Goal: Information Seeking & Learning: Learn about a topic

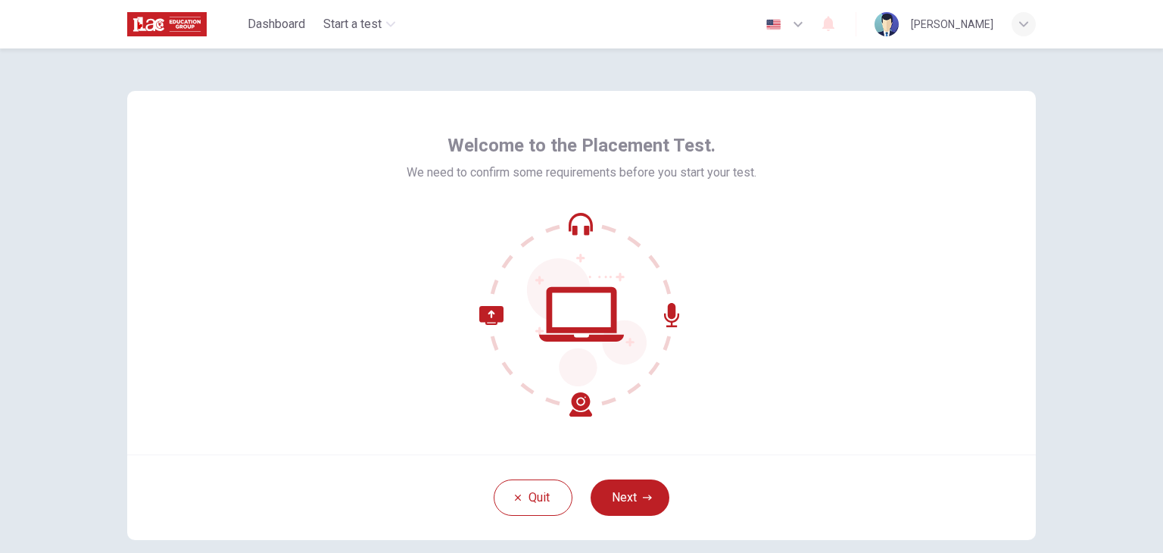
scroll to position [76, 0]
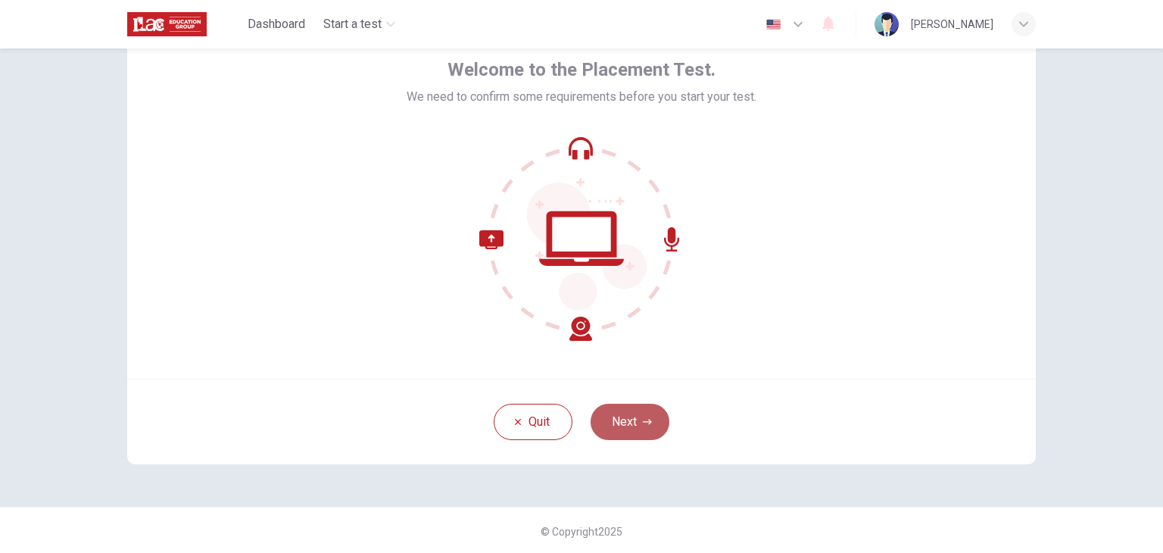
click at [625, 429] on button "Next" at bounding box center [630, 422] width 79 height 36
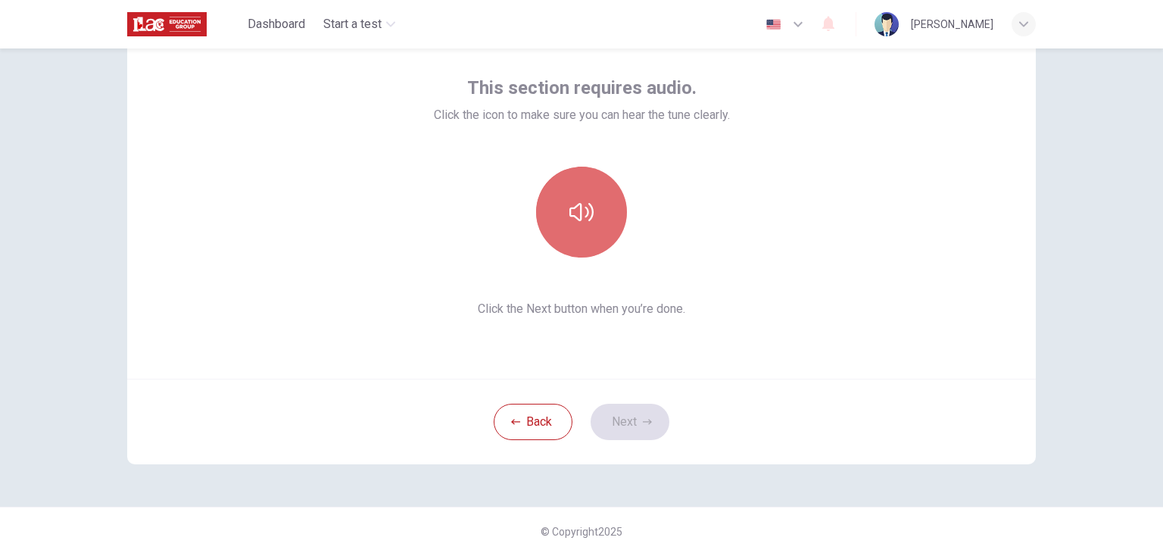
click at [585, 210] on icon "button" at bounding box center [581, 212] width 24 height 18
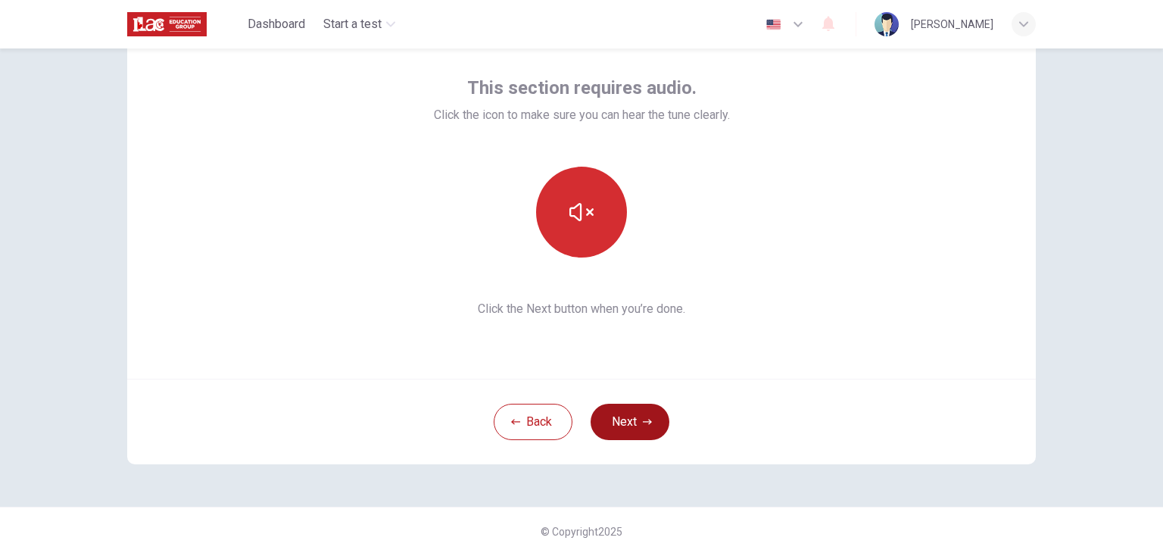
click at [628, 419] on button "Next" at bounding box center [630, 422] width 79 height 36
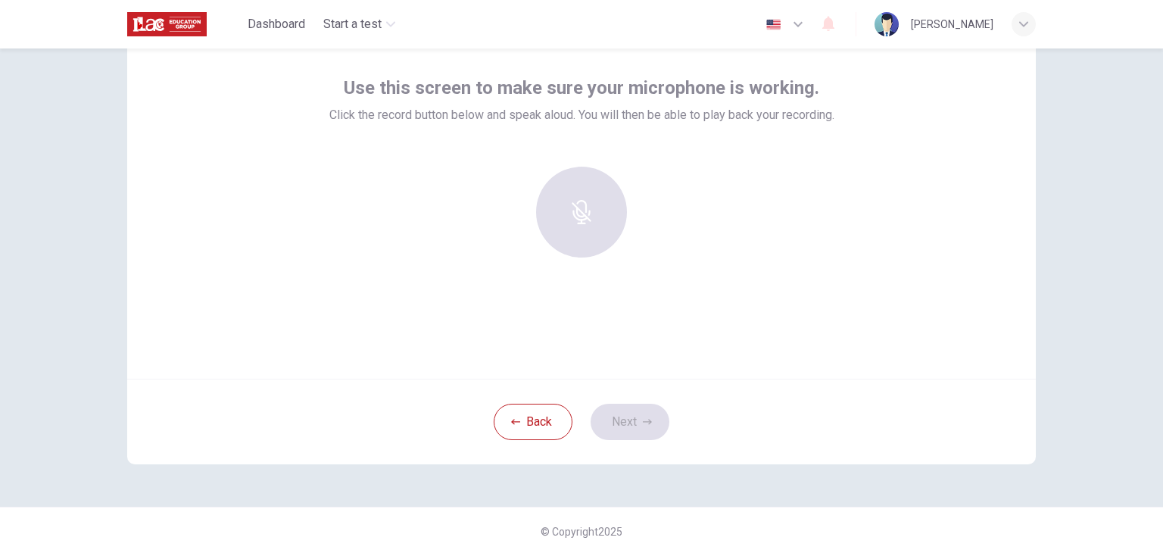
click at [583, 214] on div at bounding box center [582, 212] width 164 height 91
click at [587, 197] on icon "button" at bounding box center [581, 201] width 24 height 24
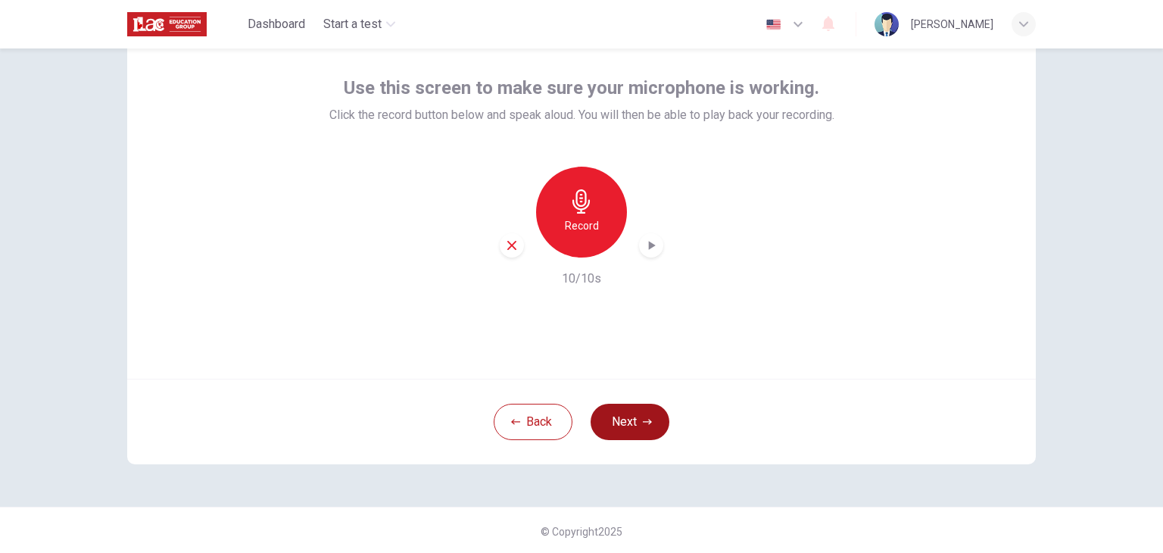
click at [641, 428] on button "Next" at bounding box center [630, 422] width 79 height 36
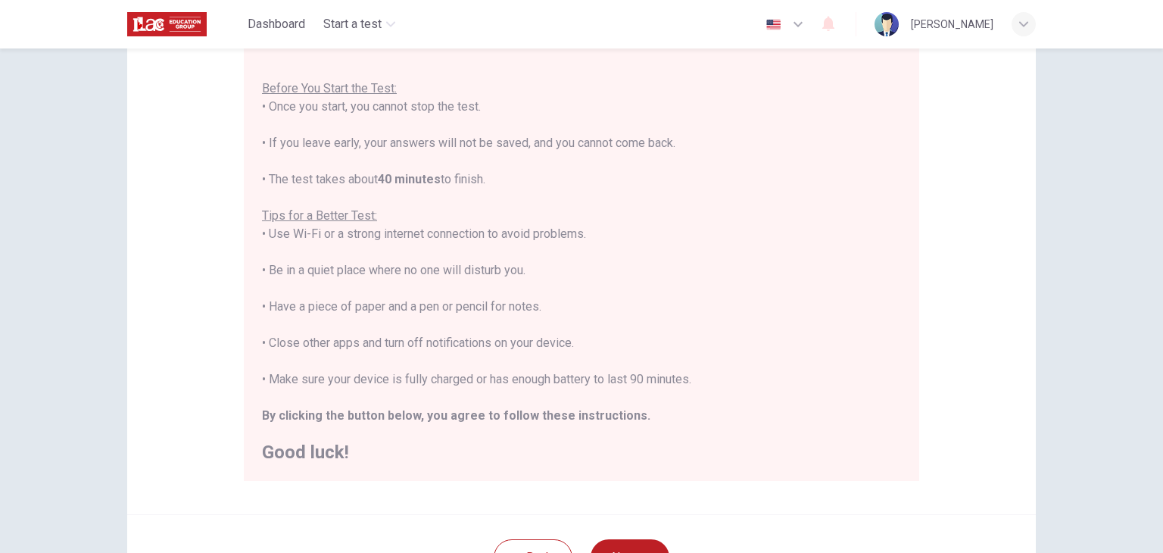
scroll to position [227, 0]
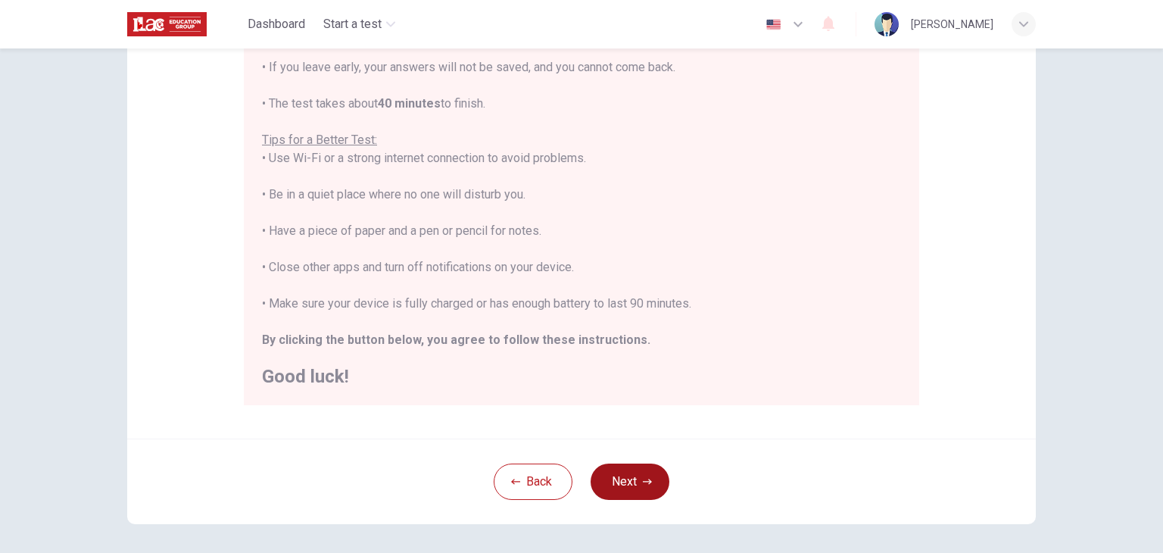
click at [636, 487] on button "Next" at bounding box center [630, 481] width 79 height 36
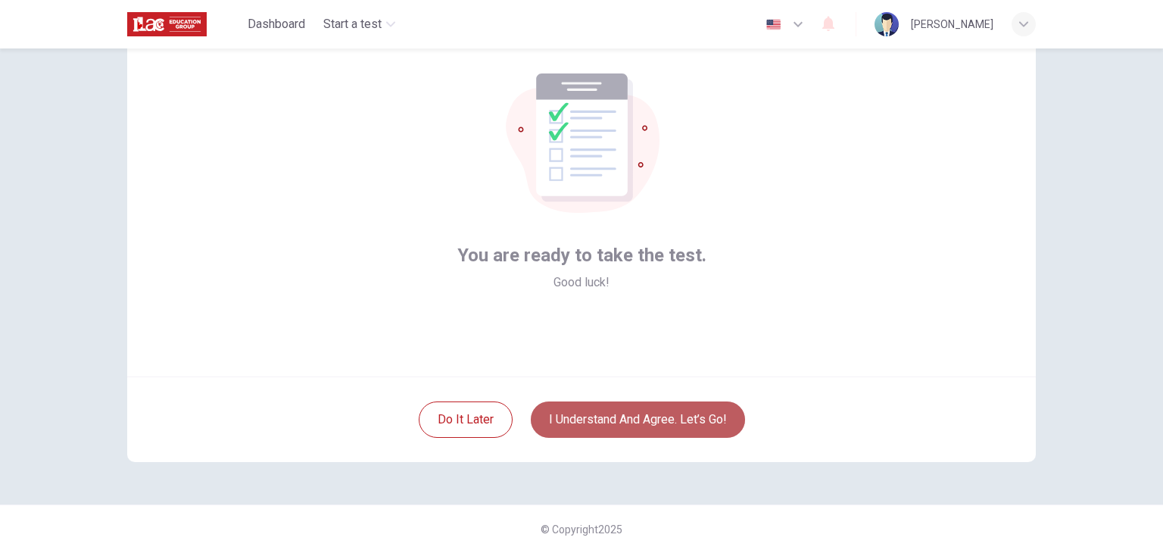
click at [650, 423] on button "I understand and agree. Let’s go!" at bounding box center [638, 419] width 214 height 36
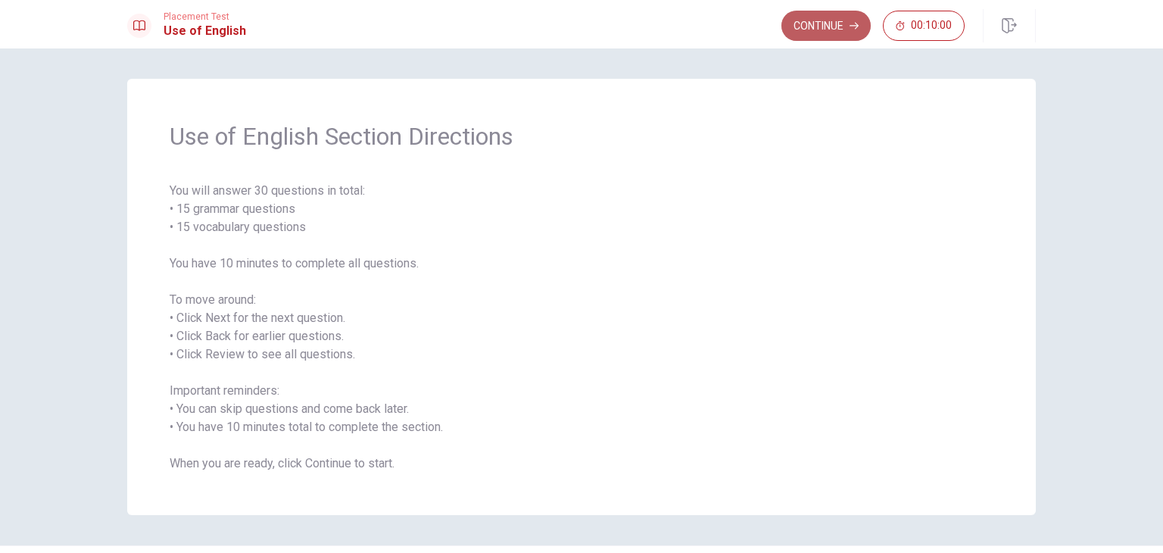
click at [837, 33] on button "Continue" at bounding box center [825, 26] width 89 height 30
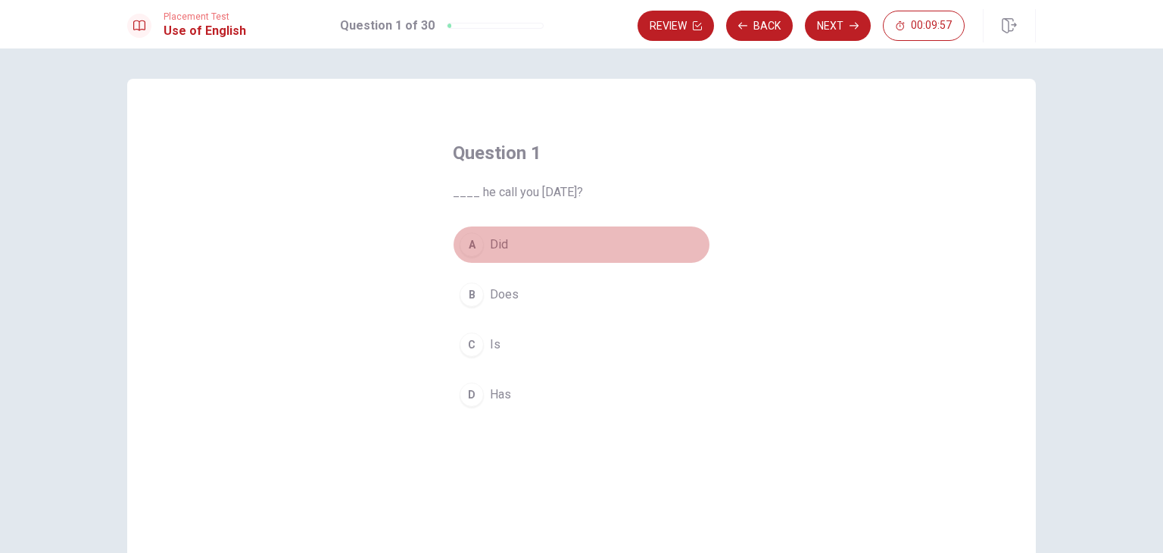
click at [491, 242] on span "Did" at bounding box center [499, 244] width 18 height 18
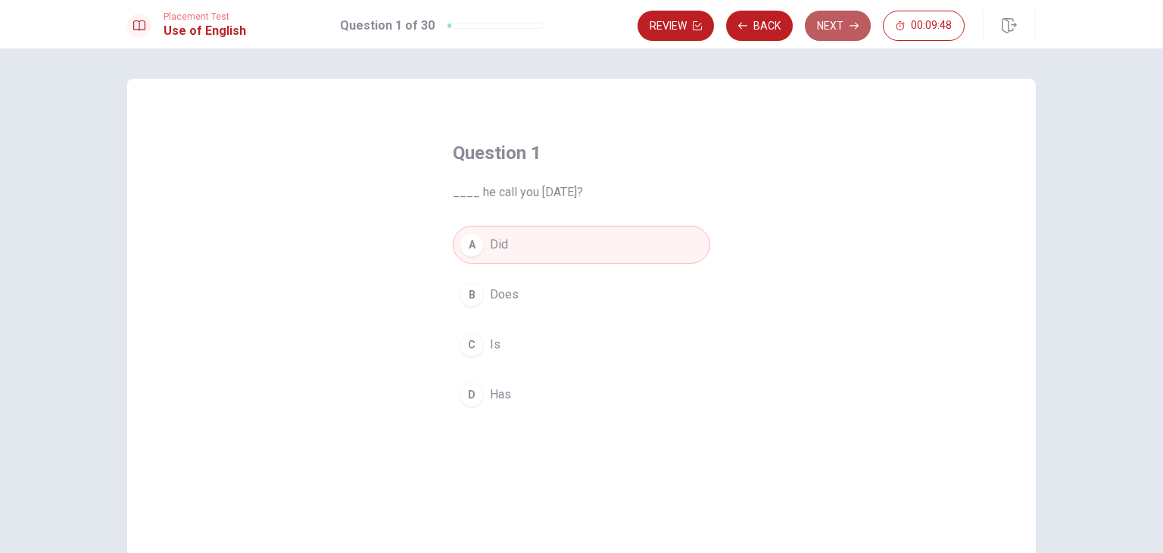
click at [824, 22] on button "Next" at bounding box center [838, 26] width 66 height 30
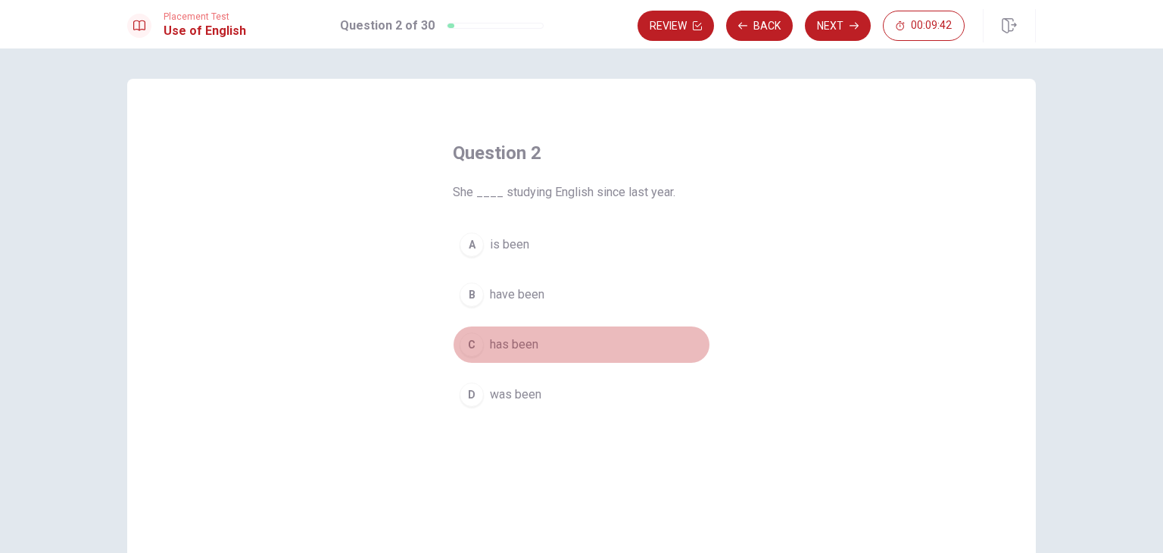
click at [525, 344] on span "has been" at bounding box center [514, 344] width 48 height 18
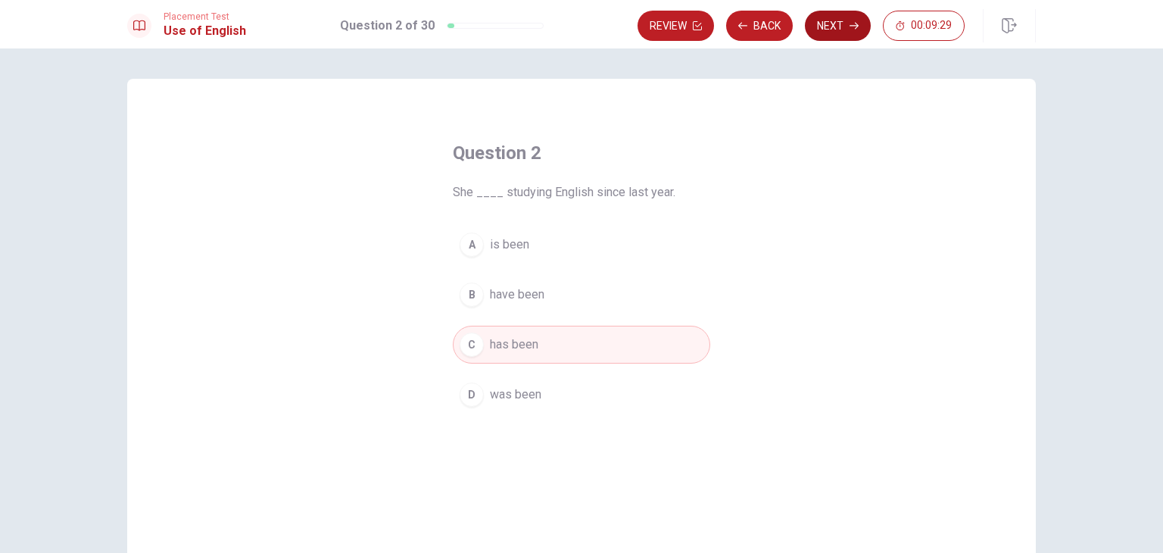
click at [836, 28] on button "Next" at bounding box center [838, 26] width 66 height 30
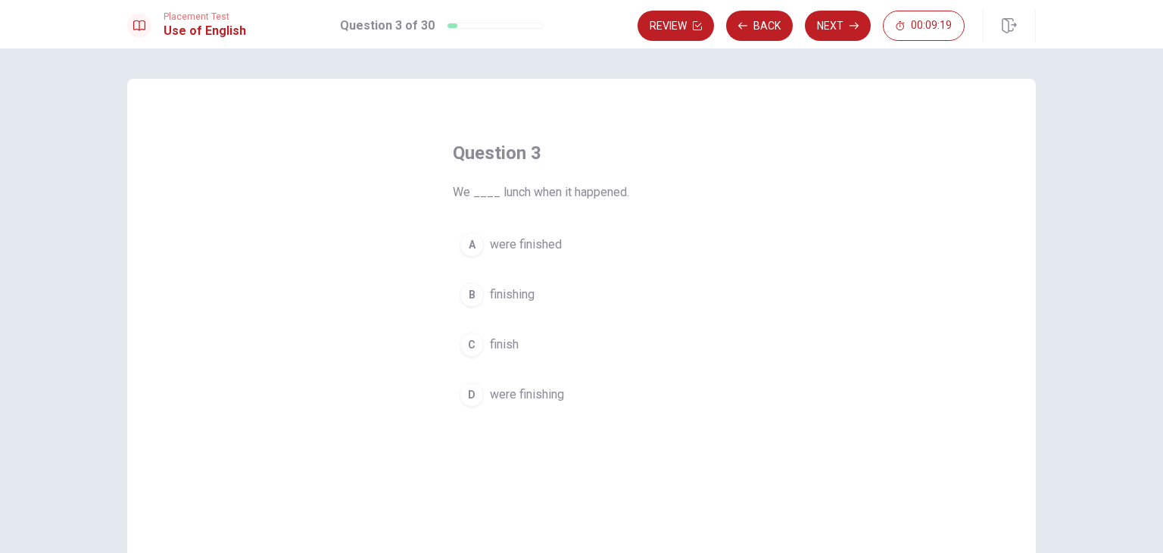
click at [523, 390] on span "were finishing" at bounding box center [527, 394] width 74 height 18
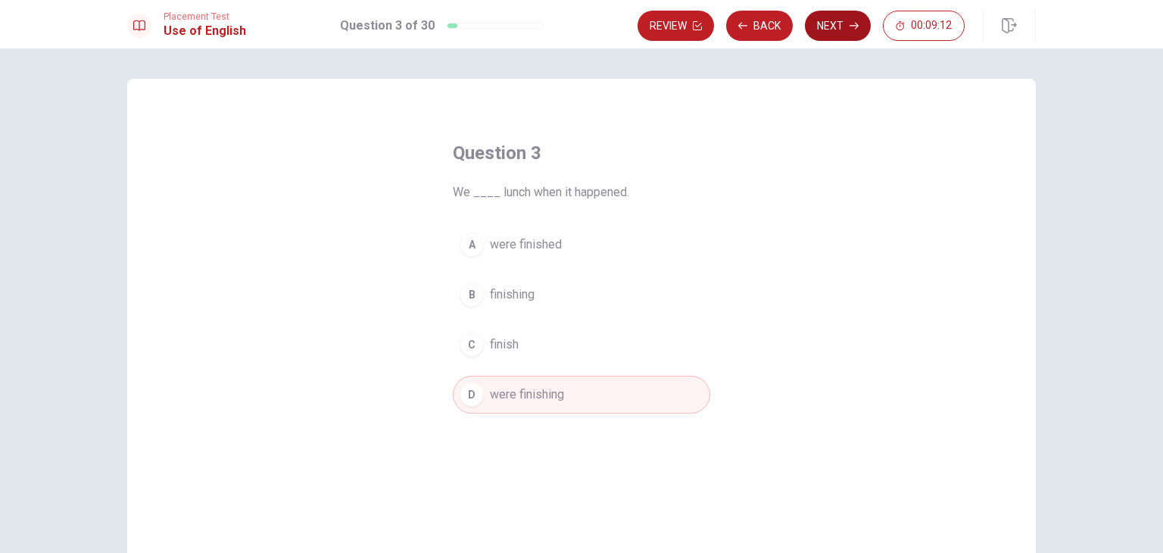
click at [815, 27] on button "Next" at bounding box center [838, 26] width 66 height 30
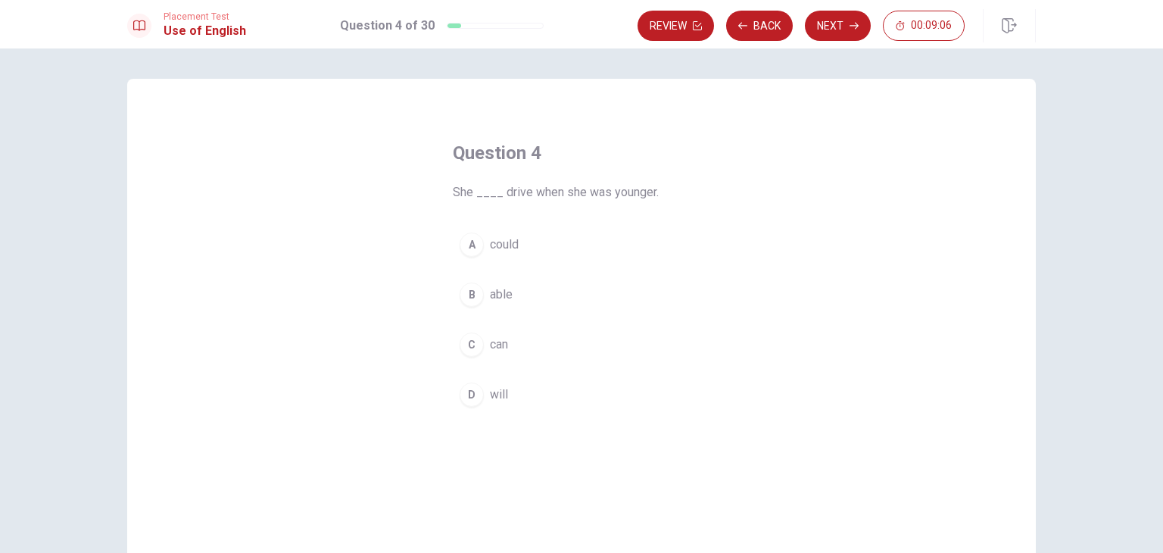
click at [490, 237] on span "could" at bounding box center [504, 244] width 29 height 18
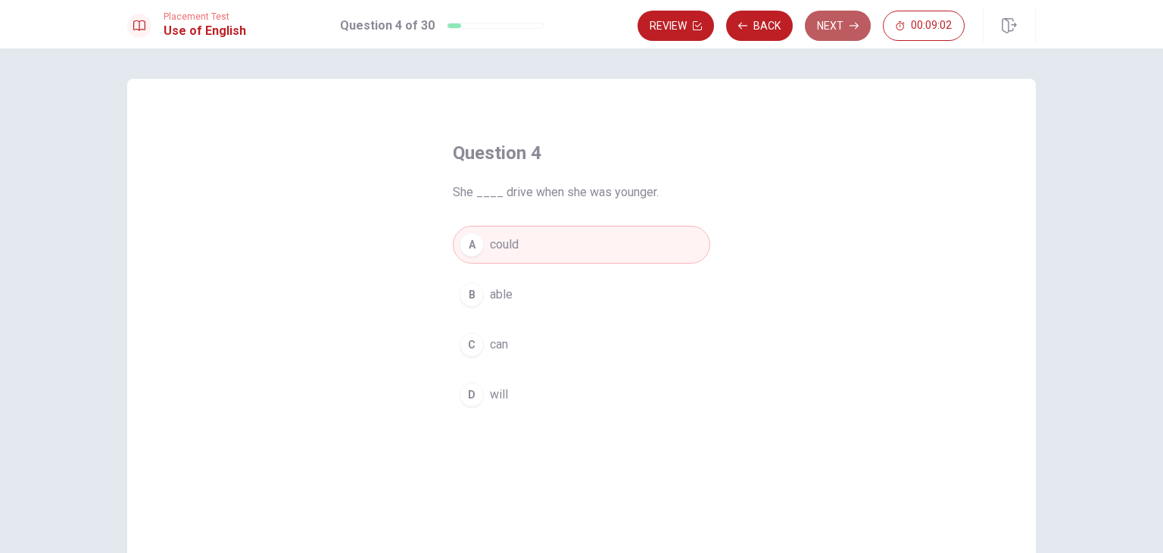
click at [836, 30] on button "Next" at bounding box center [838, 26] width 66 height 30
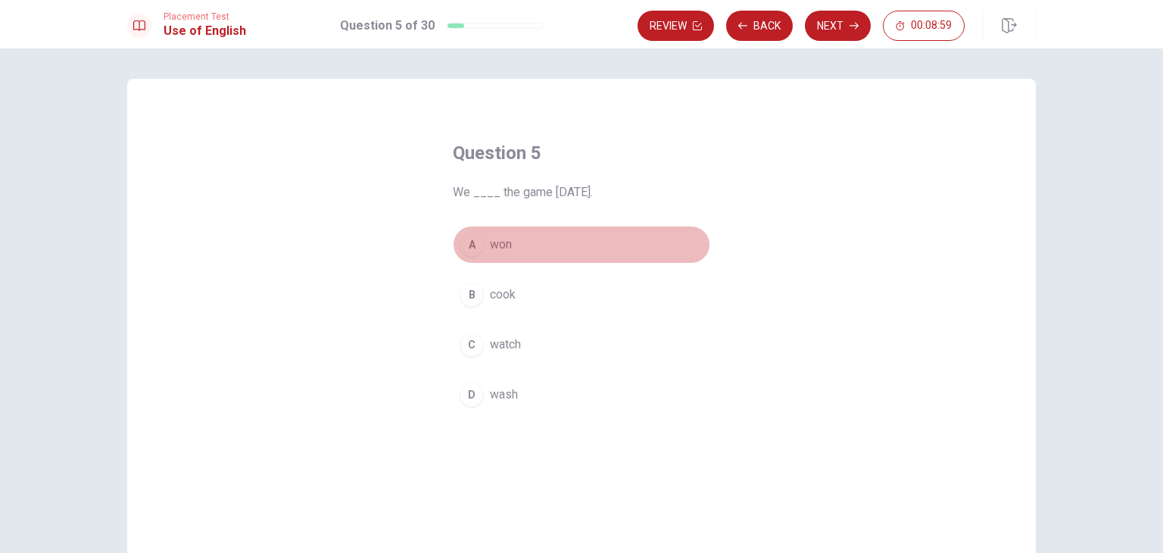
click at [522, 242] on button "A won" at bounding box center [581, 245] width 257 height 38
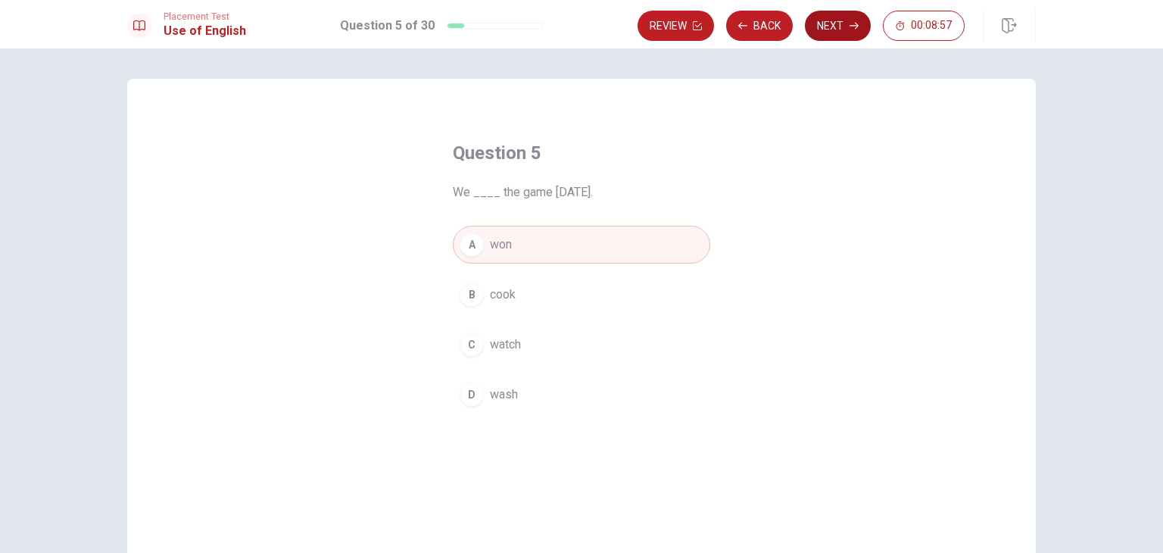
click at [831, 31] on button "Next" at bounding box center [838, 26] width 66 height 30
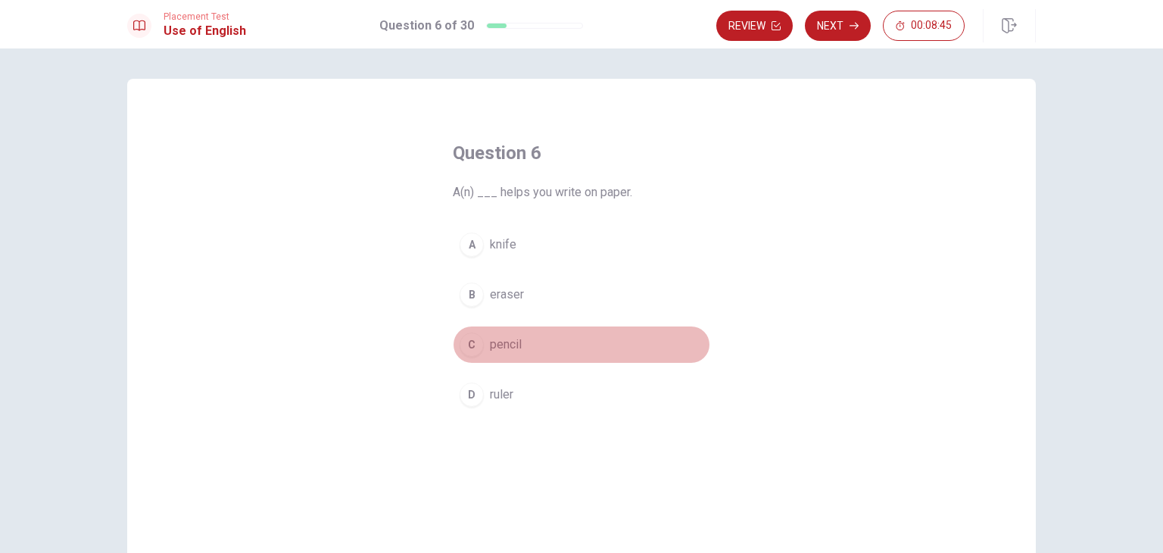
click at [491, 344] on span "pencil" at bounding box center [506, 344] width 32 height 18
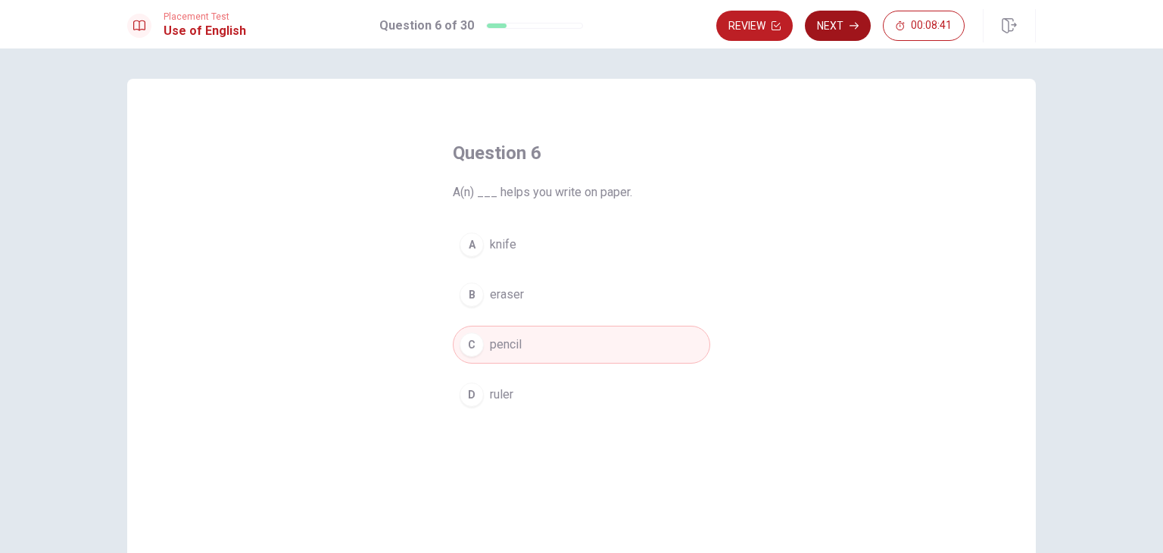
click at [838, 22] on button "Next" at bounding box center [838, 26] width 66 height 30
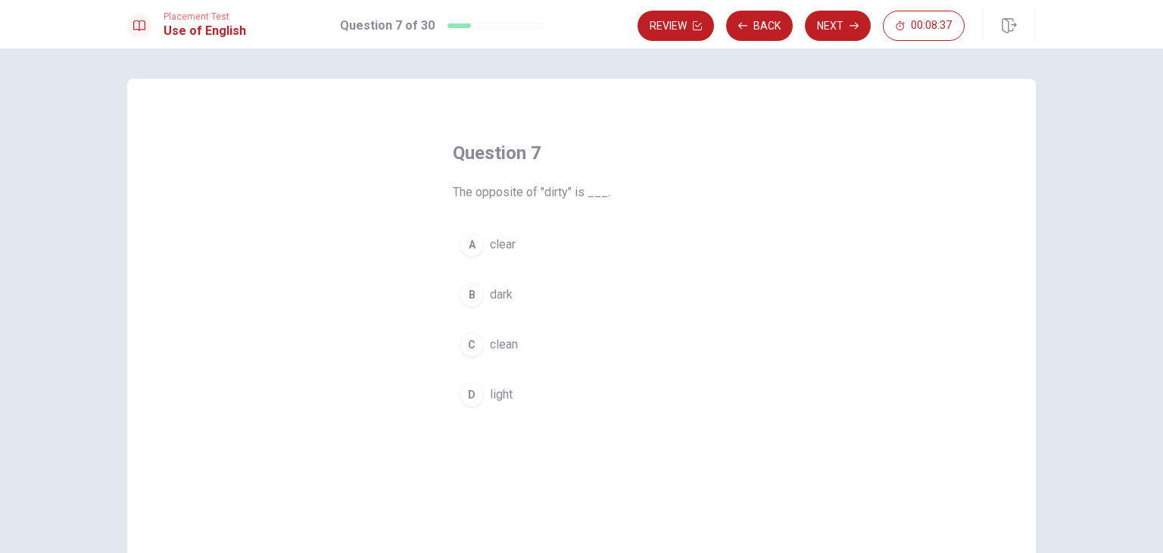
click at [512, 341] on span "clean" at bounding box center [504, 344] width 28 height 18
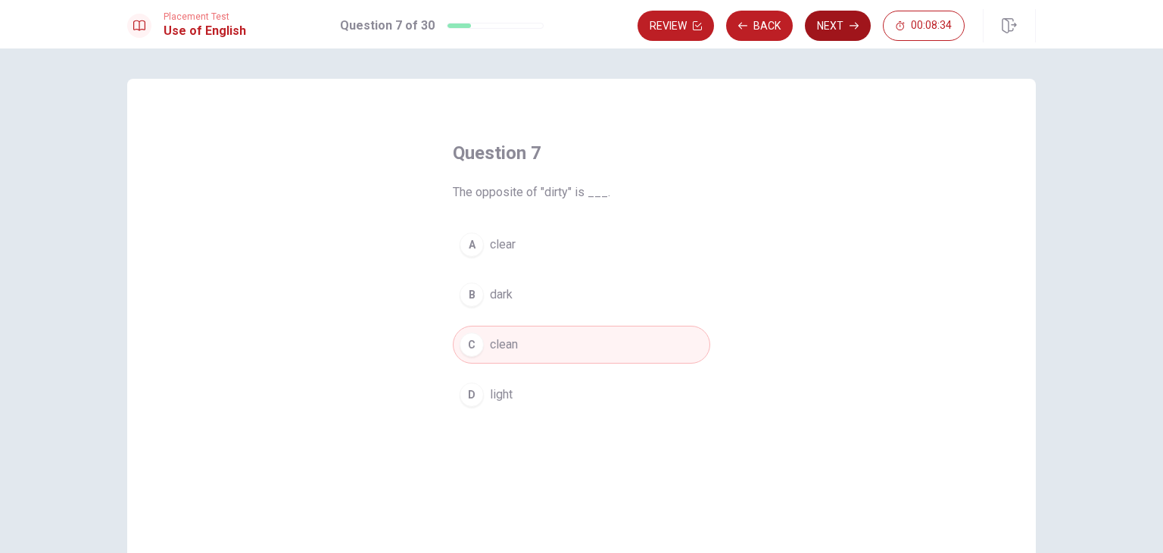
click at [844, 22] on button "Next" at bounding box center [838, 26] width 66 height 30
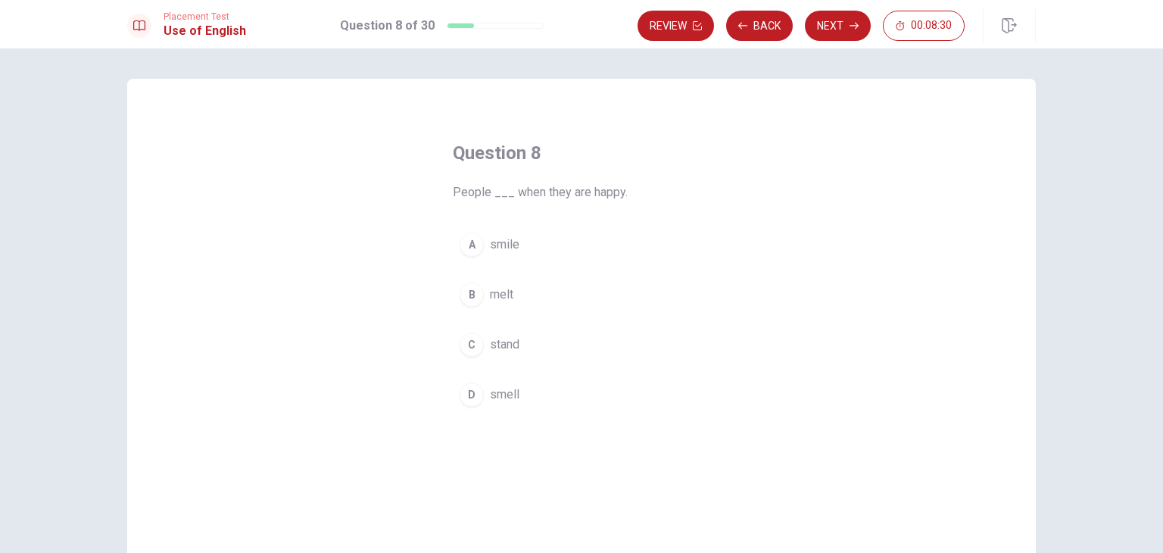
click at [498, 242] on span "smile" at bounding box center [505, 244] width 30 height 18
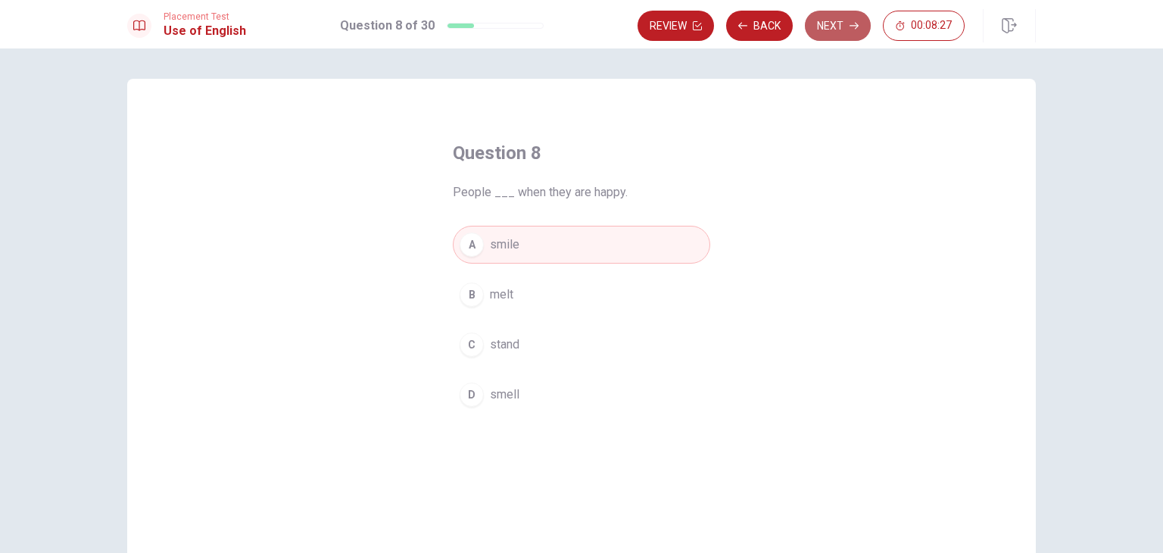
click at [826, 22] on button "Next" at bounding box center [838, 26] width 66 height 30
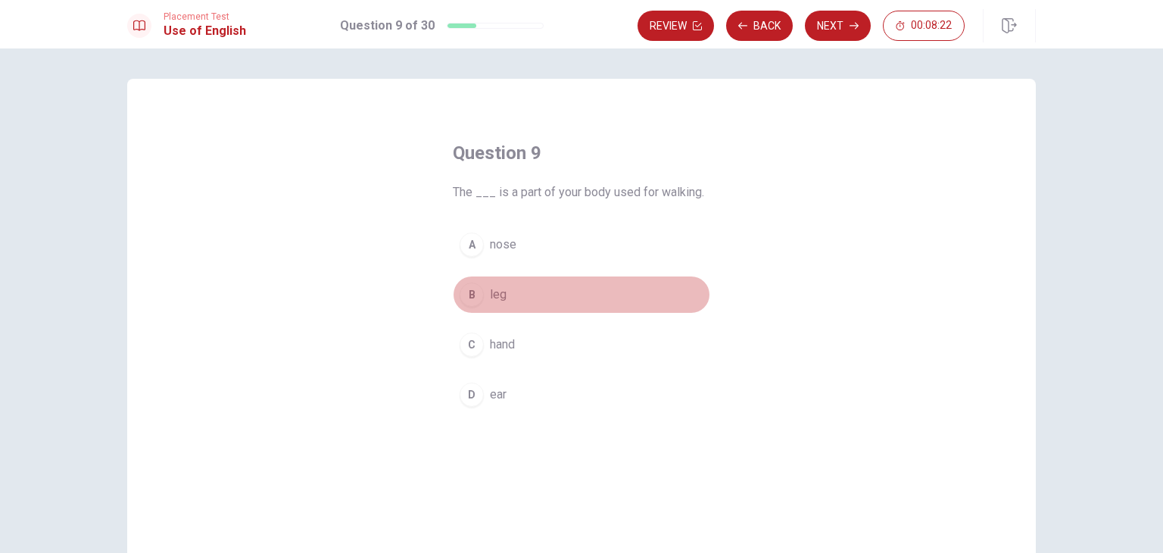
click at [503, 297] on button "B leg" at bounding box center [581, 295] width 257 height 38
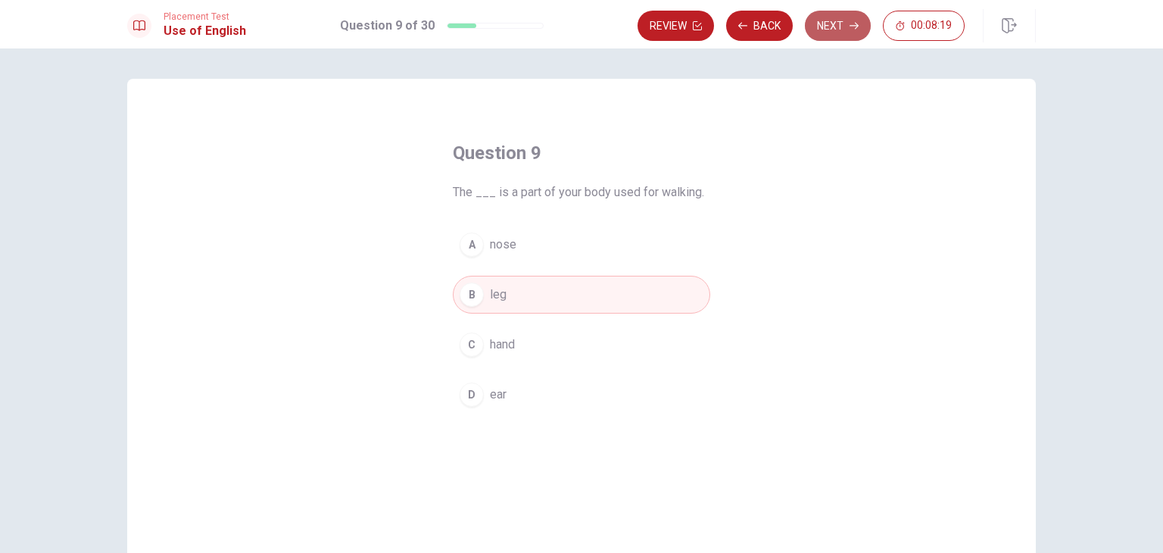
click at [837, 20] on button "Next" at bounding box center [838, 26] width 66 height 30
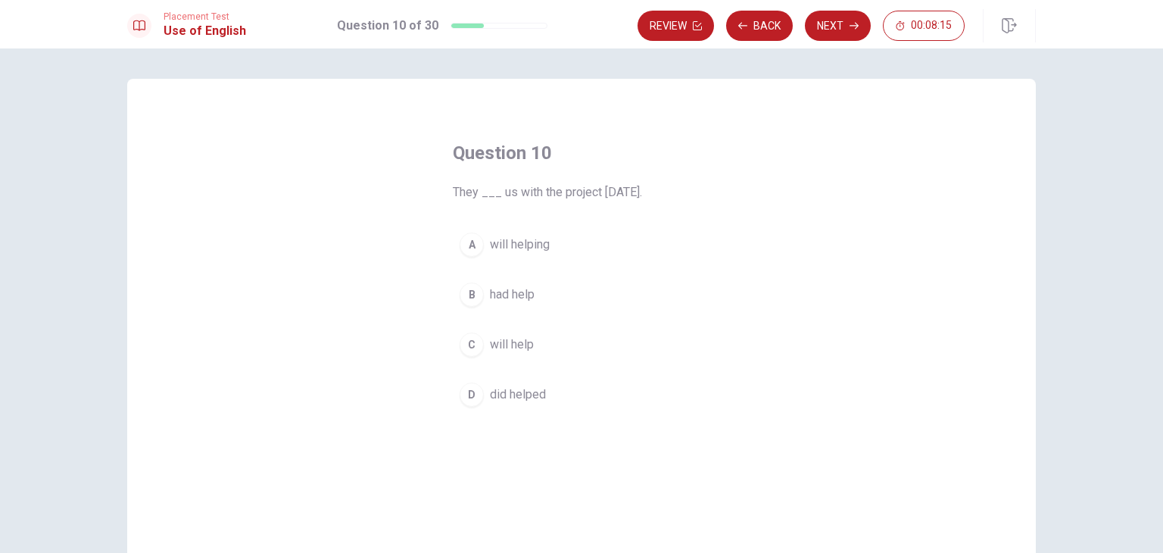
click at [527, 341] on span "will help" at bounding box center [512, 344] width 44 height 18
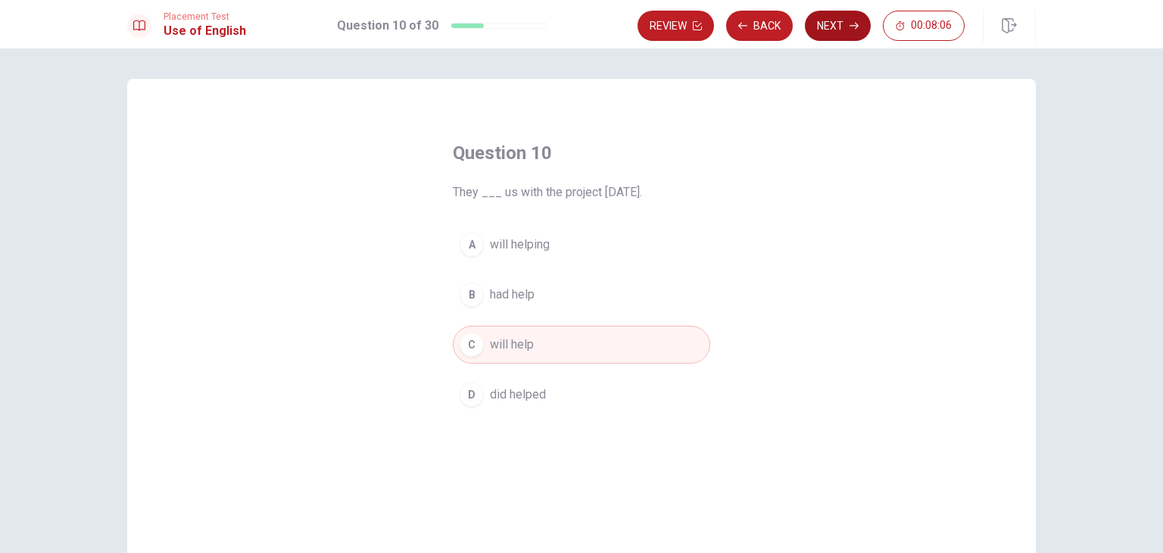
click at [843, 25] on button "Next" at bounding box center [838, 26] width 66 height 30
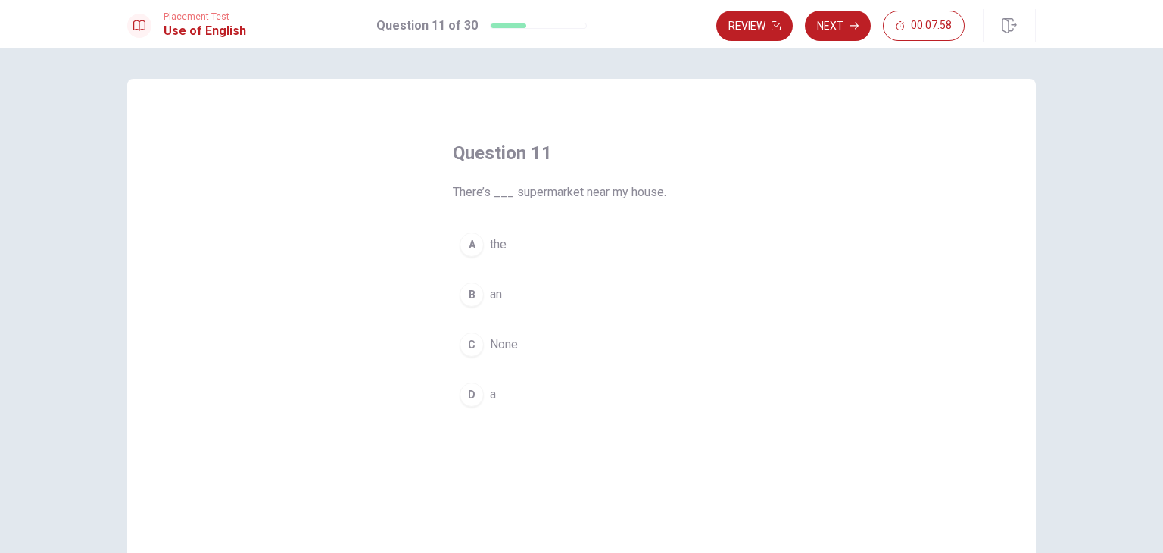
click at [475, 391] on div "D" at bounding box center [472, 394] width 24 height 24
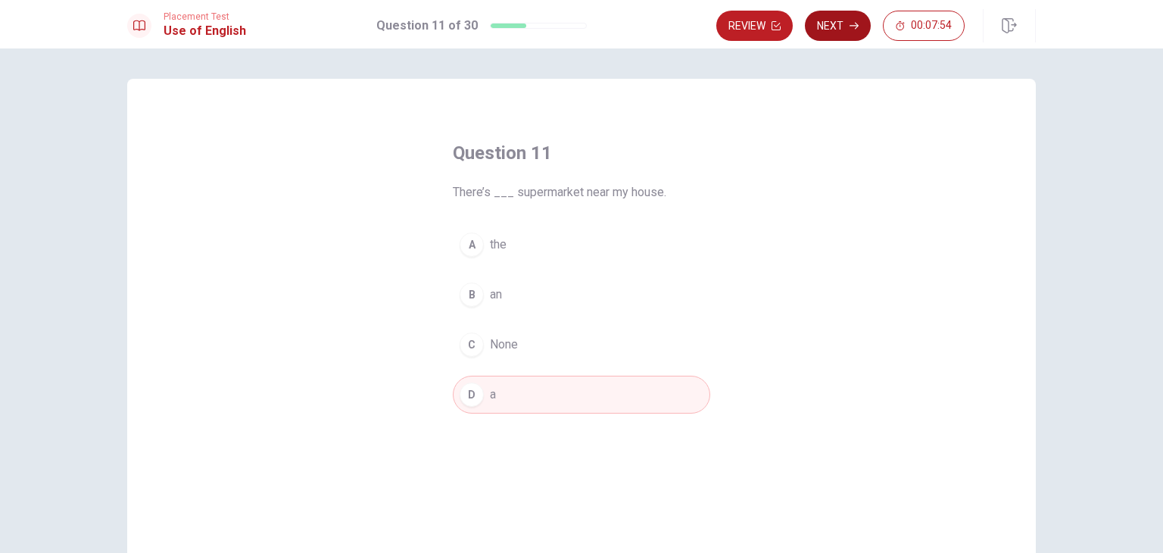
click at [845, 30] on button "Next" at bounding box center [838, 26] width 66 height 30
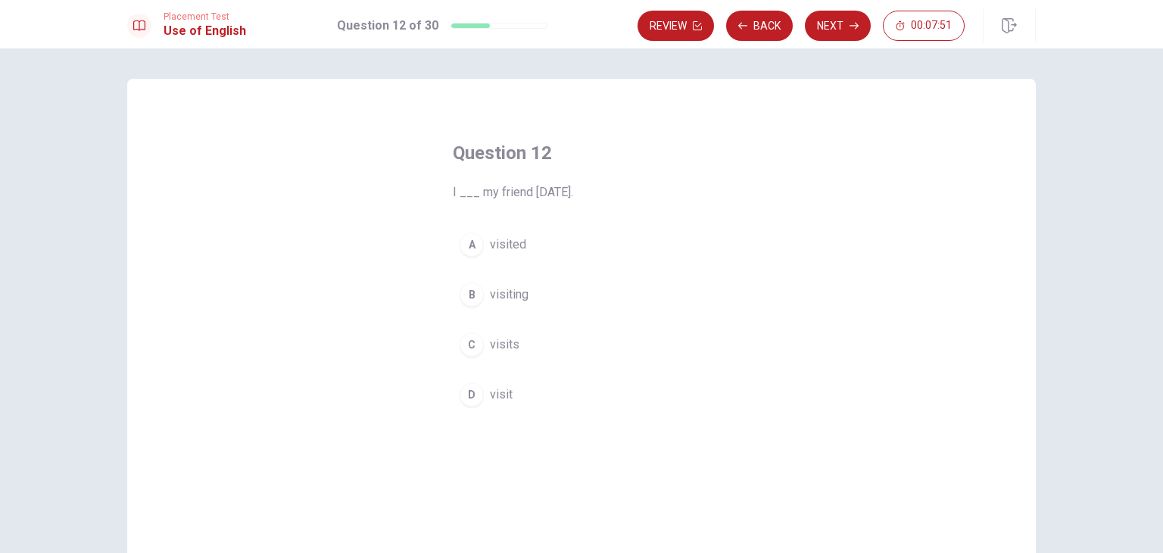
click at [540, 248] on button "A visited" at bounding box center [581, 245] width 257 height 38
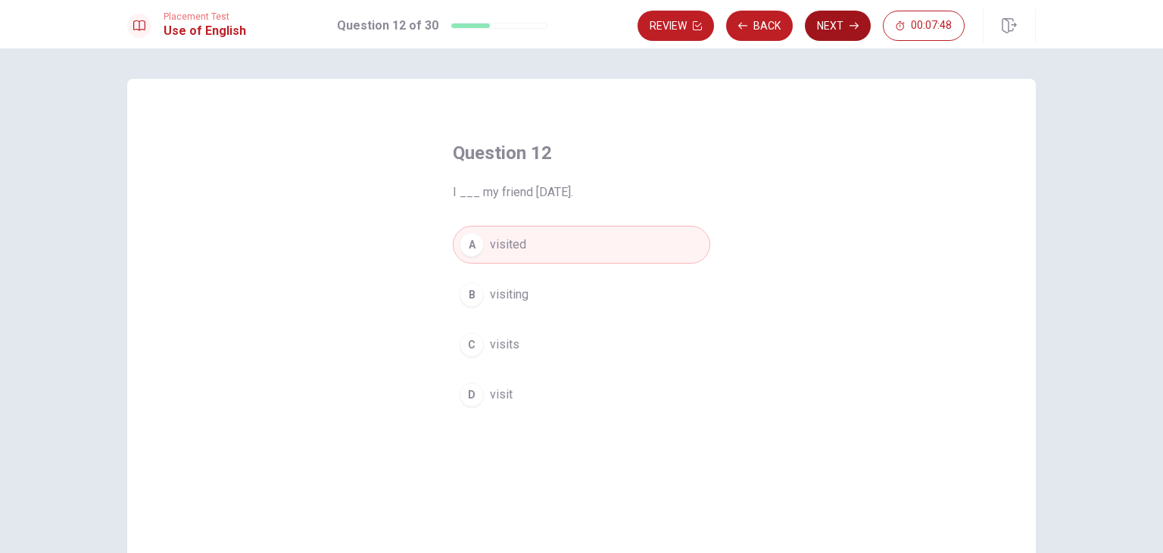
click at [856, 28] on icon "button" at bounding box center [854, 25] width 9 height 9
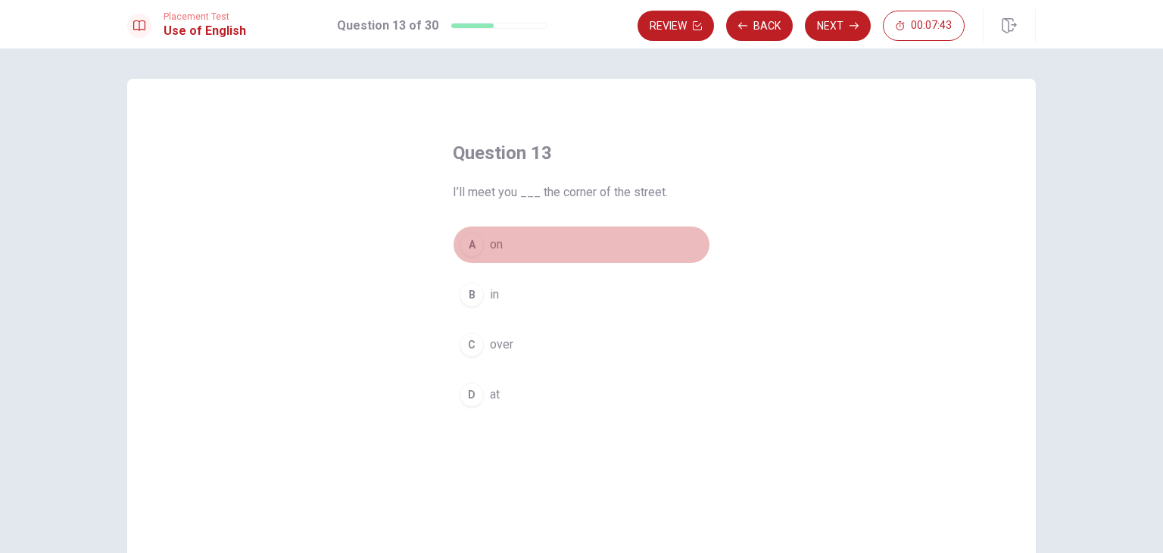
click at [504, 238] on button "A on" at bounding box center [581, 245] width 257 height 38
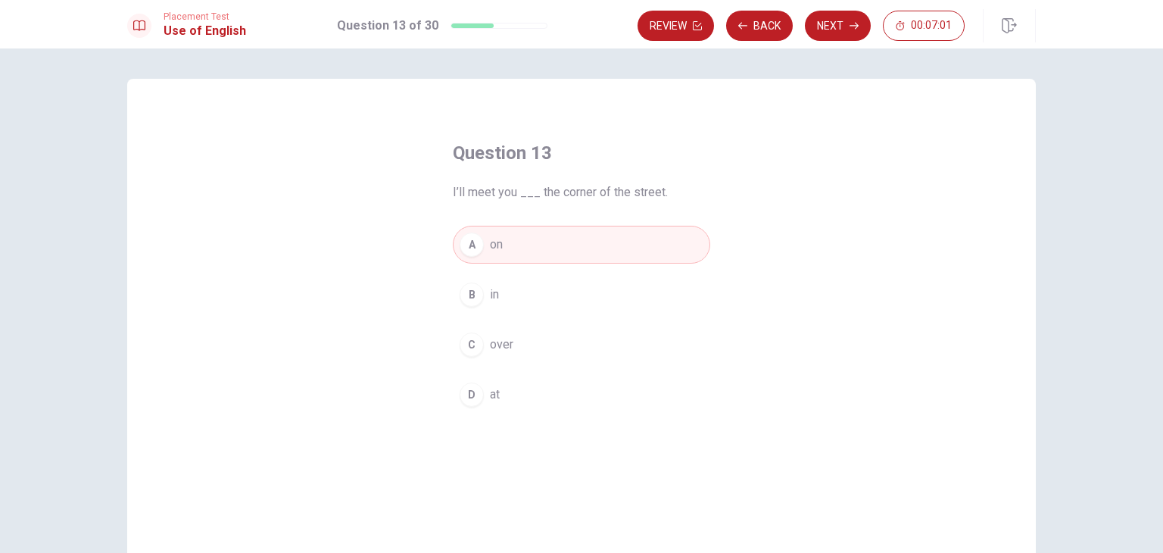
click at [517, 298] on button "B in" at bounding box center [581, 295] width 257 height 38
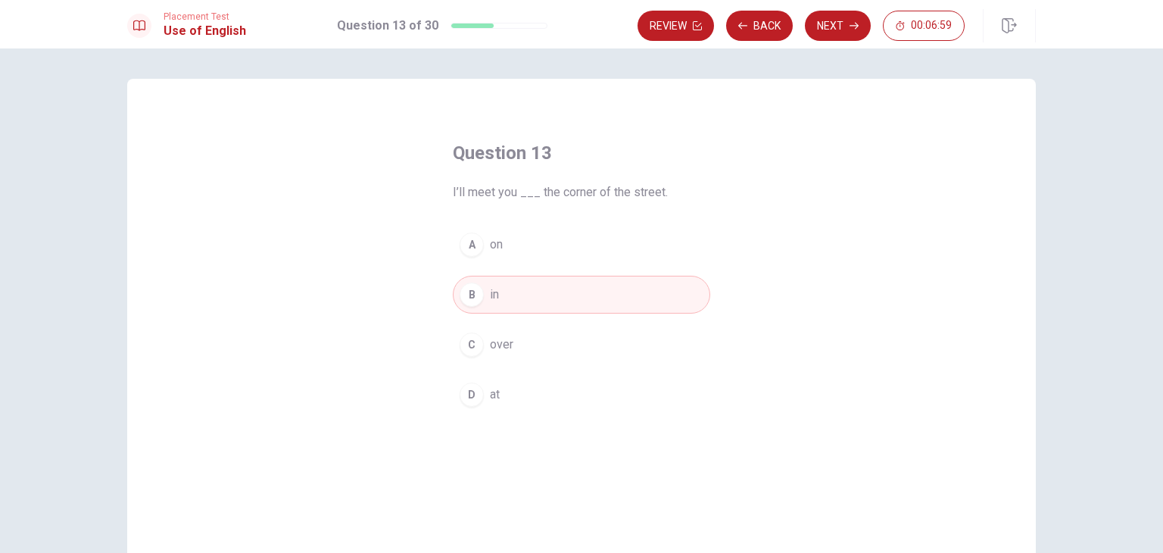
click at [542, 249] on button "A on" at bounding box center [581, 245] width 257 height 38
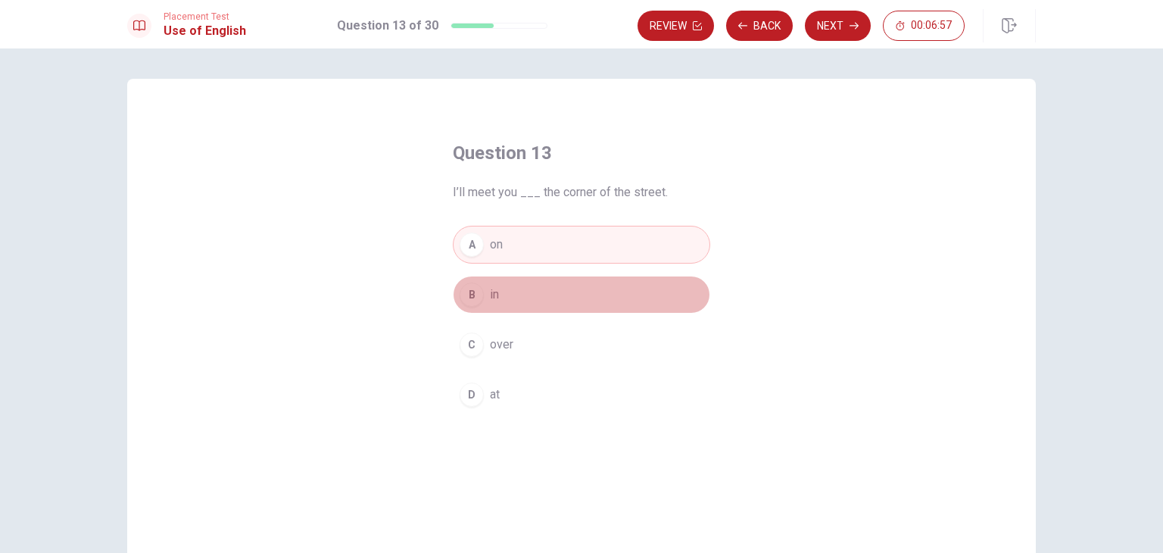
click at [511, 281] on button "B in" at bounding box center [581, 295] width 257 height 38
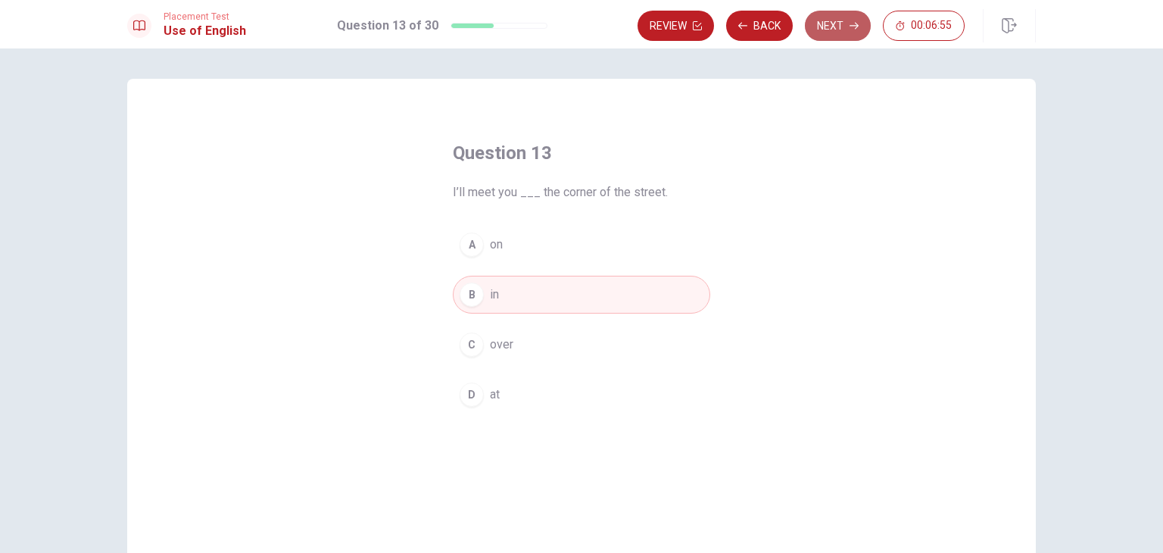
click at [834, 25] on button "Next" at bounding box center [838, 26] width 66 height 30
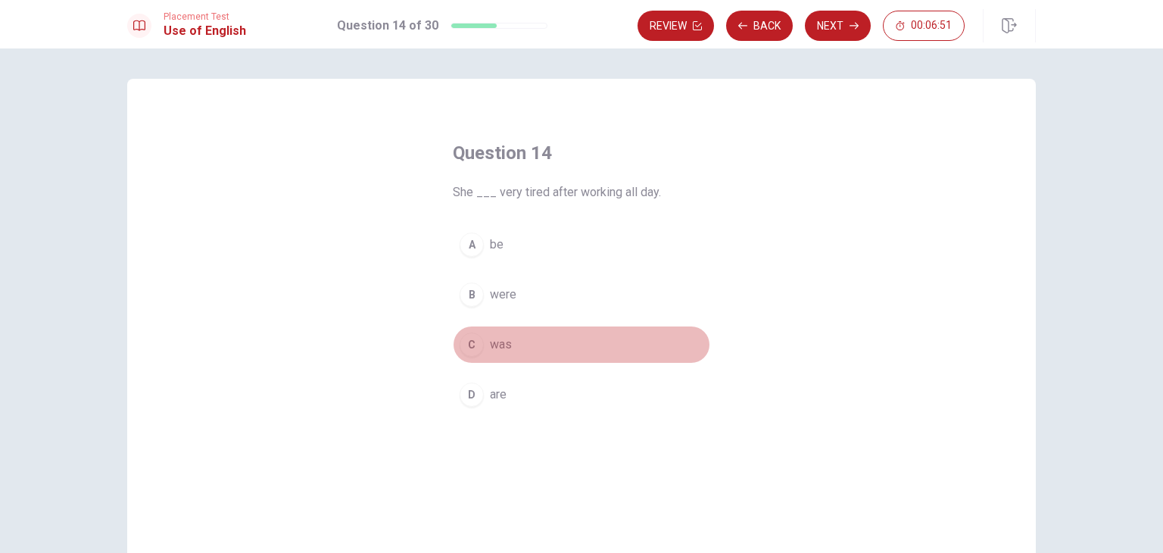
click at [509, 331] on button "C was" at bounding box center [581, 345] width 257 height 38
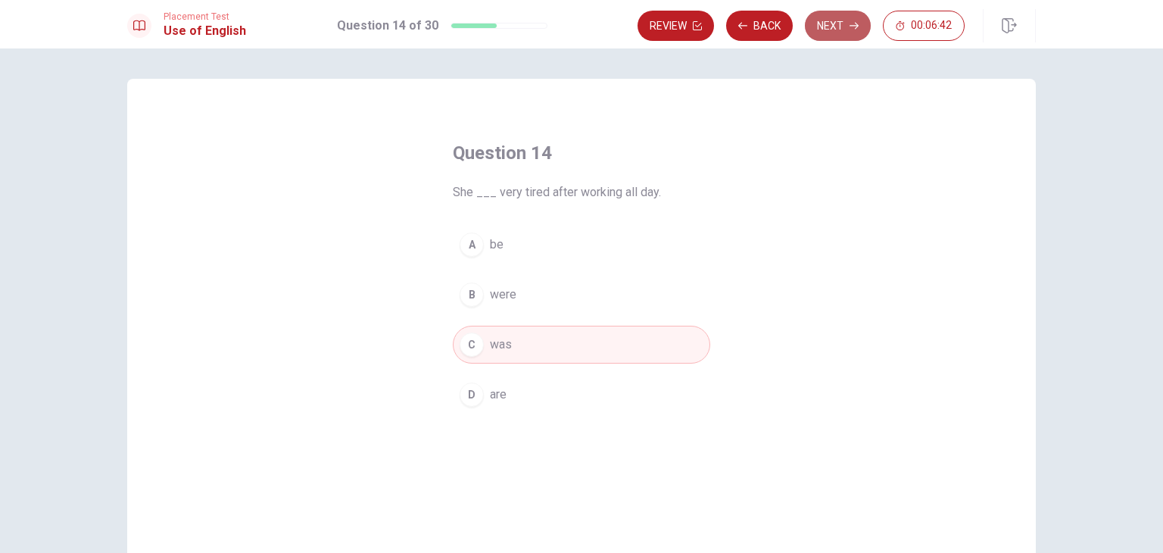
click at [843, 23] on button "Next" at bounding box center [838, 26] width 66 height 30
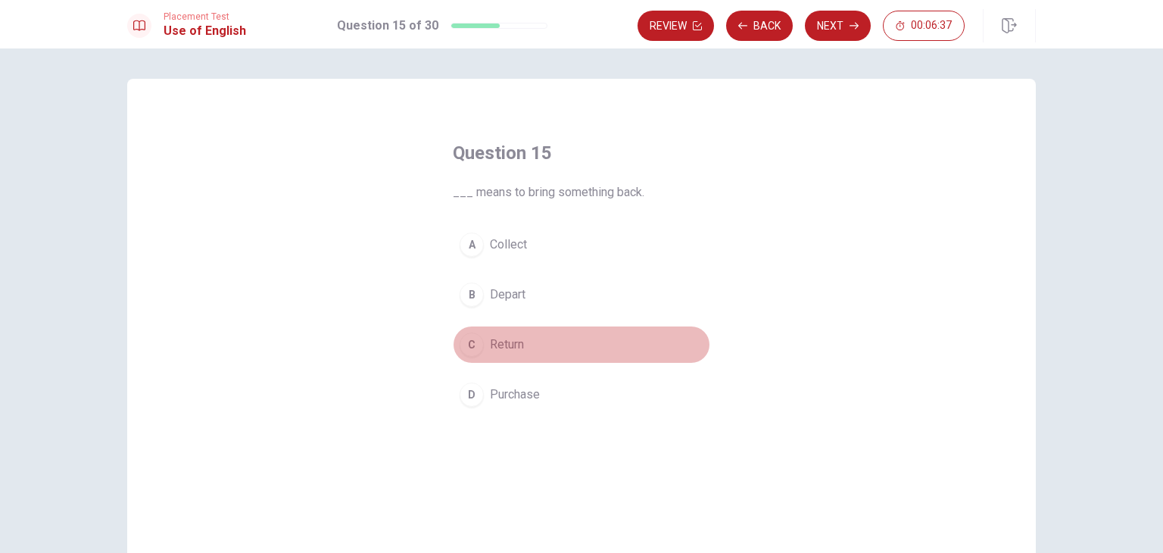
click at [513, 351] on span "Return" at bounding box center [507, 344] width 34 height 18
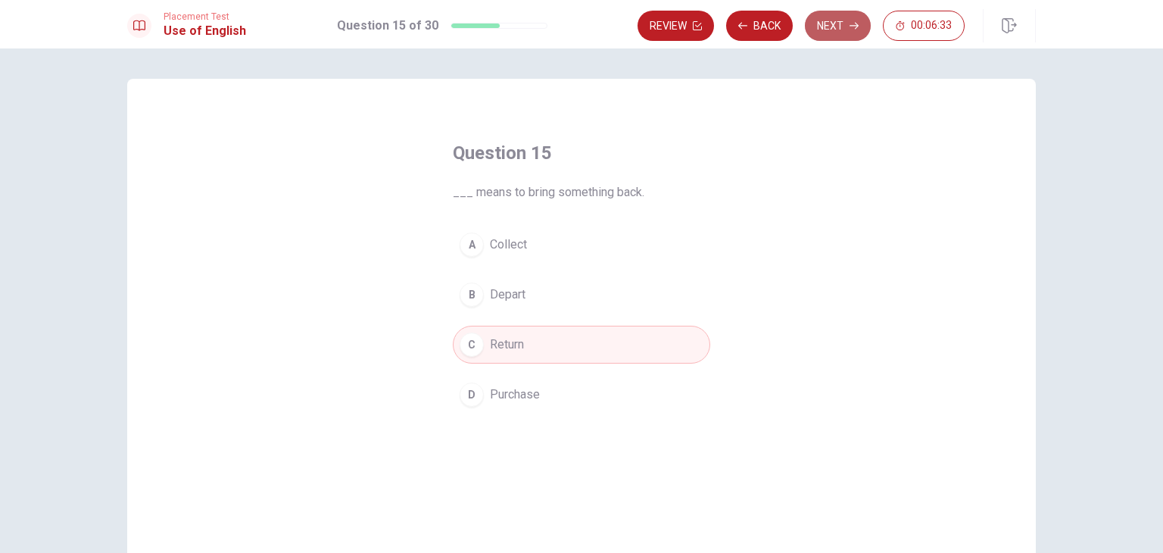
click at [830, 25] on button "Next" at bounding box center [838, 26] width 66 height 30
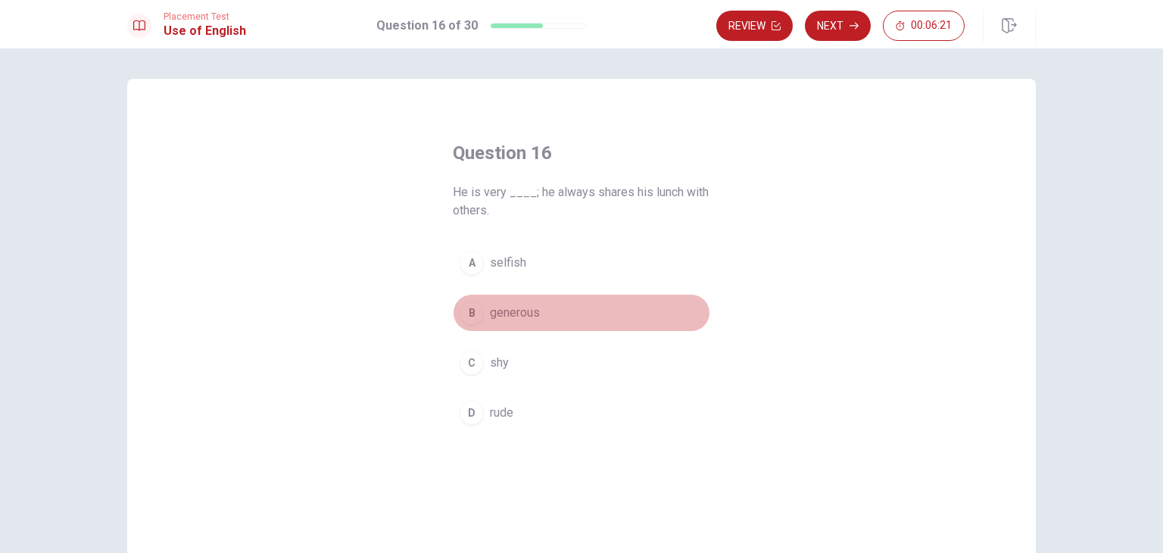
click at [490, 304] on span "generous" at bounding box center [515, 313] width 50 height 18
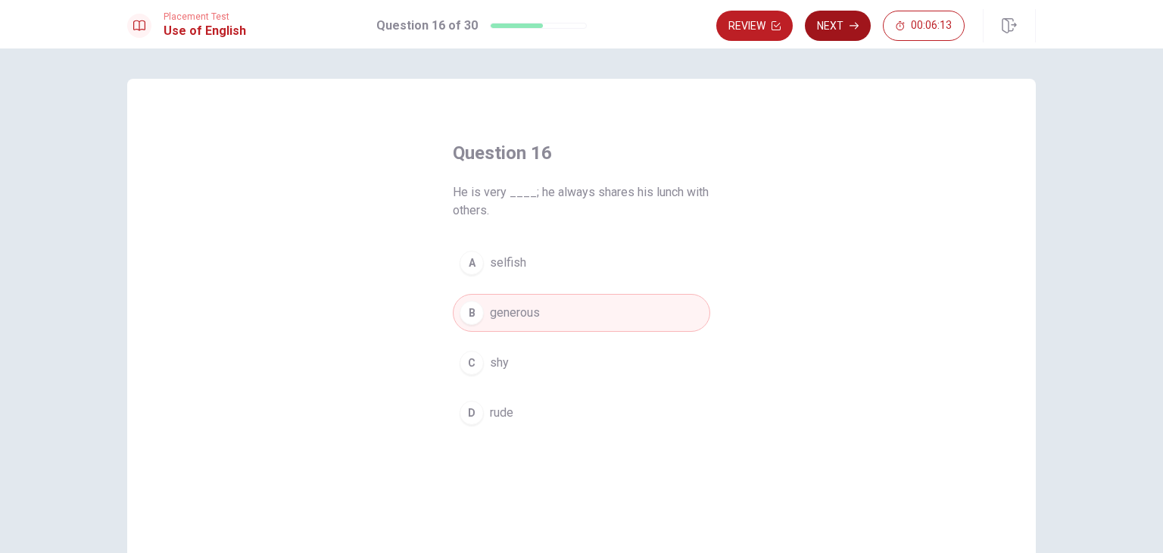
click at [830, 27] on button "Next" at bounding box center [838, 26] width 66 height 30
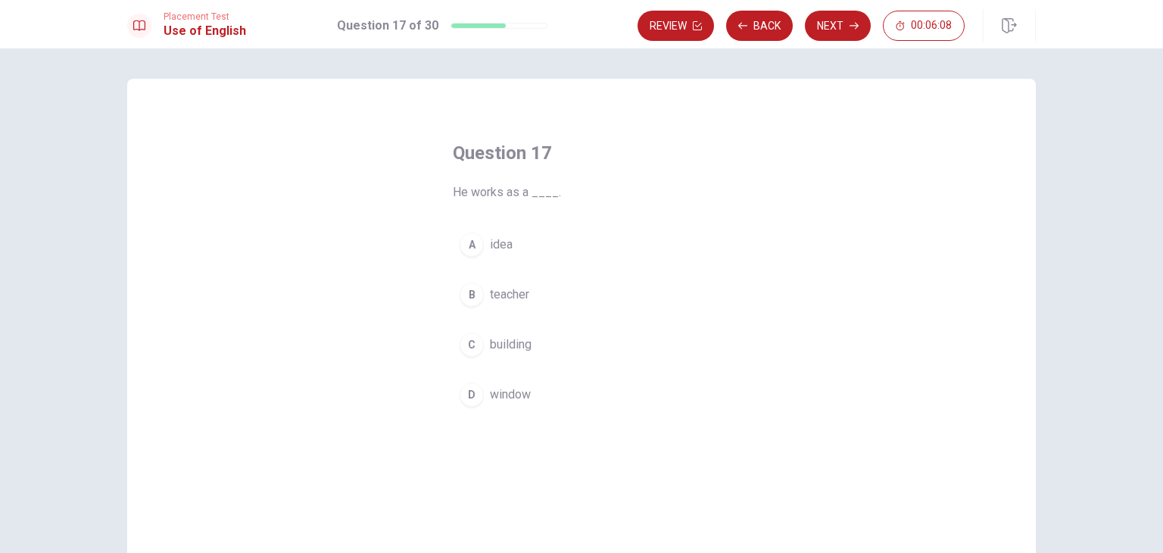
click at [506, 337] on span "building" at bounding box center [511, 344] width 42 height 18
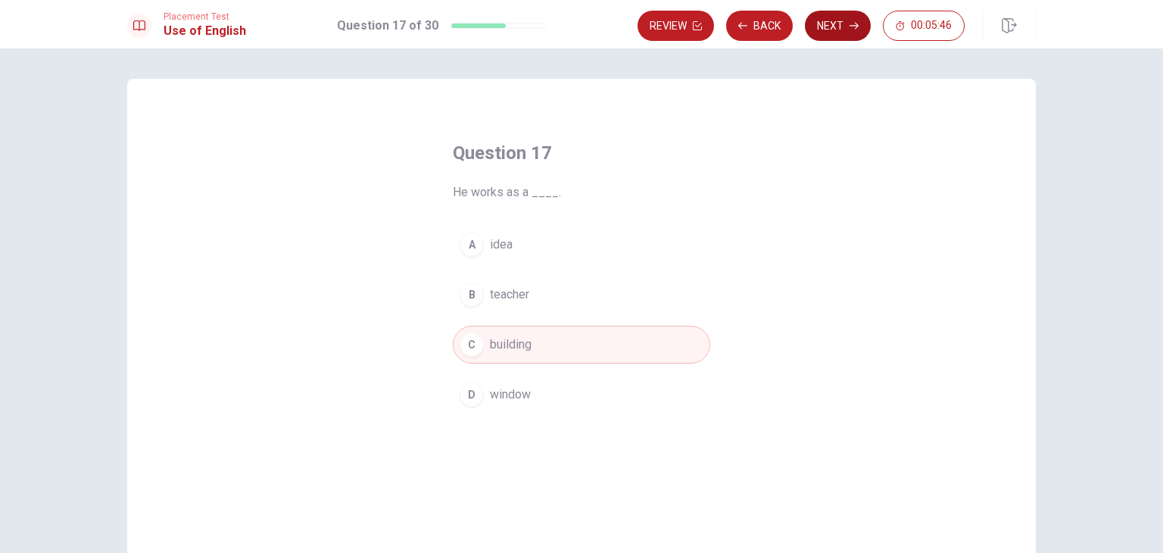
click at [840, 25] on button "Next" at bounding box center [838, 26] width 66 height 30
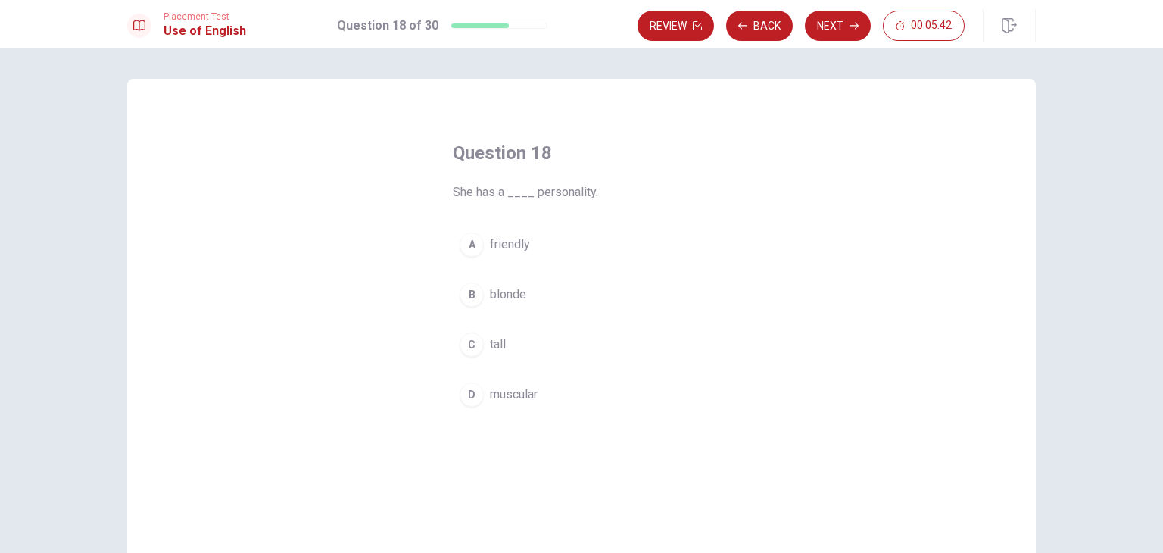
click at [524, 241] on span "friendly" at bounding box center [510, 244] width 40 height 18
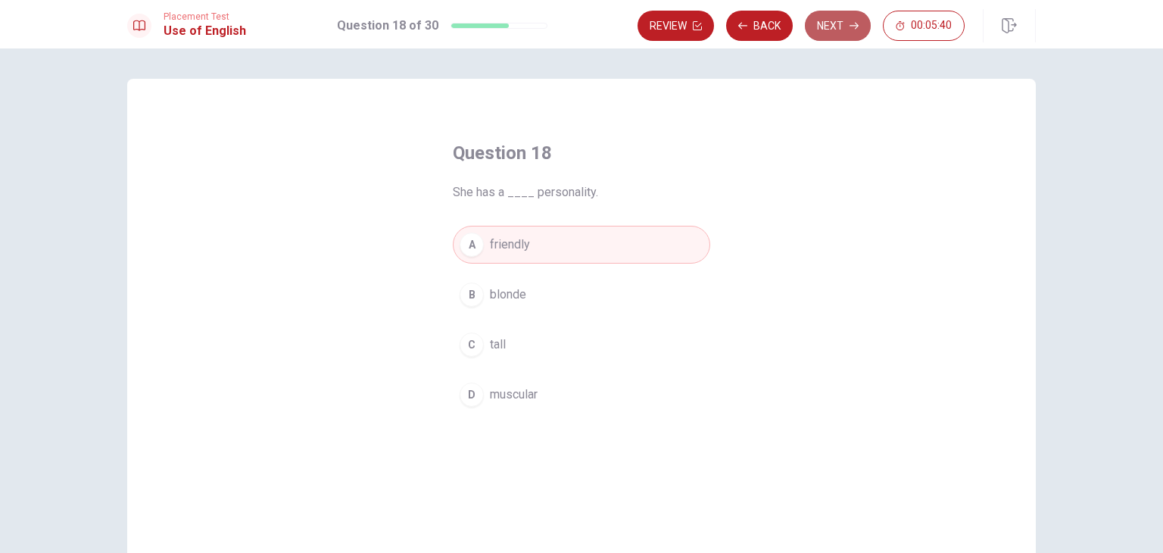
click at [839, 25] on button "Next" at bounding box center [838, 26] width 66 height 30
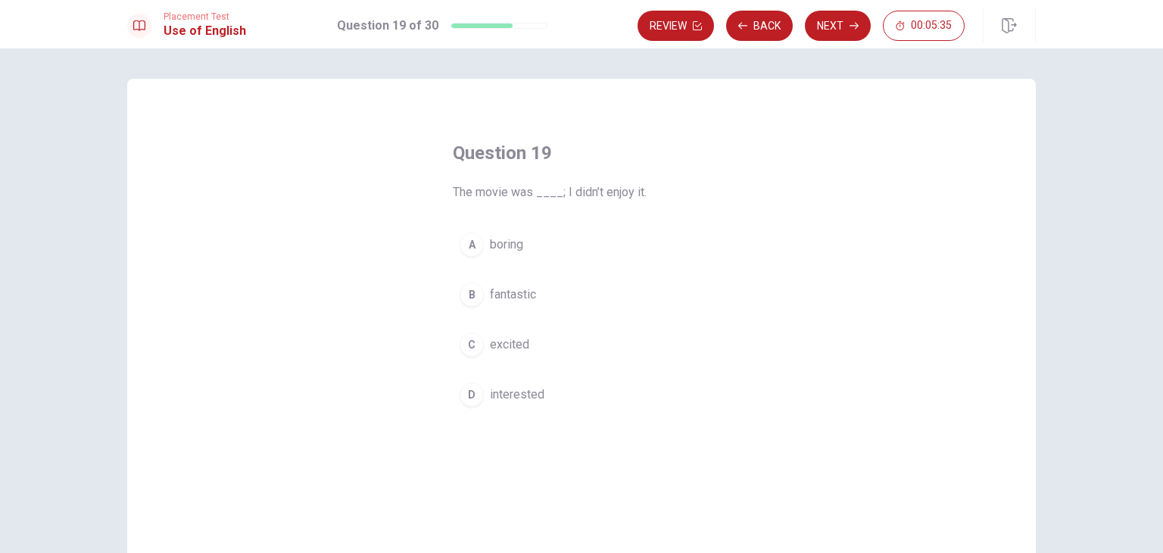
click at [525, 247] on button "A boring" at bounding box center [581, 245] width 257 height 38
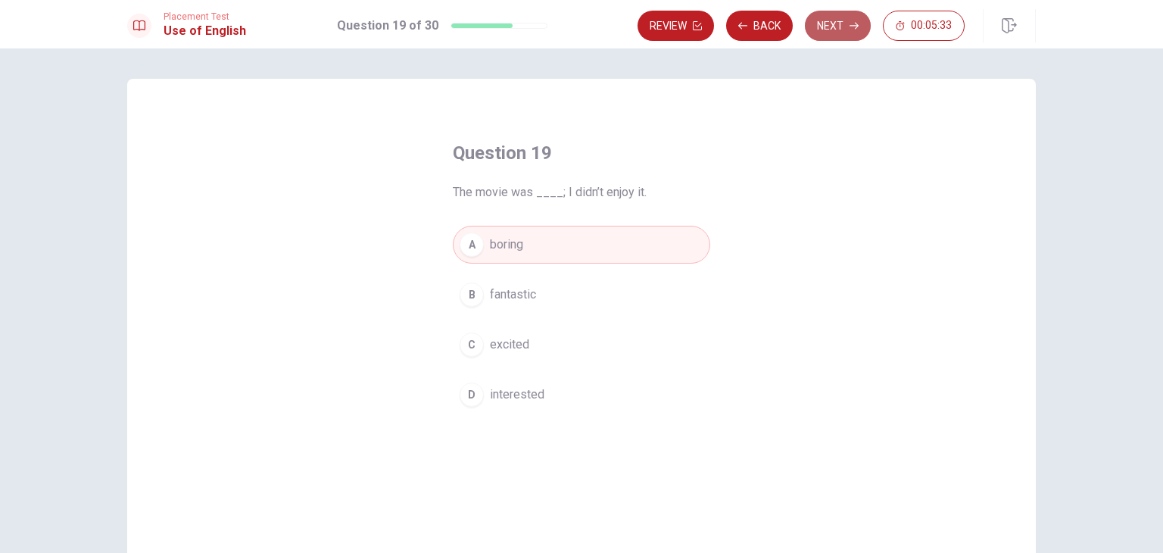
click at [853, 25] on icon "button" at bounding box center [854, 25] width 9 height 9
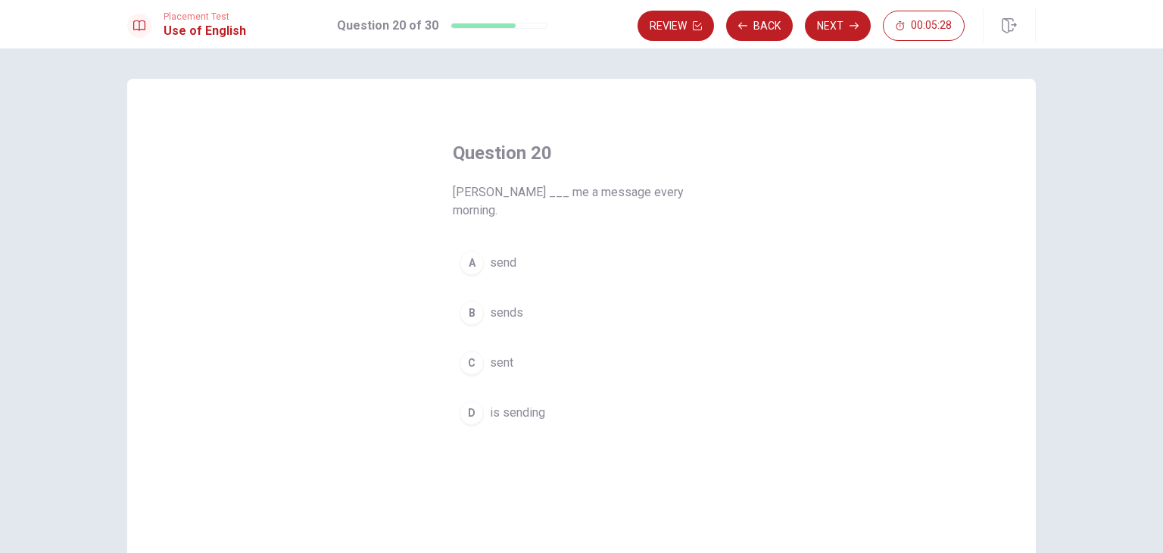
click at [516, 304] on span "sends" at bounding box center [506, 313] width 33 height 18
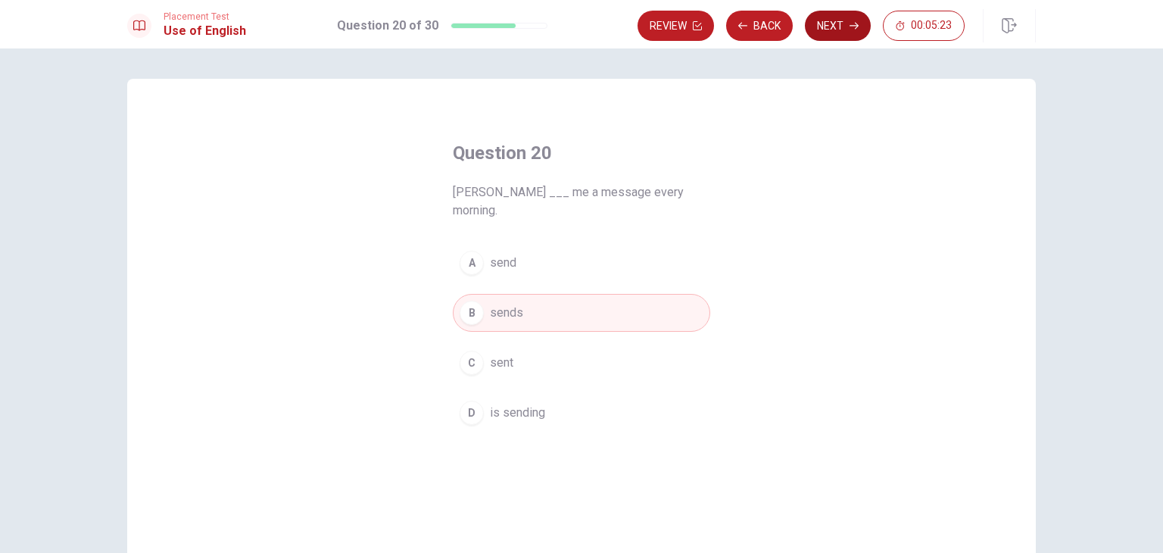
click at [831, 24] on button "Next" at bounding box center [838, 26] width 66 height 30
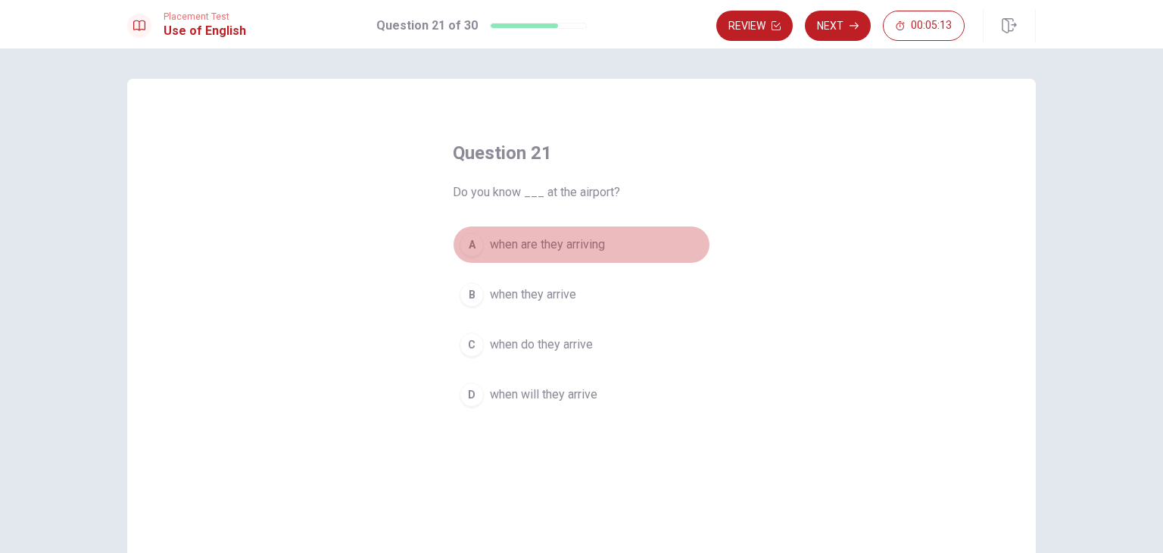
click at [494, 251] on span "when are they arriving" at bounding box center [547, 244] width 115 height 18
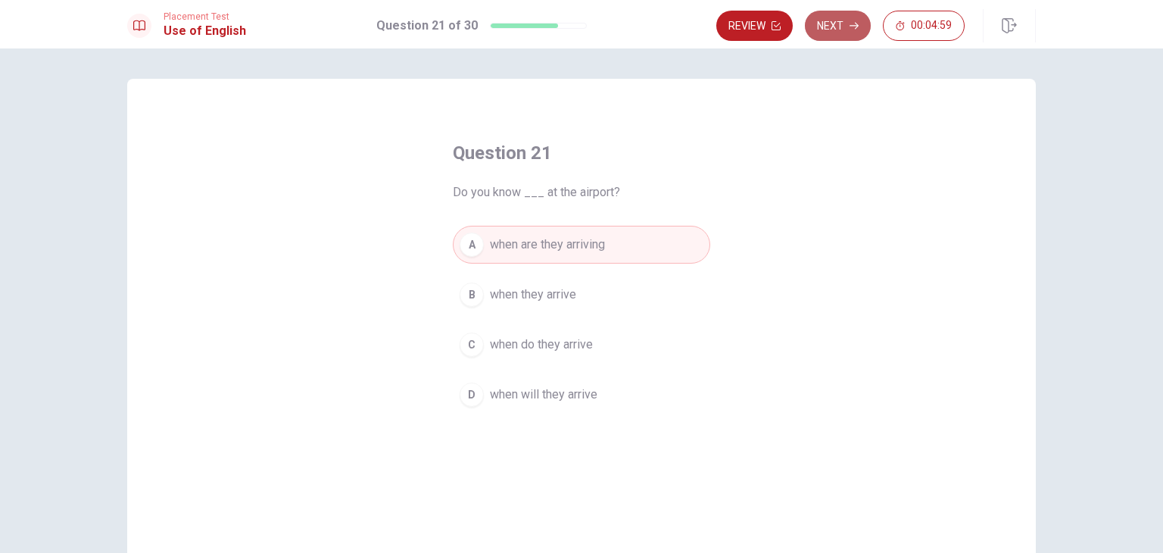
click at [843, 24] on button "Next" at bounding box center [838, 26] width 66 height 30
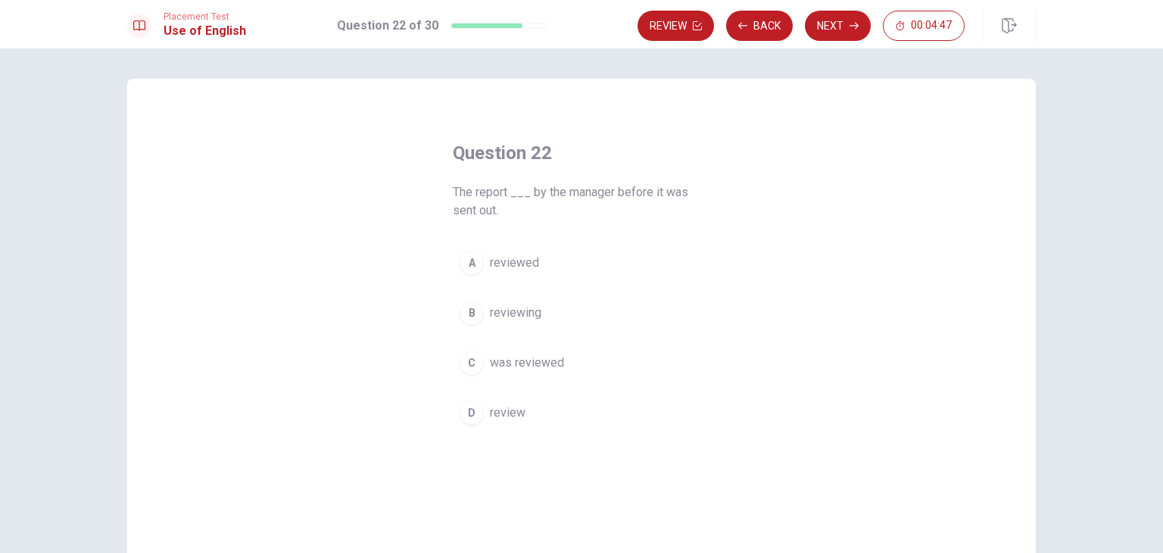
click at [533, 363] on span "was reviewed" at bounding box center [527, 363] width 74 height 18
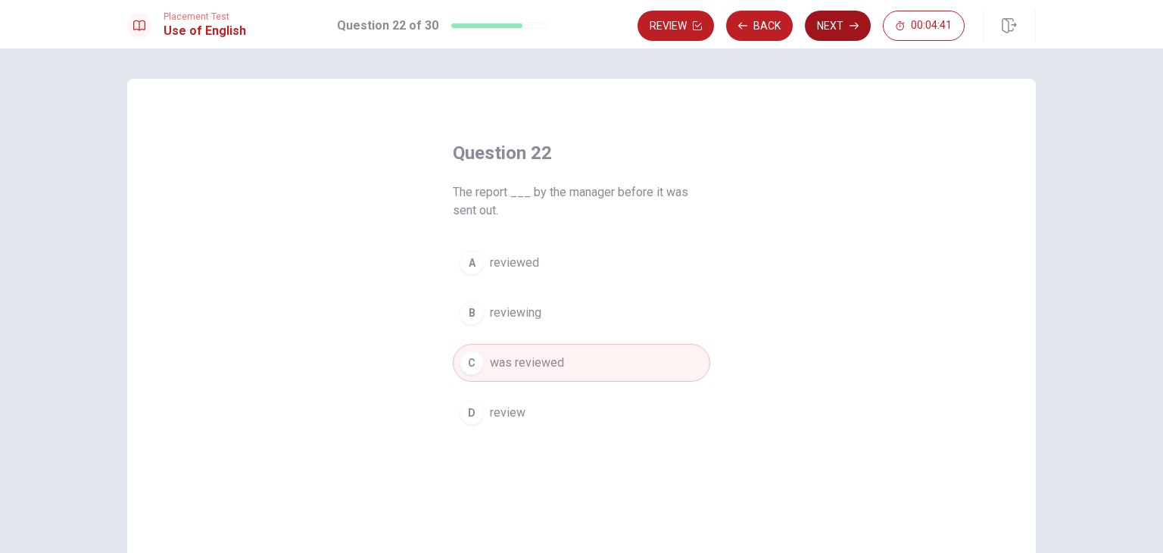
click at [837, 25] on button "Next" at bounding box center [838, 26] width 66 height 30
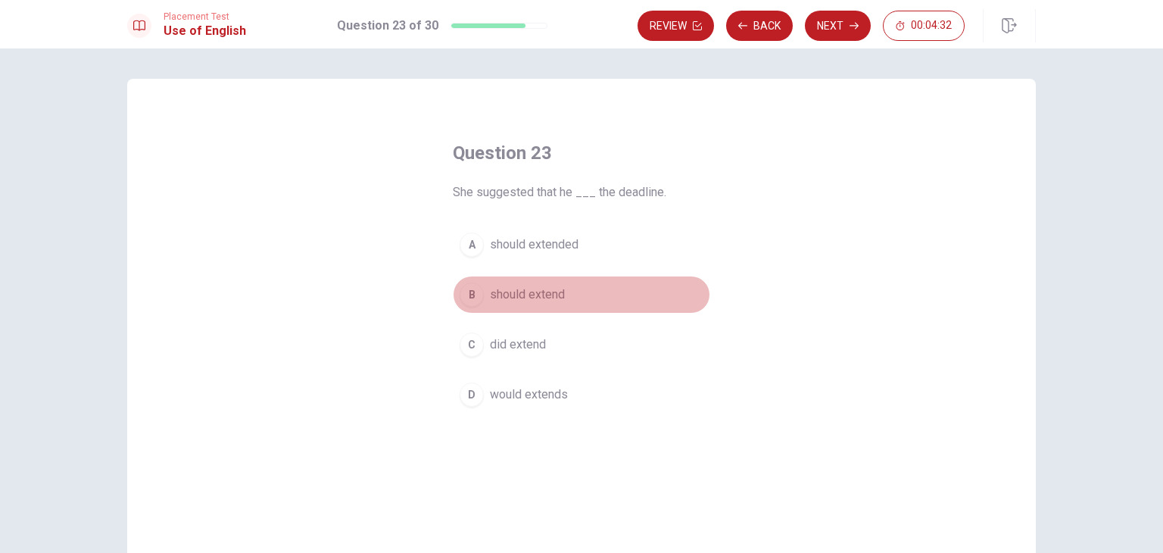
click at [557, 292] on span "should extend" at bounding box center [527, 294] width 75 height 18
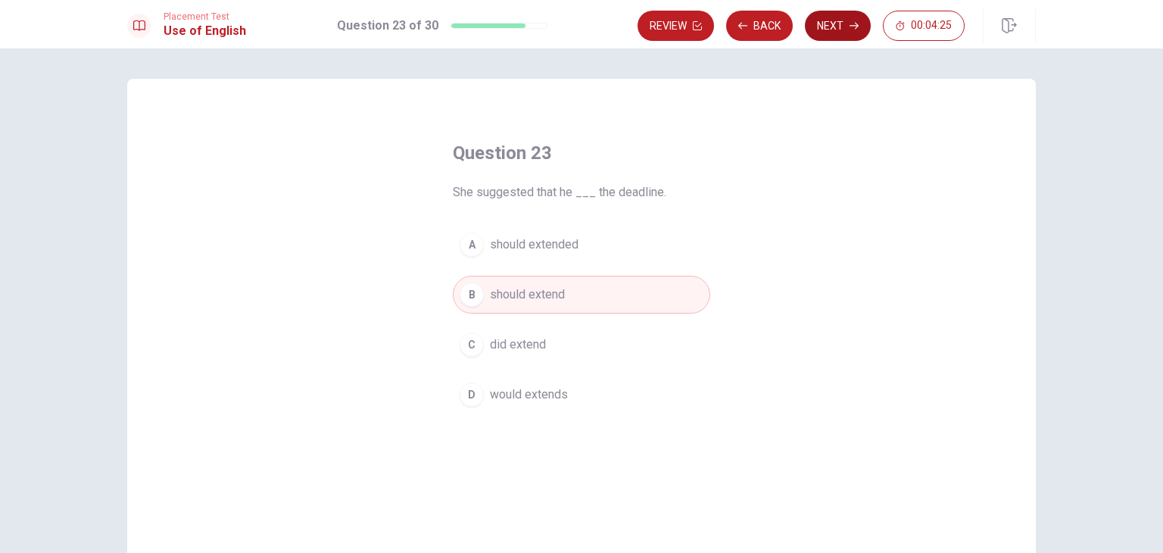
click at [831, 23] on button "Next" at bounding box center [838, 26] width 66 height 30
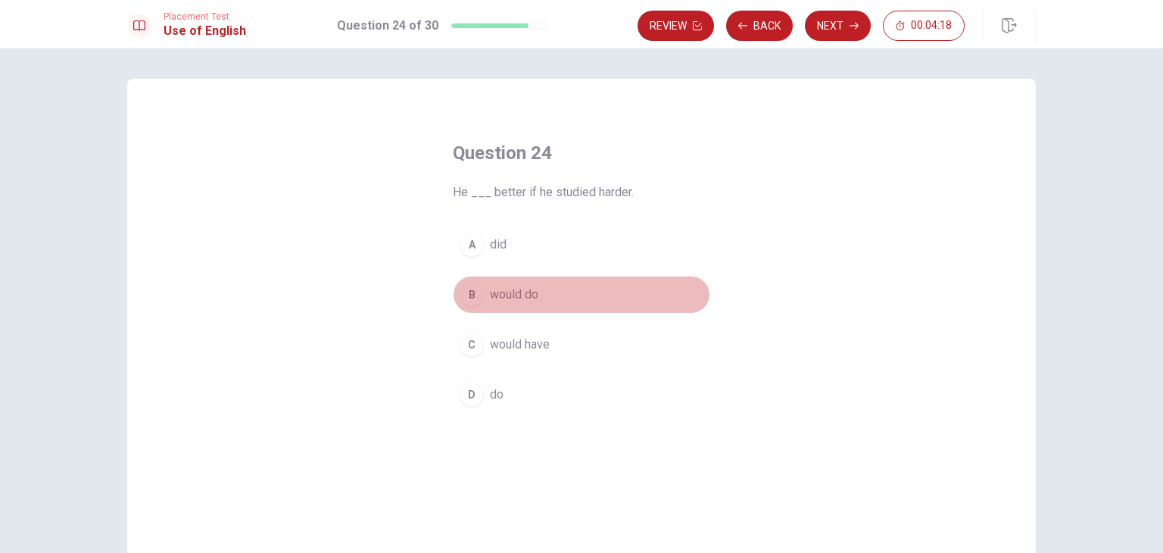
click at [544, 293] on button "B would do" at bounding box center [581, 295] width 257 height 38
click at [543, 252] on button "A did" at bounding box center [581, 245] width 257 height 38
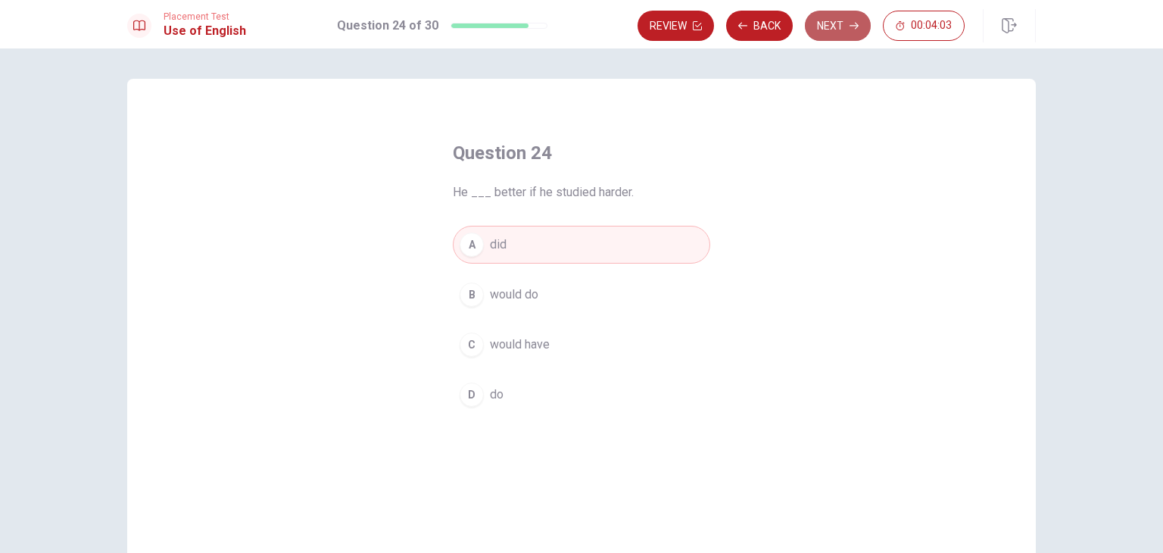
click at [831, 28] on button "Next" at bounding box center [838, 26] width 66 height 30
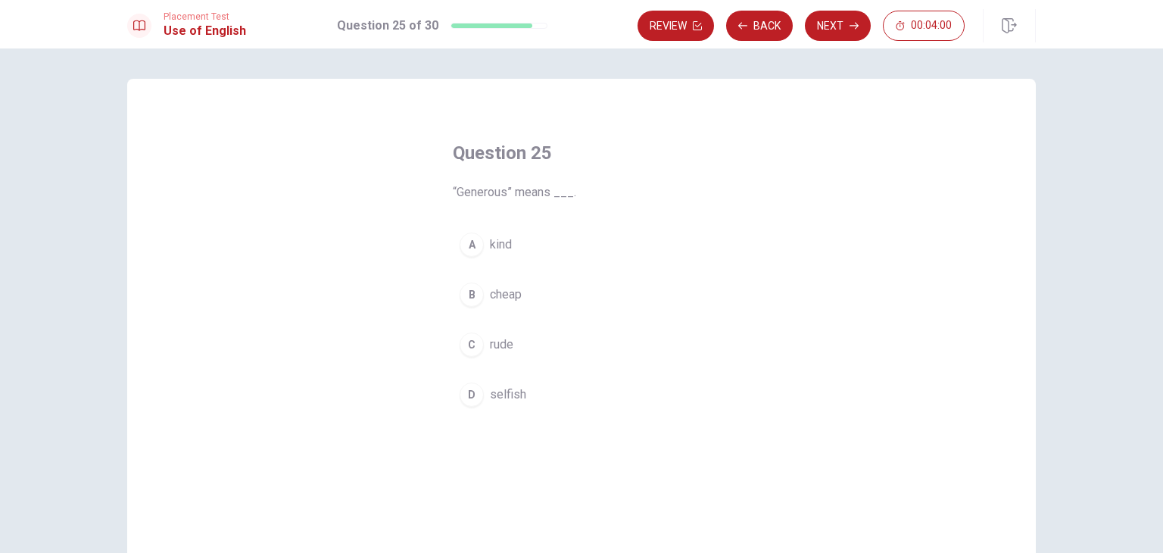
click at [508, 249] on span "kind" at bounding box center [501, 244] width 22 height 18
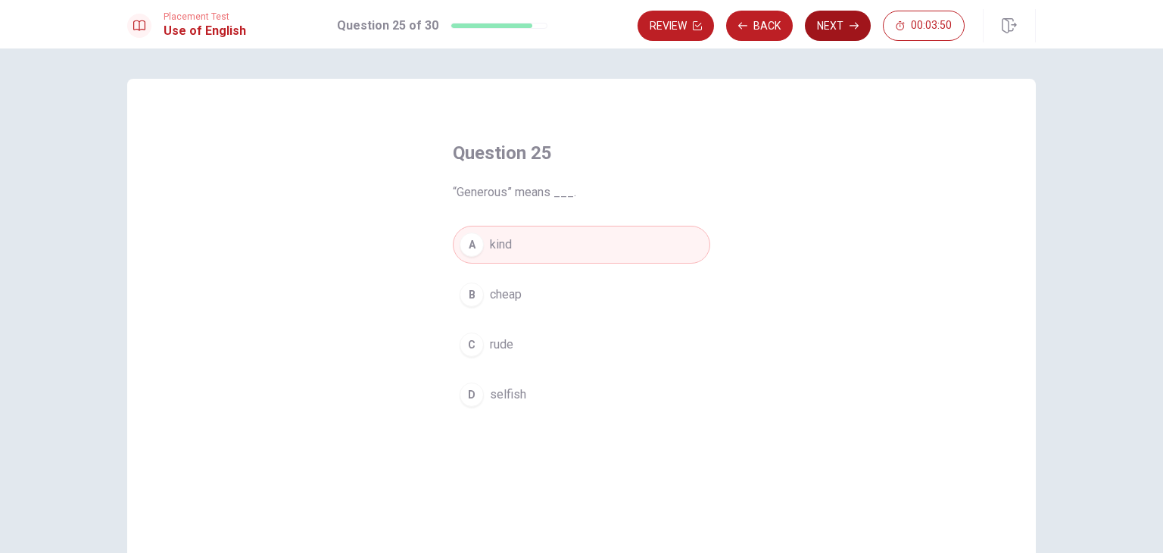
click at [831, 30] on button "Next" at bounding box center [838, 26] width 66 height 30
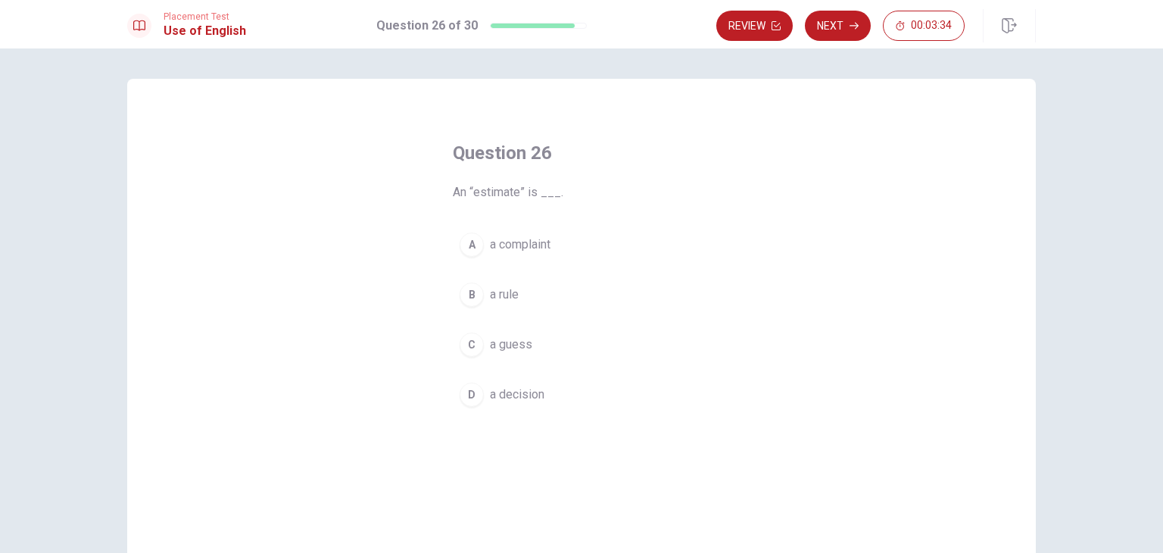
click at [484, 285] on button "B a rule" at bounding box center [581, 295] width 257 height 38
click at [541, 394] on button "D a decision" at bounding box center [581, 395] width 257 height 38
click at [521, 291] on button "B a rule" at bounding box center [581, 295] width 257 height 38
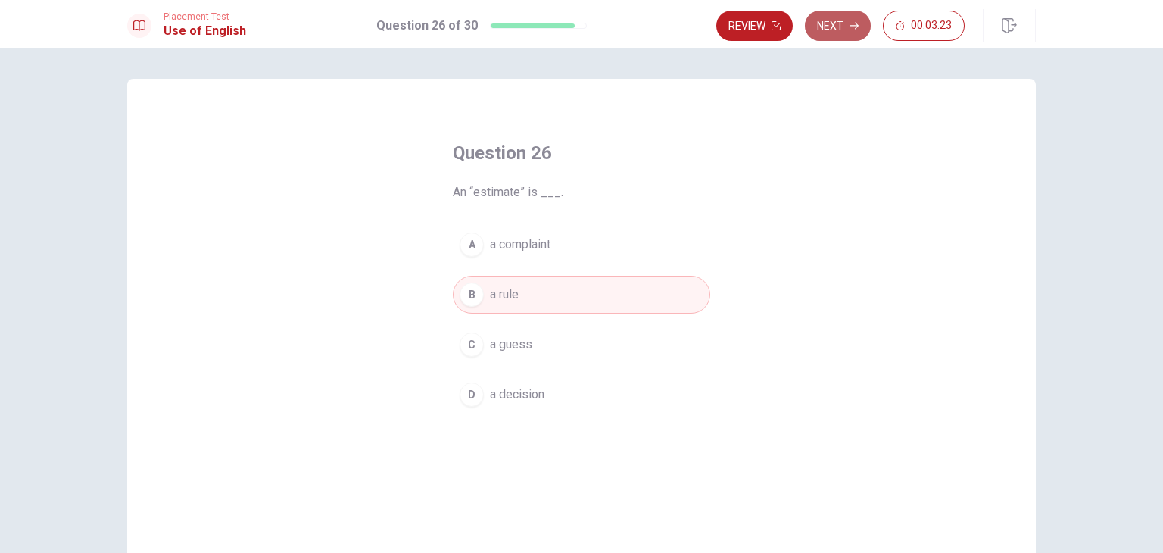
click at [846, 29] on button "Next" at bounding box center [838, 26] width 66 height 30
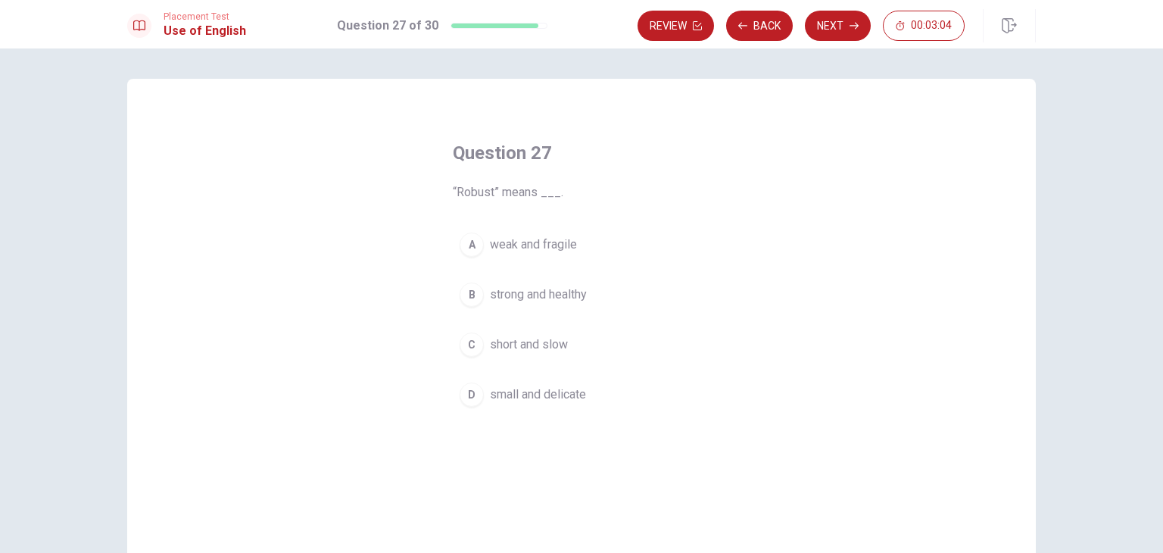
click at [563, 294] on span "strong and healthy" at bounding box center [538, 294] width 97 height 18
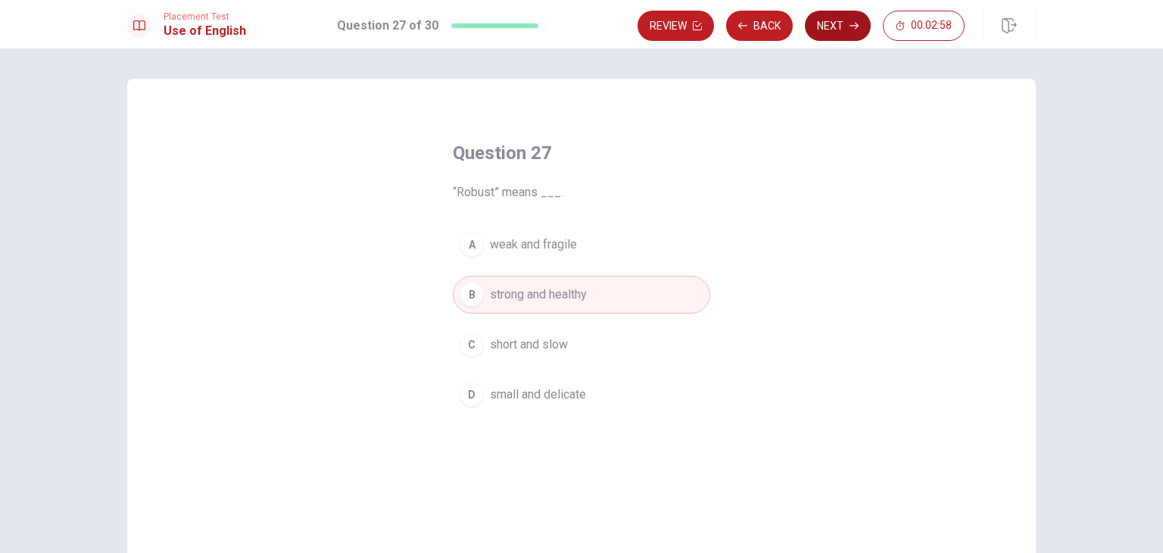
click at [839, 24] on button "Next" at bounding box center [838, 26] width 66 height 30
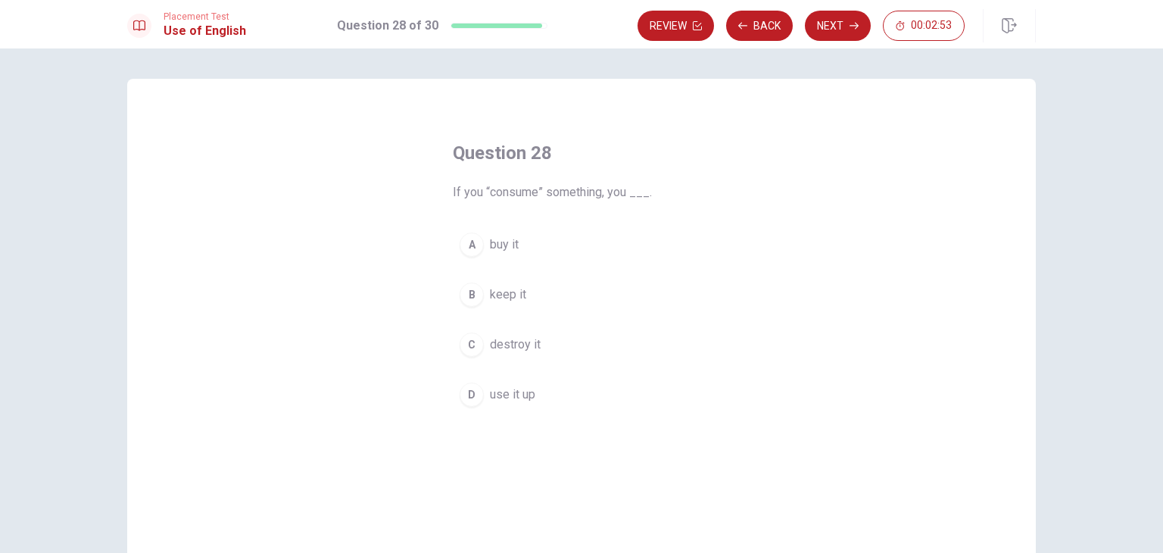
click at [529, 248] on button "A buy it" at bounding box center [581, 245] width 257 height 38
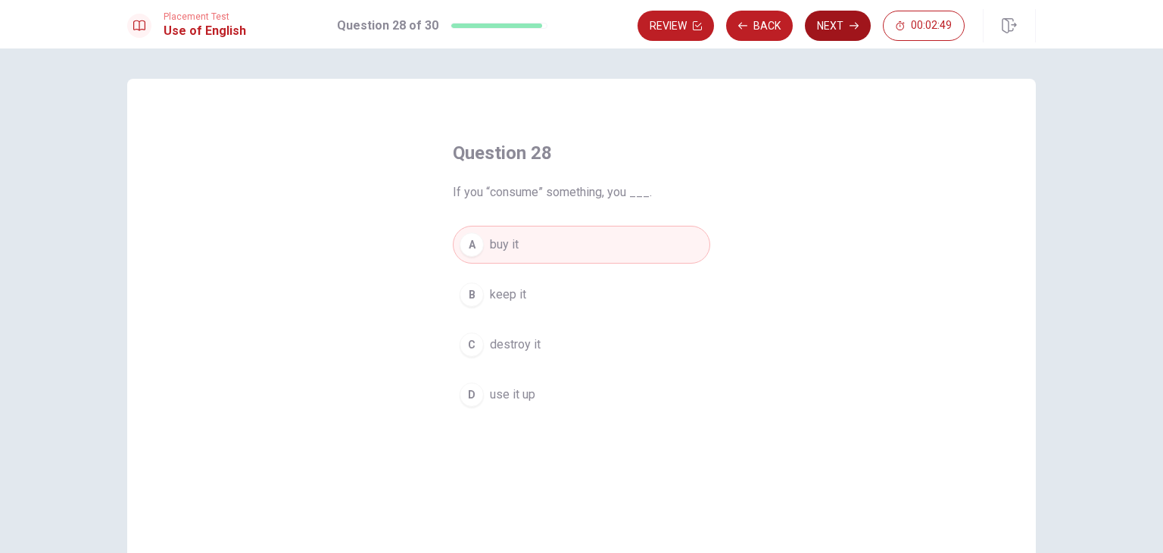
click at [833, 20] on button "Next" at bounding box center [838, 26] width 66 height 30
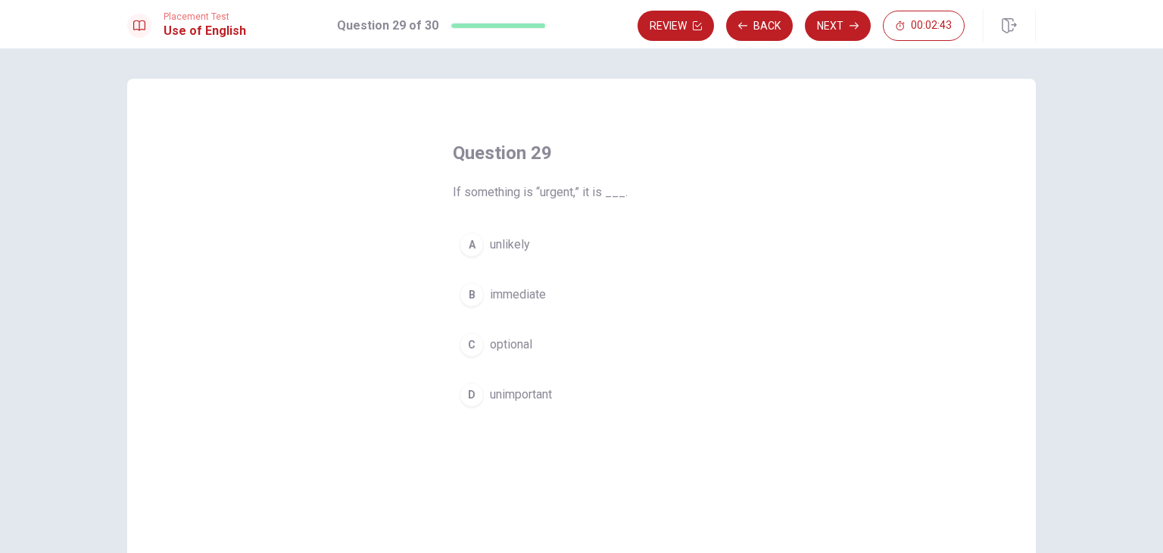
click at [542, 292] on span "immediate" at bounding box center [518, 294] width 56 height 18
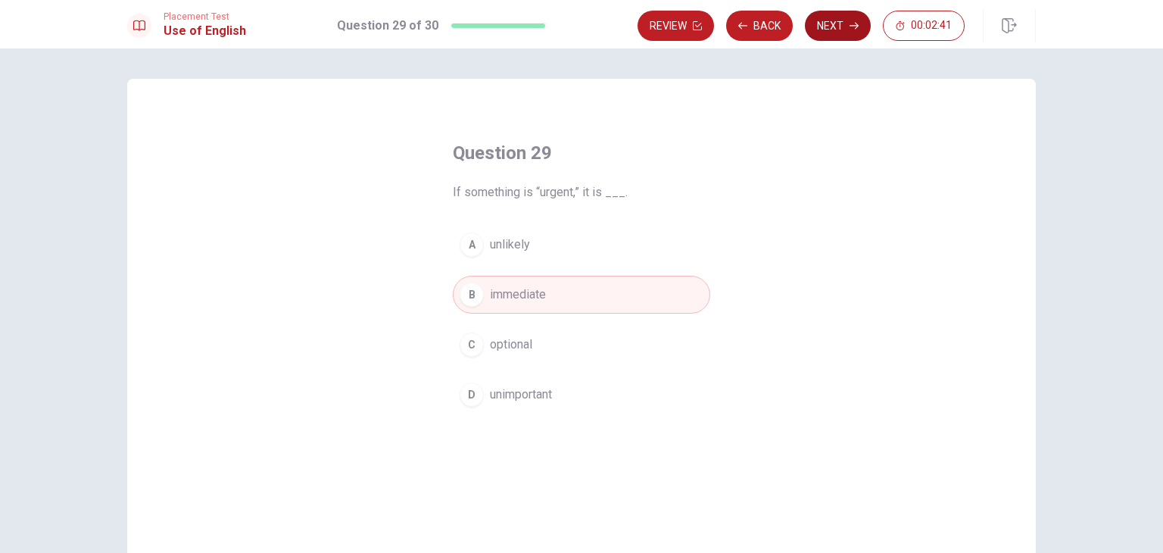
click at [845, 23] on button "Next" at bounding box center [838, 26] width 66 height 30
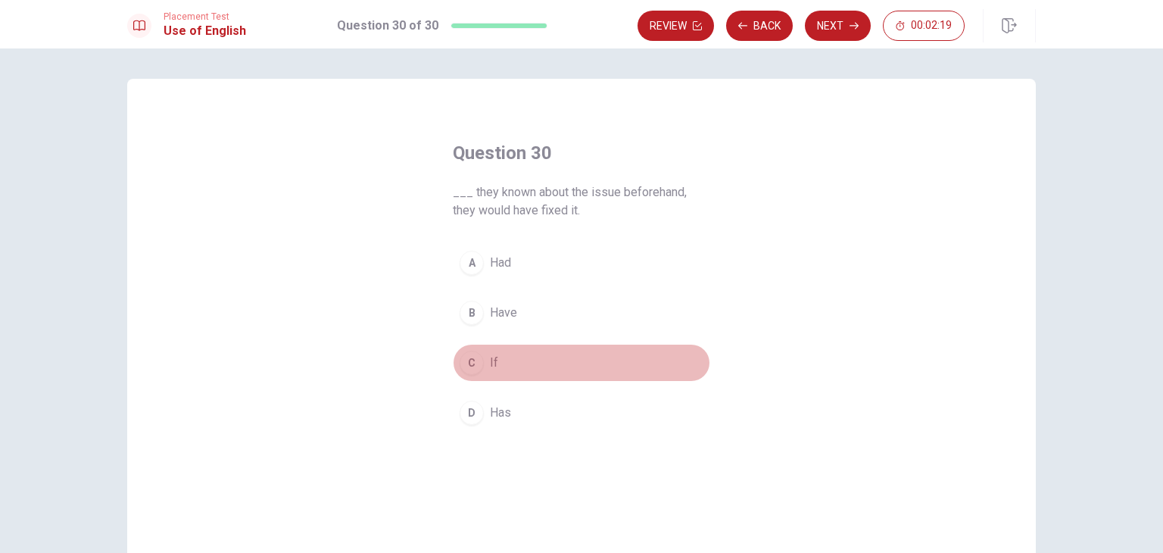
click at [519, 357] on button "C If" at bounding box center [581, 363] width 257 height 38
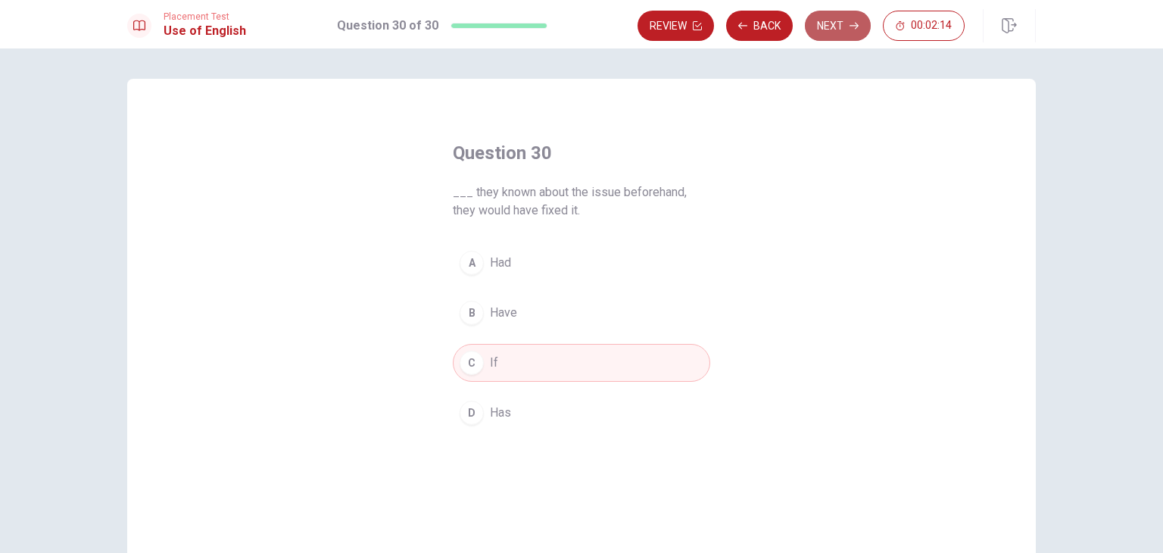
click at [840, 26] on button "Next" at bounding box center [838, 26] width 66 height 30
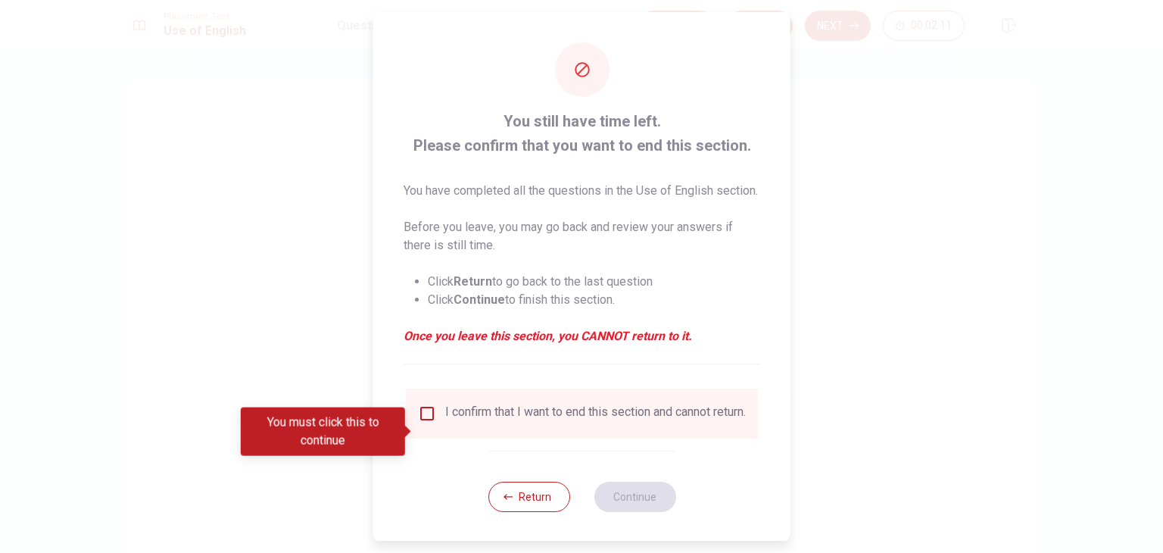
click at [412, 424] on div "You must click this to continue" at bounding box center [328, 431] width 175 height 48
click at [420, 422] on input "You must click this to continue" at bounding box center [427, 413] width 18 height 18
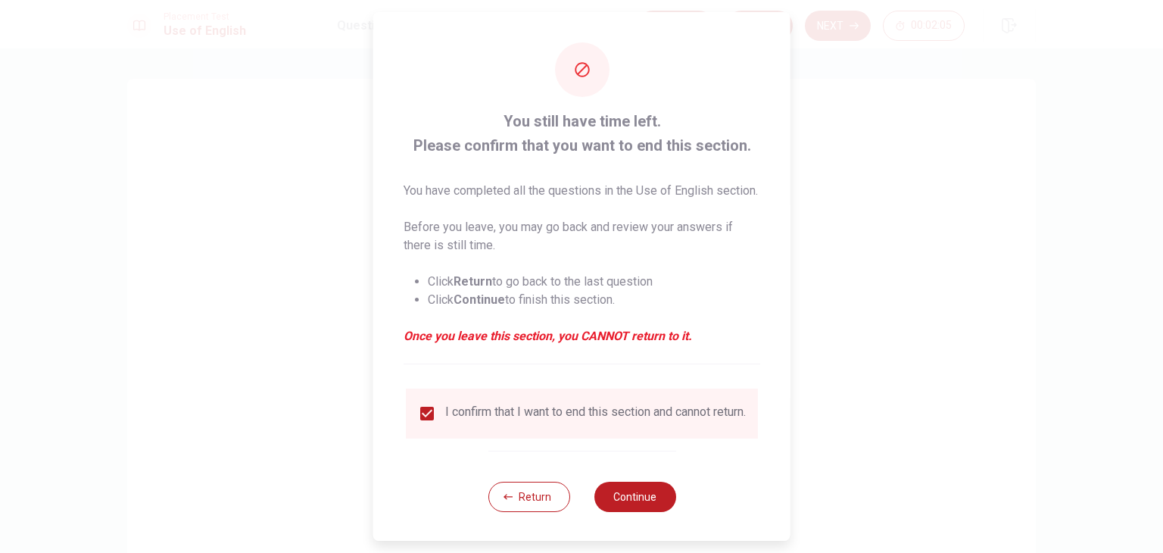
scroll to position [30, 0]
click at [634, 503] on button "Continue" at bounding box center [635, 495] width 82 height 30
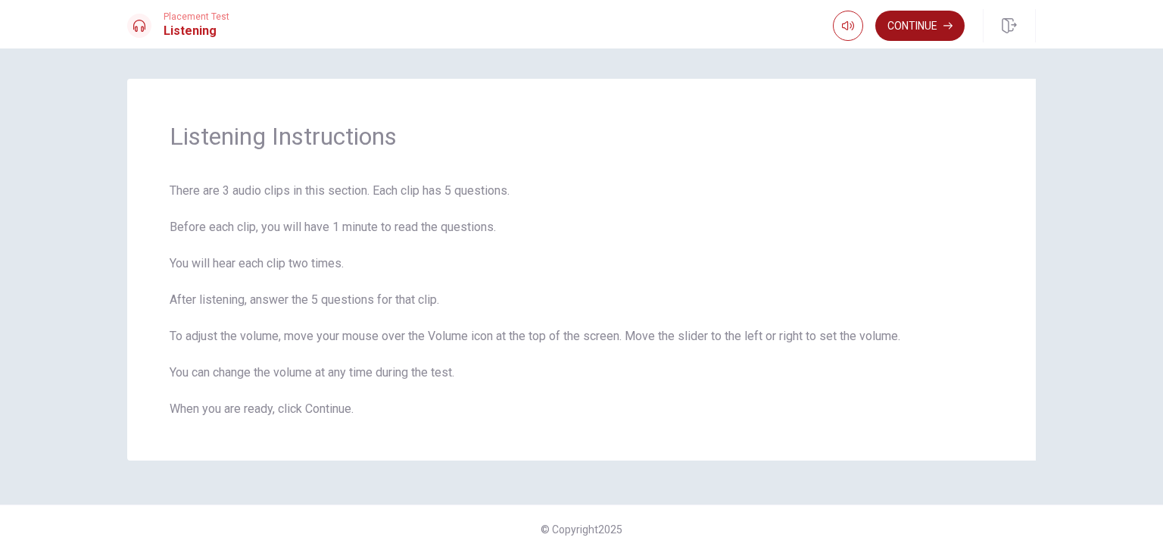
click at [915, 27] on button "Continue" at bounding box center [919, 26] width 89 height 30
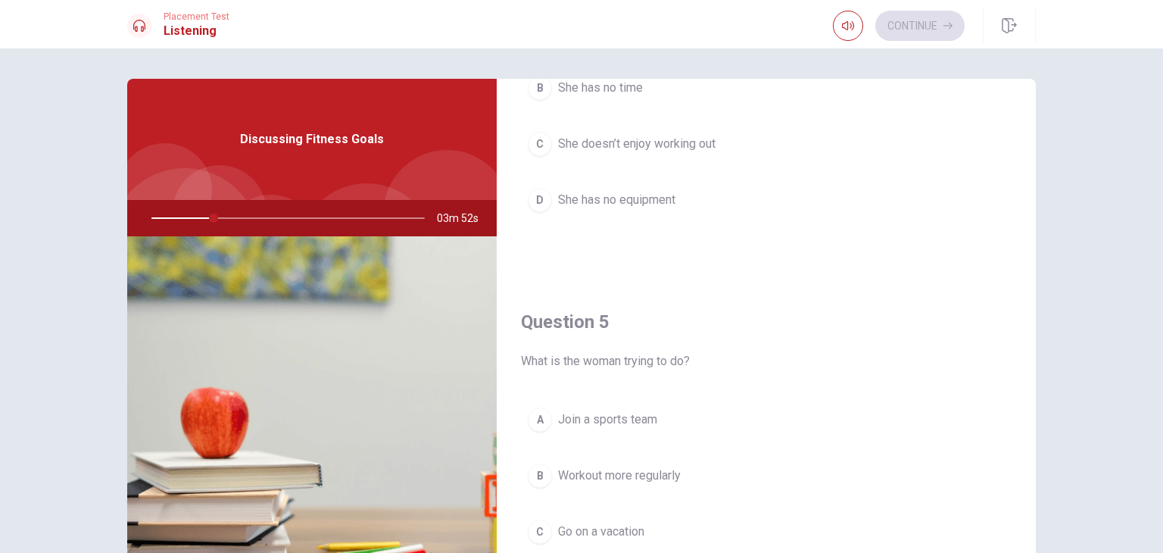
scroll to position [1405, 0]
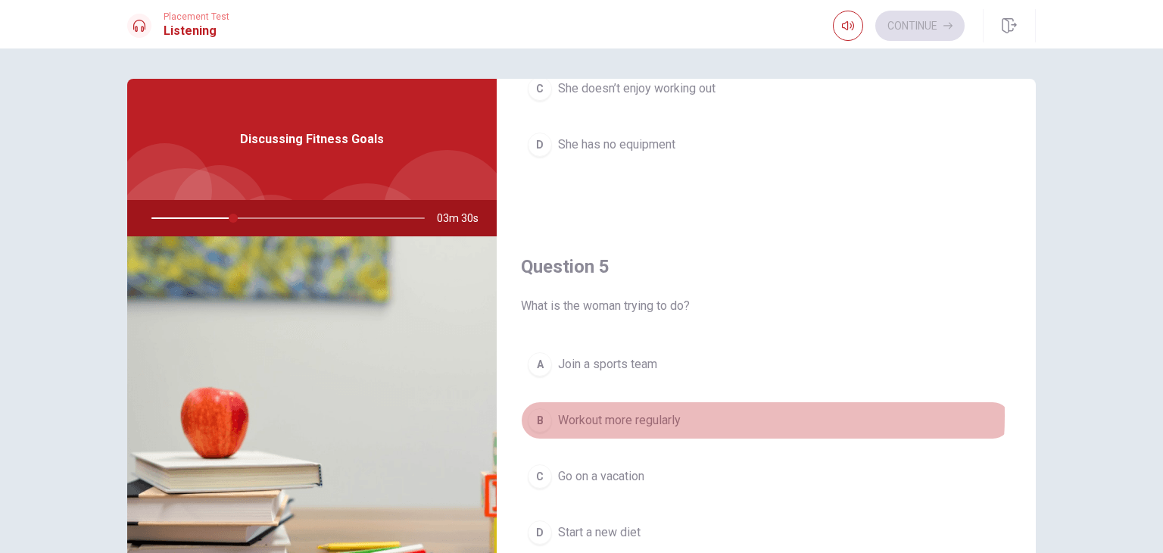
click at [659, 411] on span "Workout more regularly" at bounding box center [619, 420] width 123 height 18
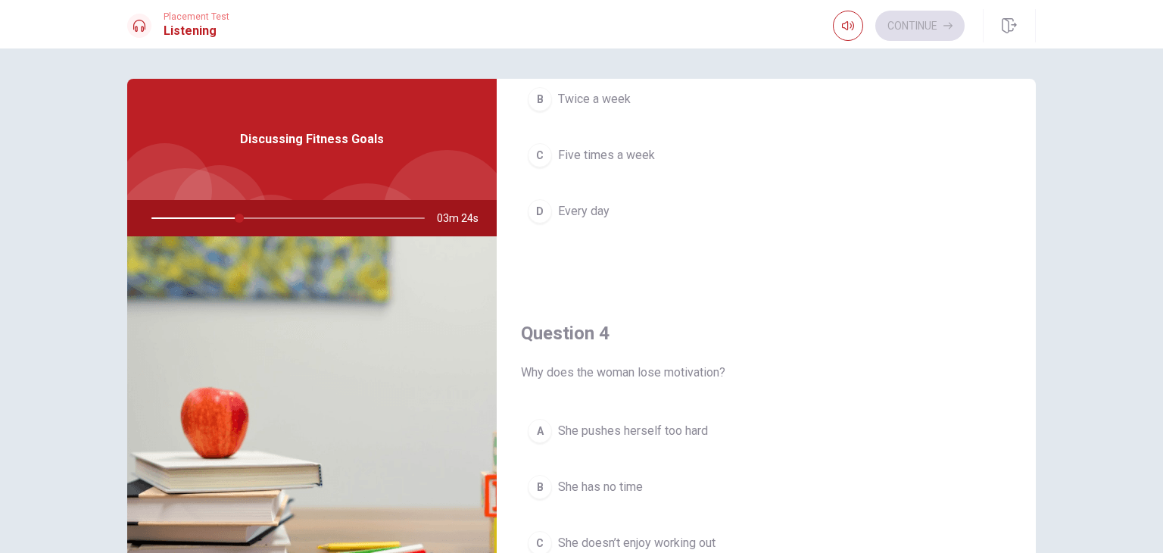
scroll to position [724, 0]
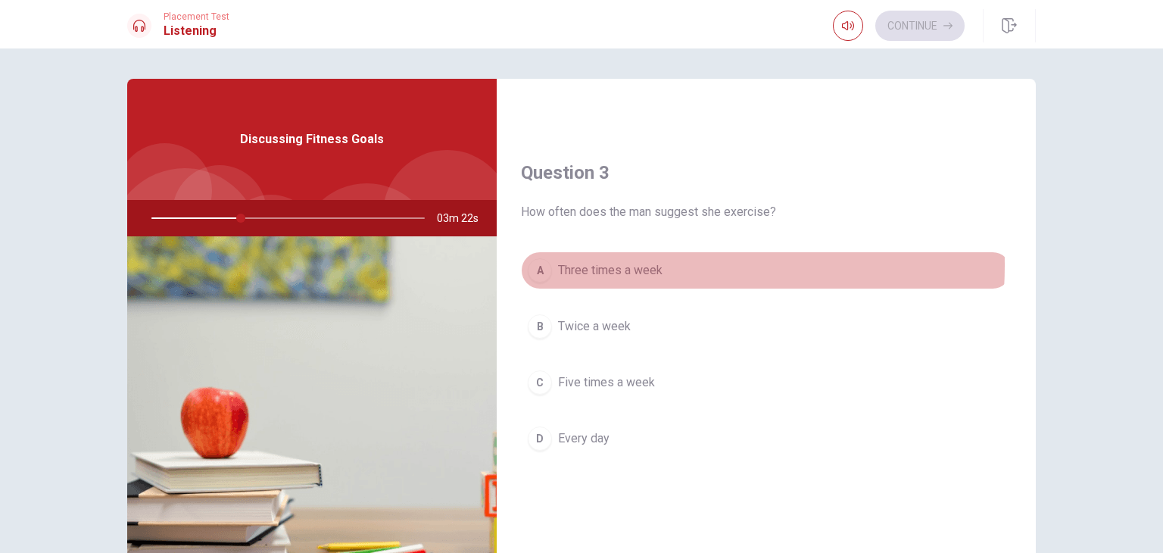
click at [610, 262] on span "Three times a week" at bounding box center [610, 270] width 104 height 18
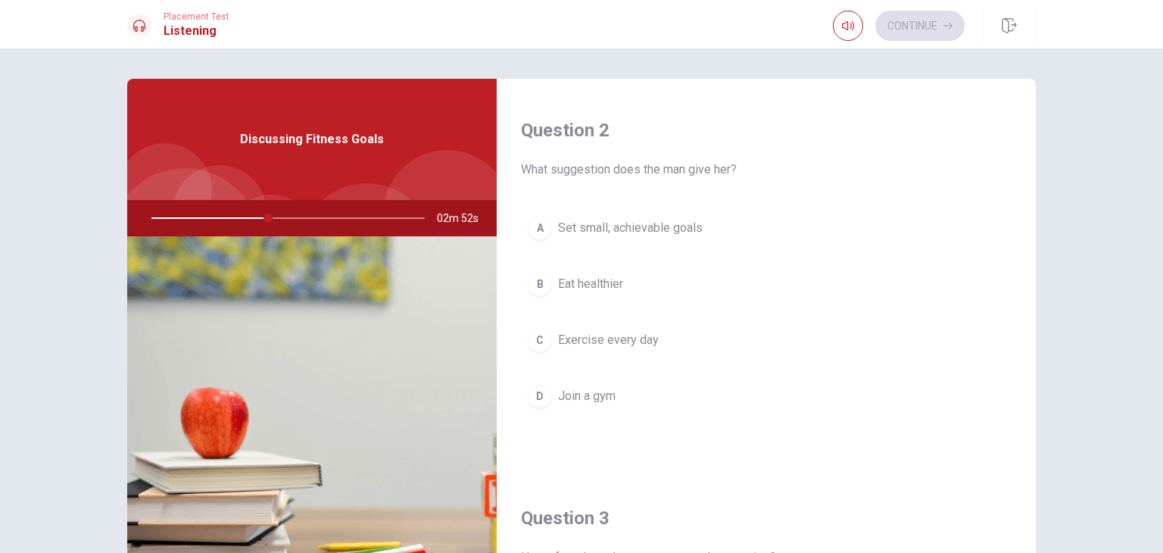
scroll to position [303, 0]
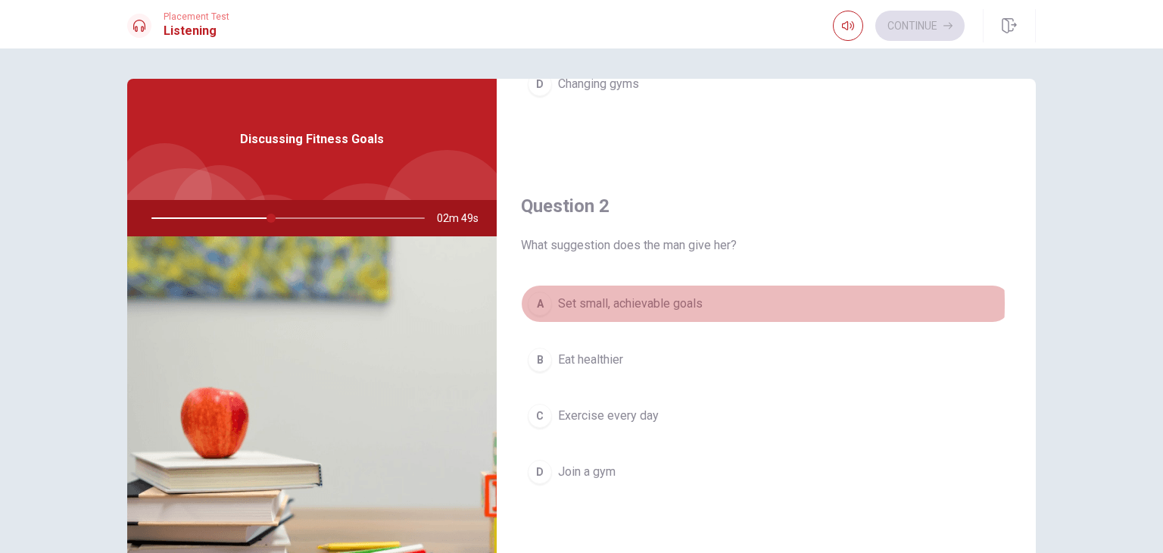
click at [678, 302] on span "Set small, achievable goals" at bounding box center [630, 304] width 145 height 18
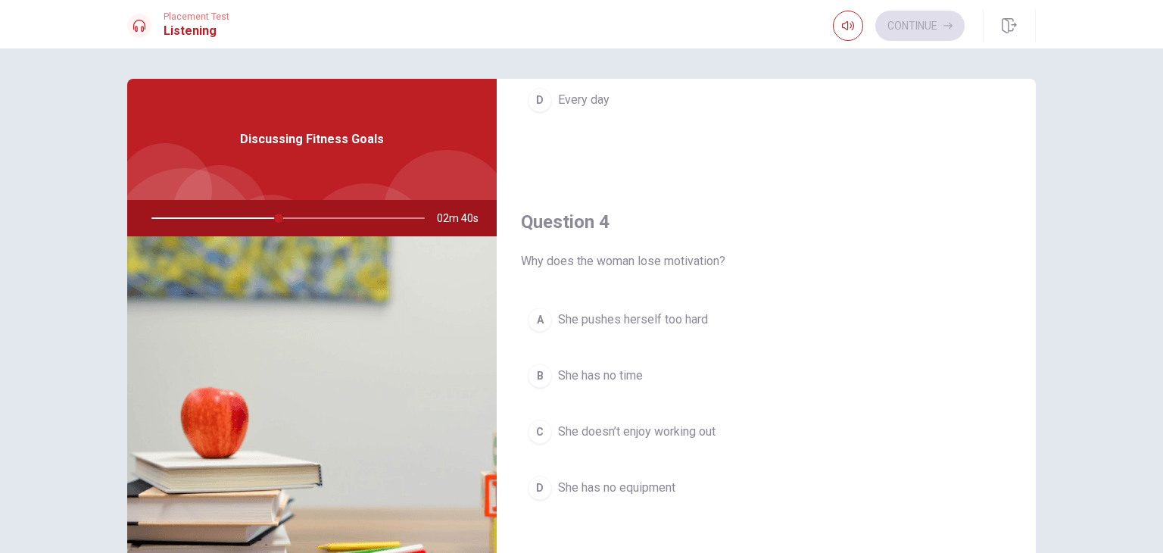
scroll to position [1136, 0]
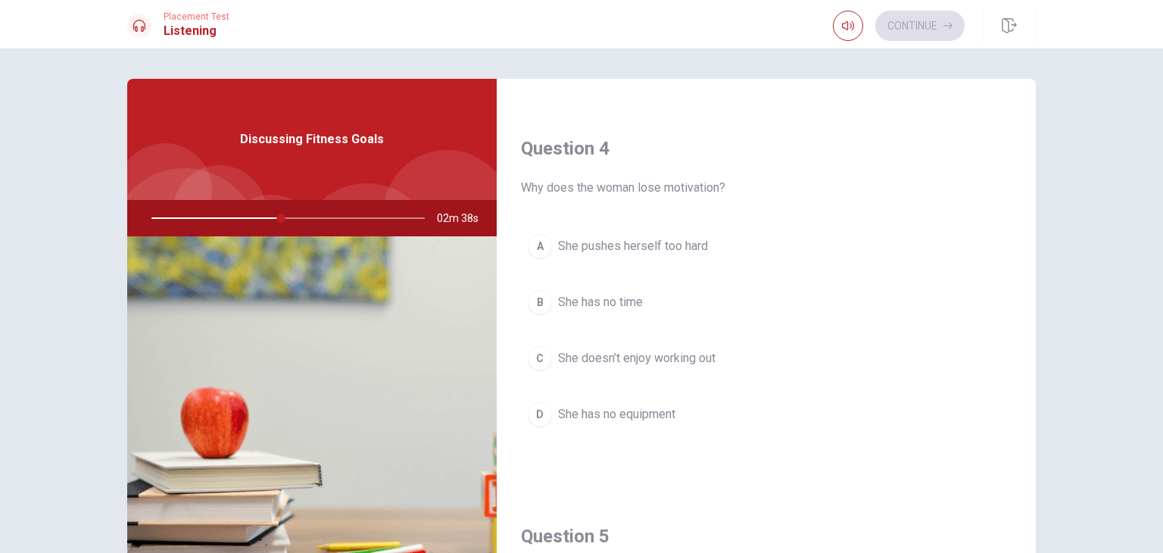
click at [675, 245] on span "She pushes herself too hard" at bounding box center [633, 246] width 150 height 18
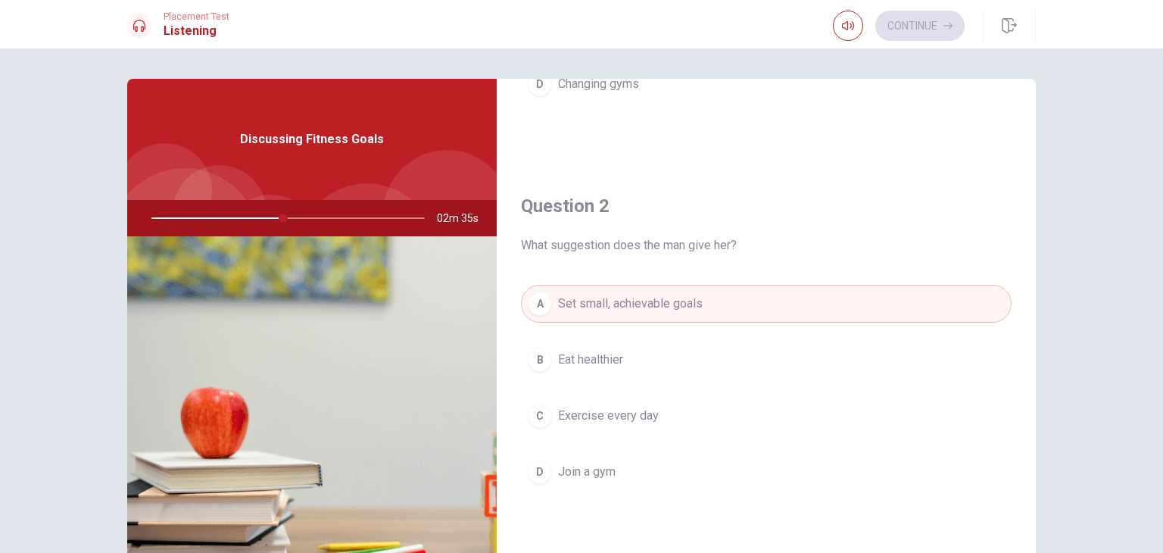
scroll to position [0, 0]
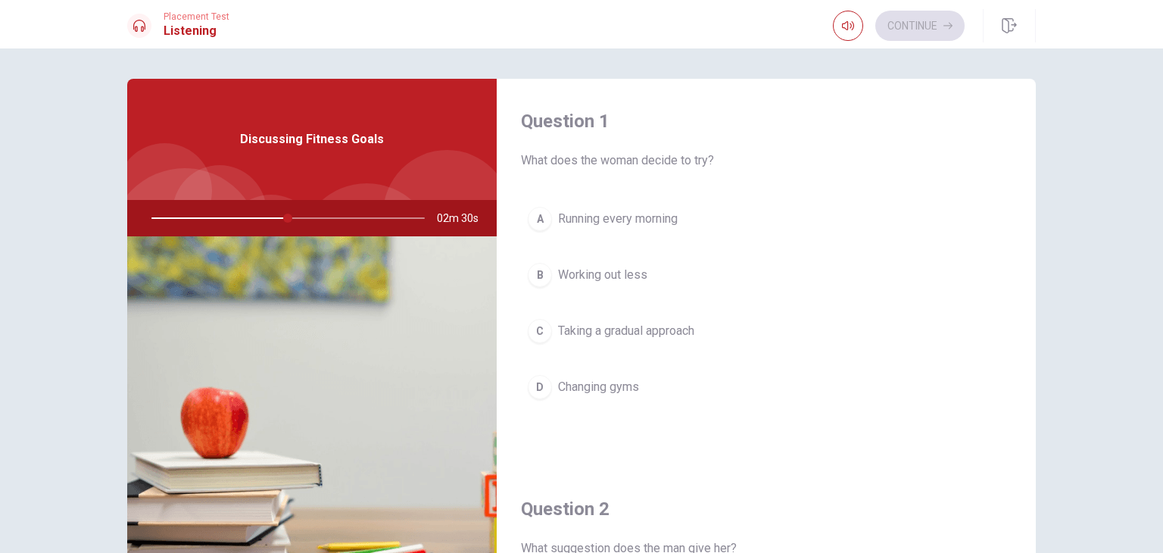
click at [693, 339] on button "C Taking a gradual approach" at bounding box center [766, 331] width 491 height 38
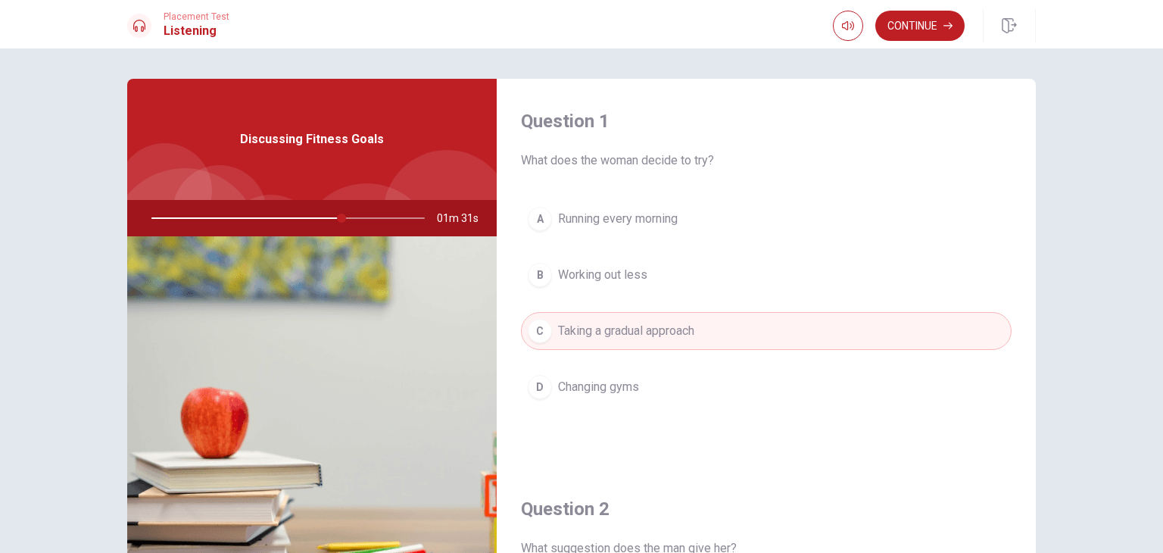
drag, startPoint x: 339, startPoint y: 215, endPoint x: 348, endPoint y: 215, distance: 8.3
click at [348, 215] on div at bounding box center [285, 218] width 304 height 36
click at [378, 216] on div at bounding box center [285, 218] width 304 height 36
drag, startPoint x: 354, startPoint y: 219, endPoint x: 463, endPoint y: 219, distance: 109.8
click at [463, 219] on div "01m 18s" at bounding box center [311, 218] width 369 height 36
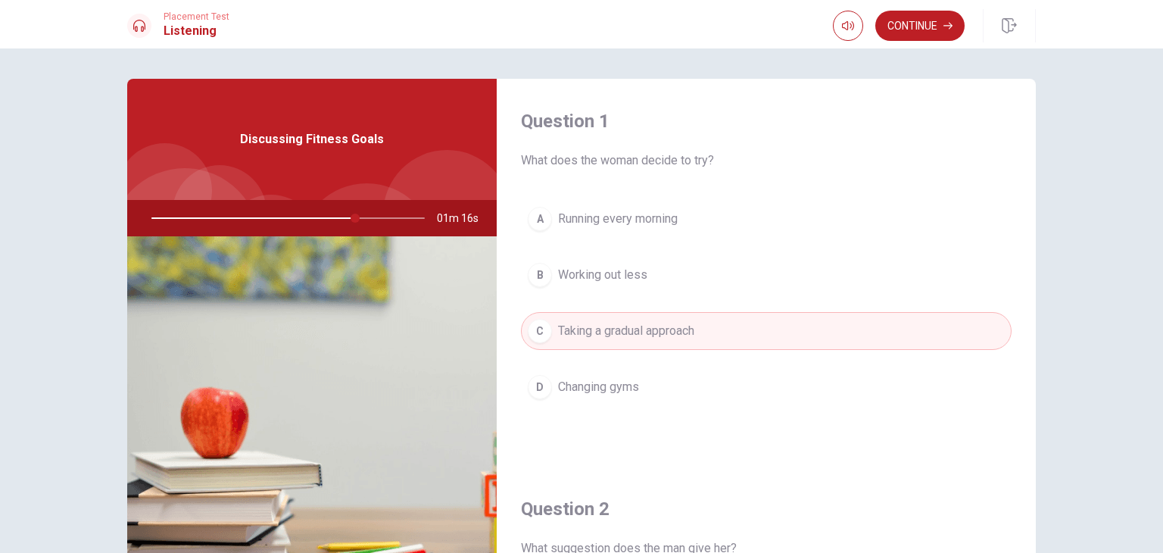
drag, startPoint x: 349, startPoint y: 216, endPoint x: 314, endPoint y: 216, distance: 34.8
click at [314, 216] on div at bounding box center [285, 218] width 304 height 36
click at [271, 208] on div at bounding box center [285, 218] width 304 height 36
click at [271, 219] on div at bounding box center [285, 218] width 304 height 36
click at [945, 33] on button "Continue" at bounding box center [919, 26] width 89 height 30
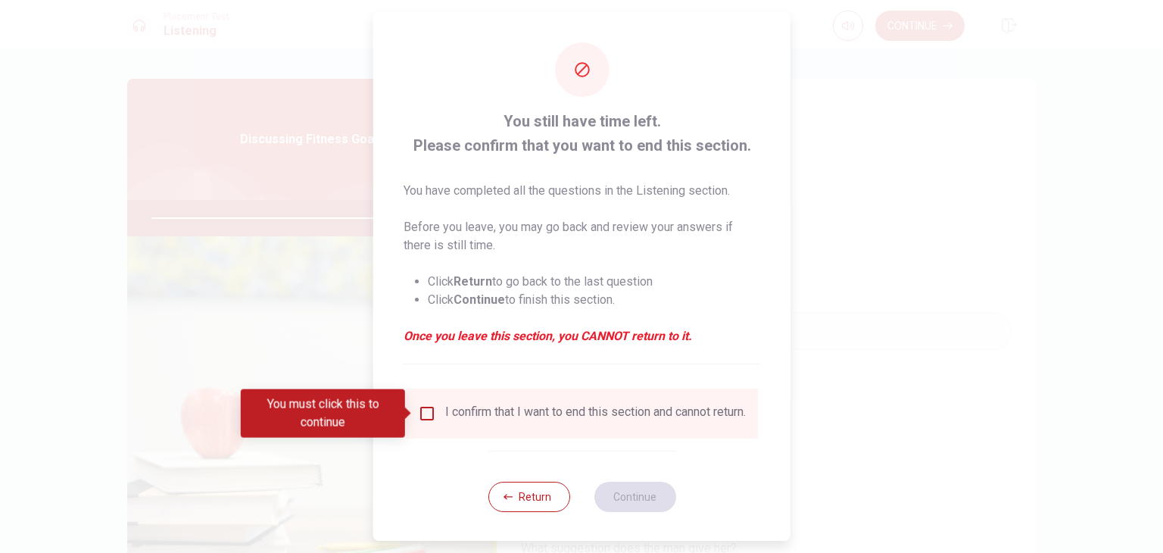
click at [425, 413] on input "You must click this to continue" at bounding box center [427, 413] width 18 height 18
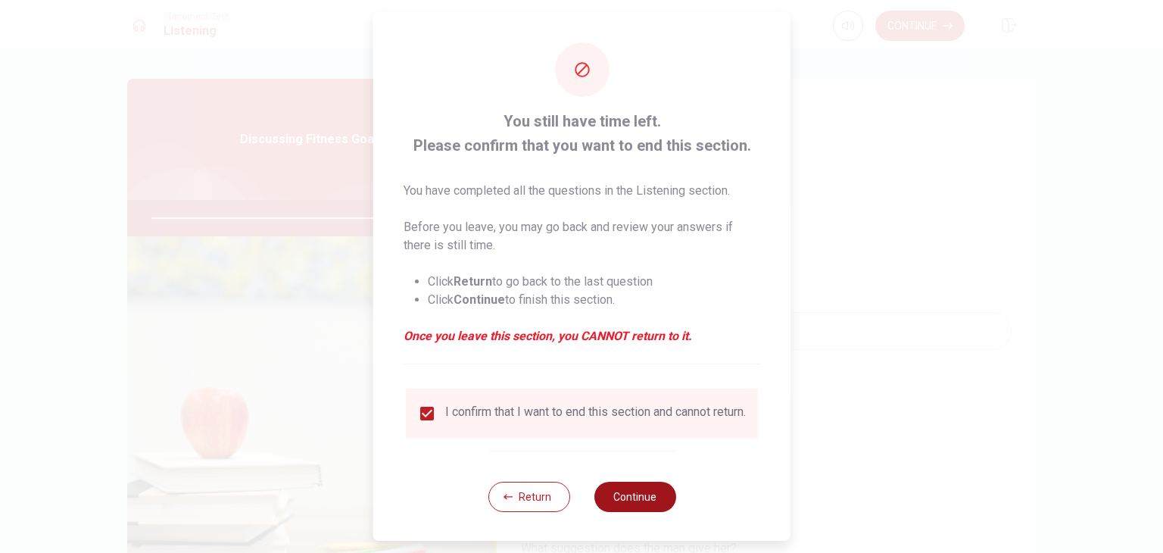
click at [645, 512] on button "Continue" at bounding box center [635, 497] width 82 height 30
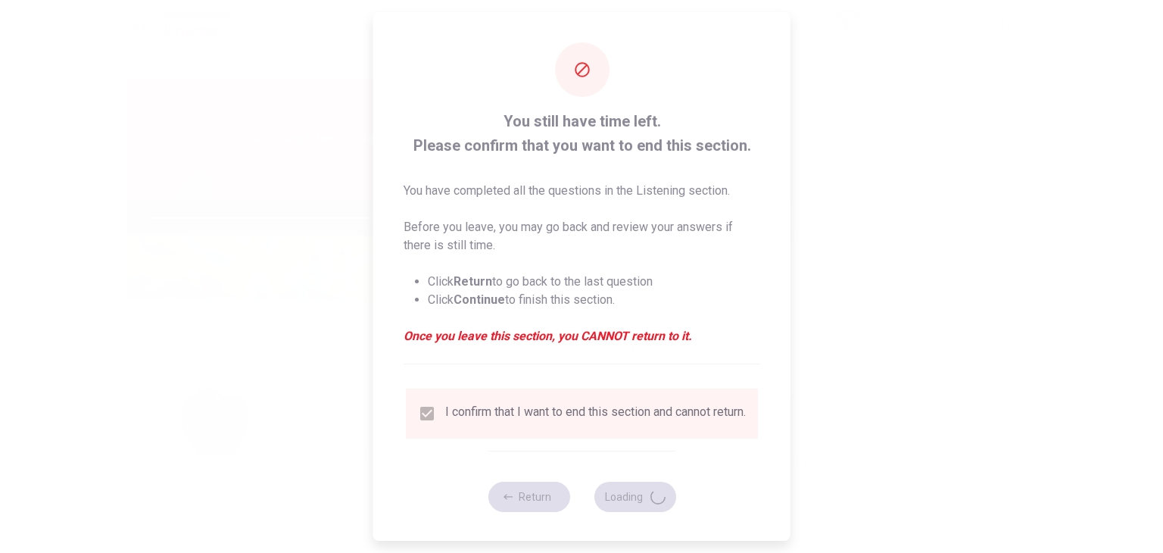
type input "85"
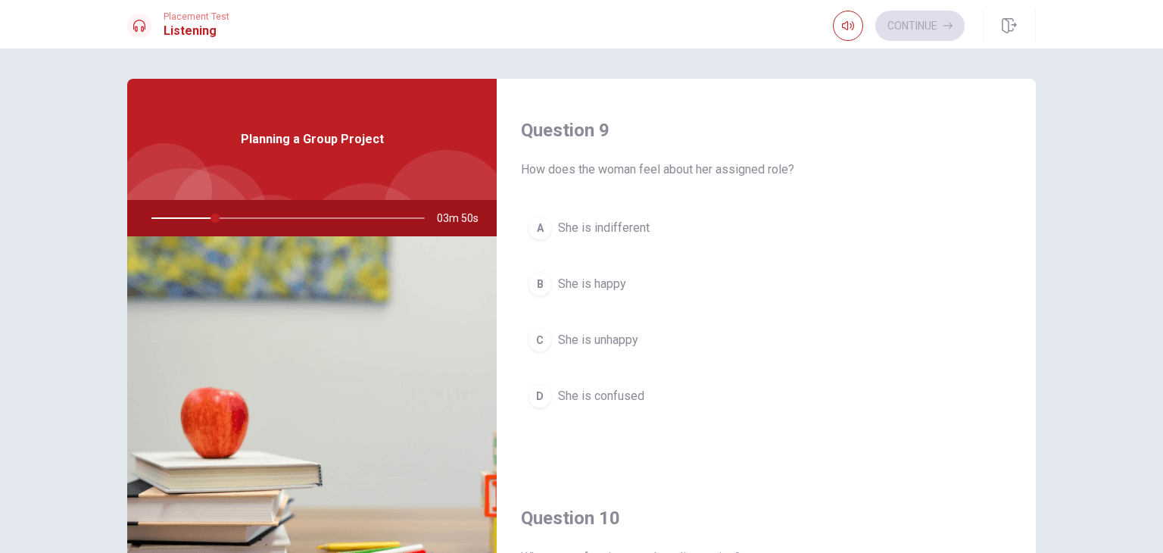
scroll to position [1254, 0]
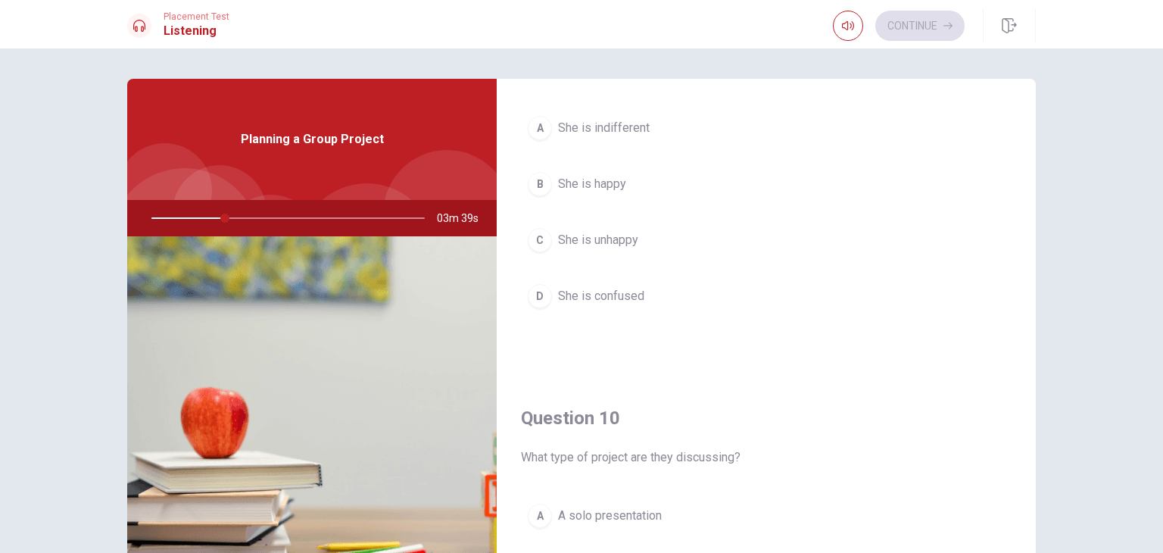
type input "27"
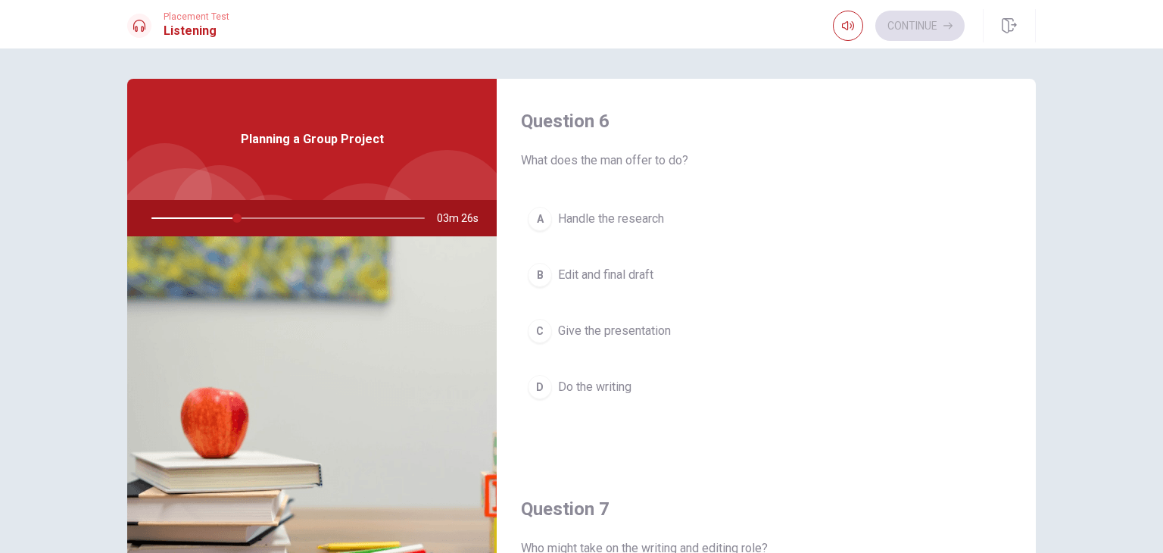
scroll to position [0, 0]
click at [616, 211] on span "Handle the research" at bounding box center [611, 219] width 106 height 18
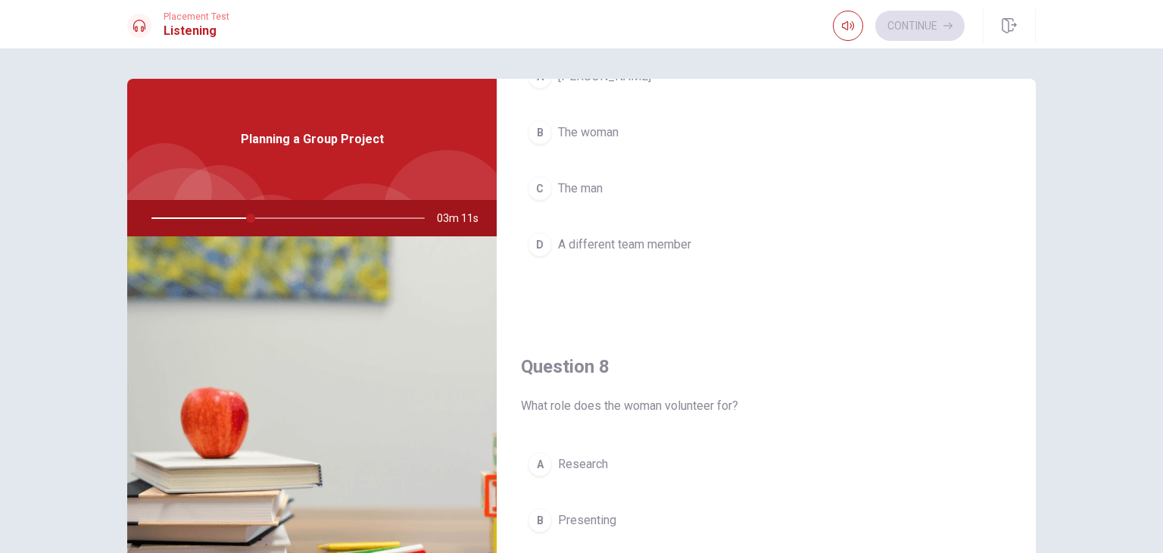
scroll to position [303, 0]
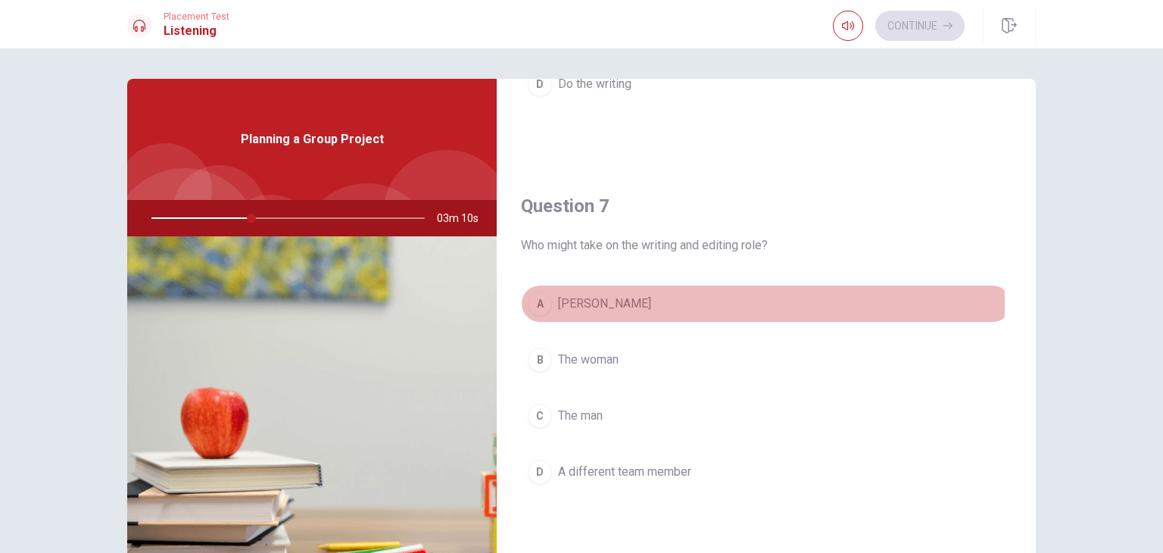
click at [560, 303] on span "[PERSON_NAME]" at bounding box center [604, 304] width 93 height 18
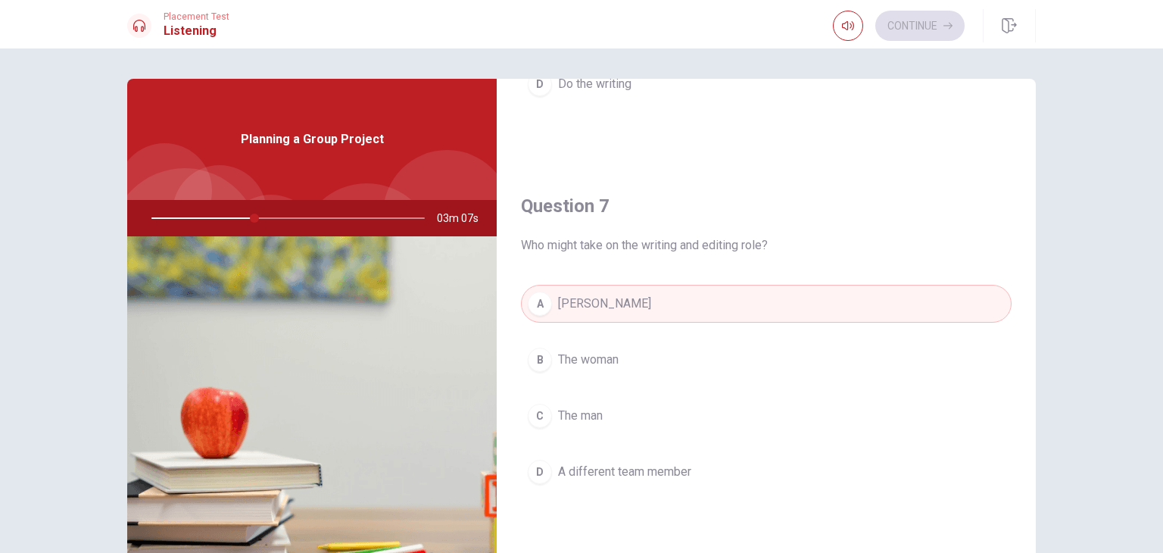
click at [622, 422] on button "C The man" at bounding box center [766, 416] width 491 height 38
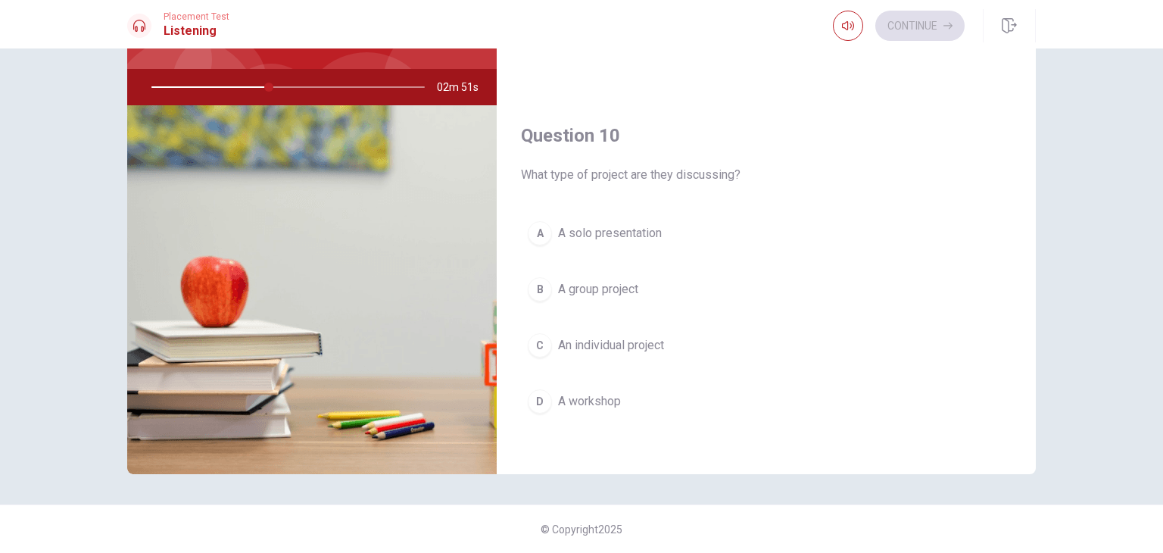
scroll to position [55, 0]
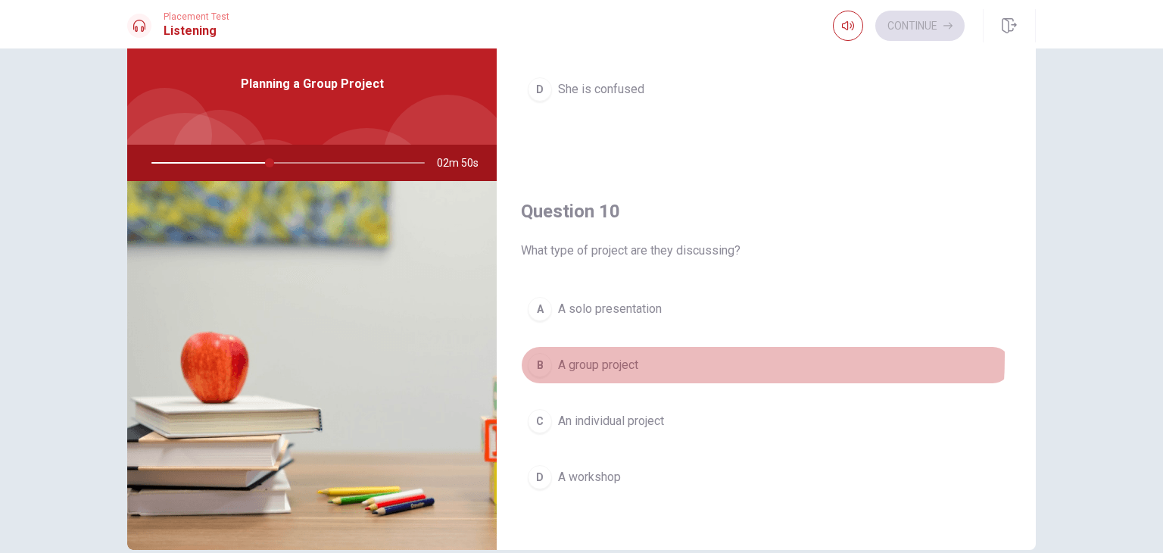
click at [602, 356] on span "A group project" at bounding box center [598, 365] width 80 height 18
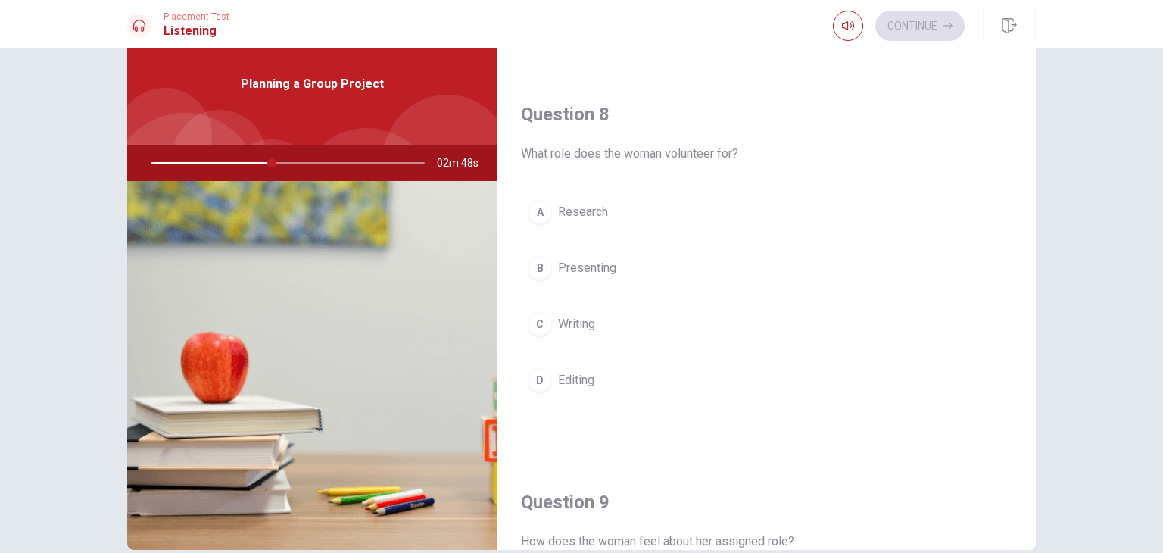
scroll to position [724, 0]
click at [606, 210] on button "A Research" at bounding box center [766, 215] width 491 height 38
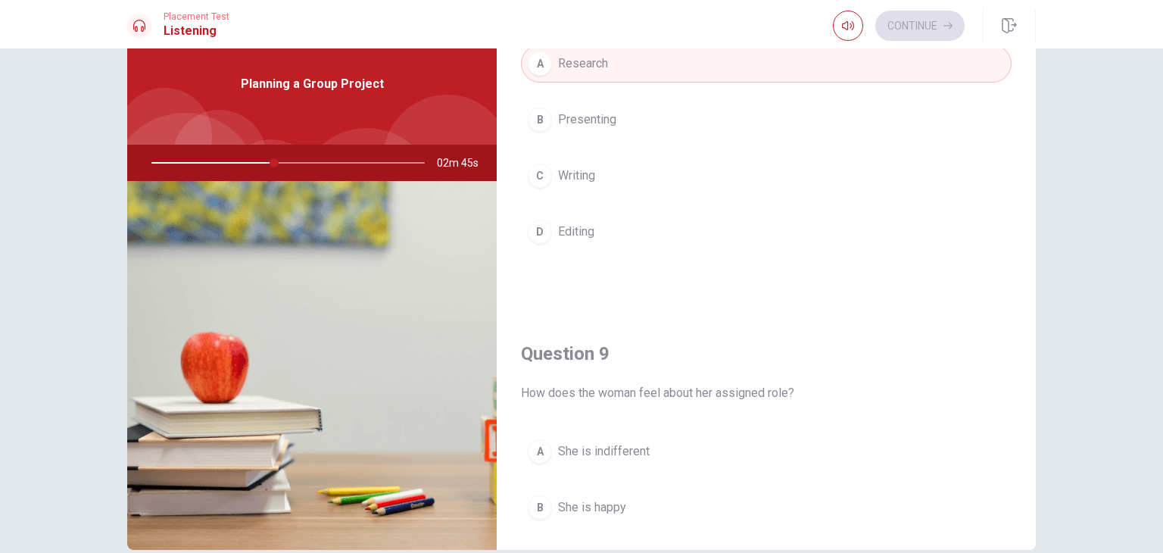
scroll to position [1102, 0]
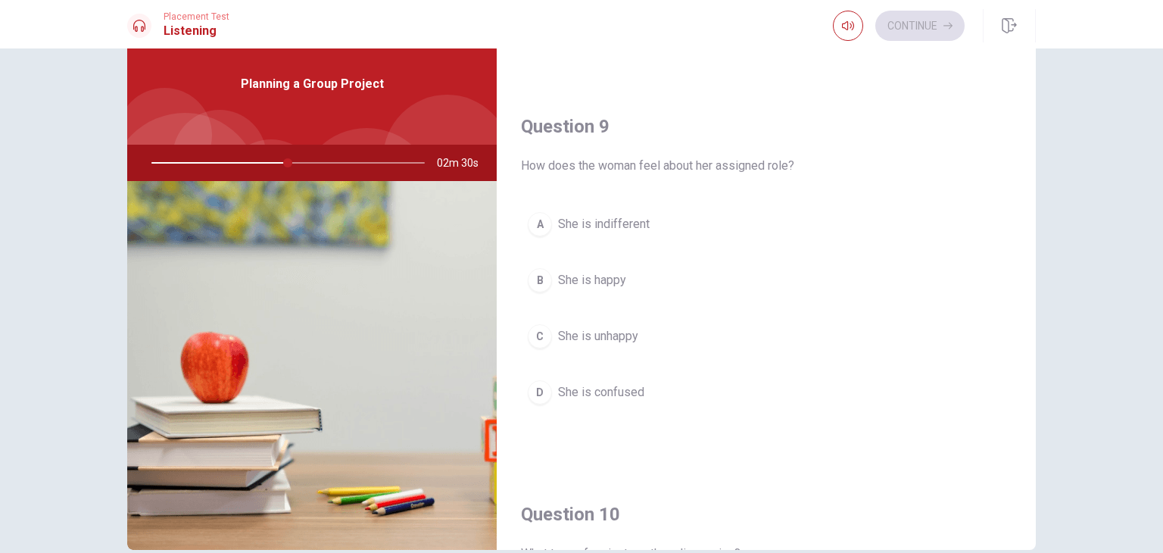
click at [232, 161] on div at bounding box center [285, 163] width 304 height 36
drag, startPoint x: 288, startPoint y: 164, endPoint x: 205, endPoint y: 156, distance: 82.9
click at [205, 156] on div at bounding box center [285, 163] width 304 height 36
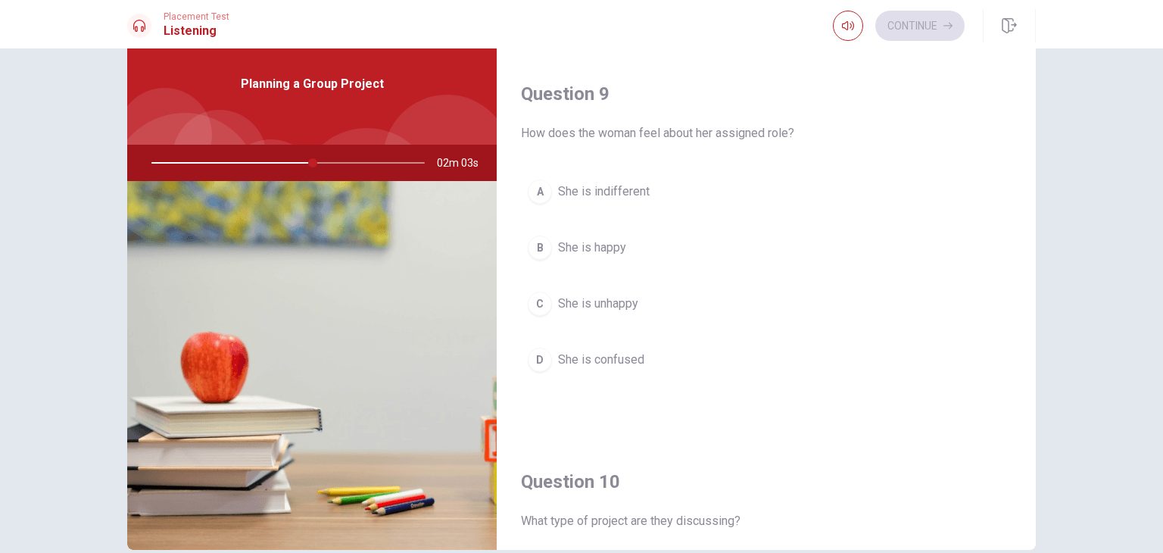
scroll to position [1136, 0]
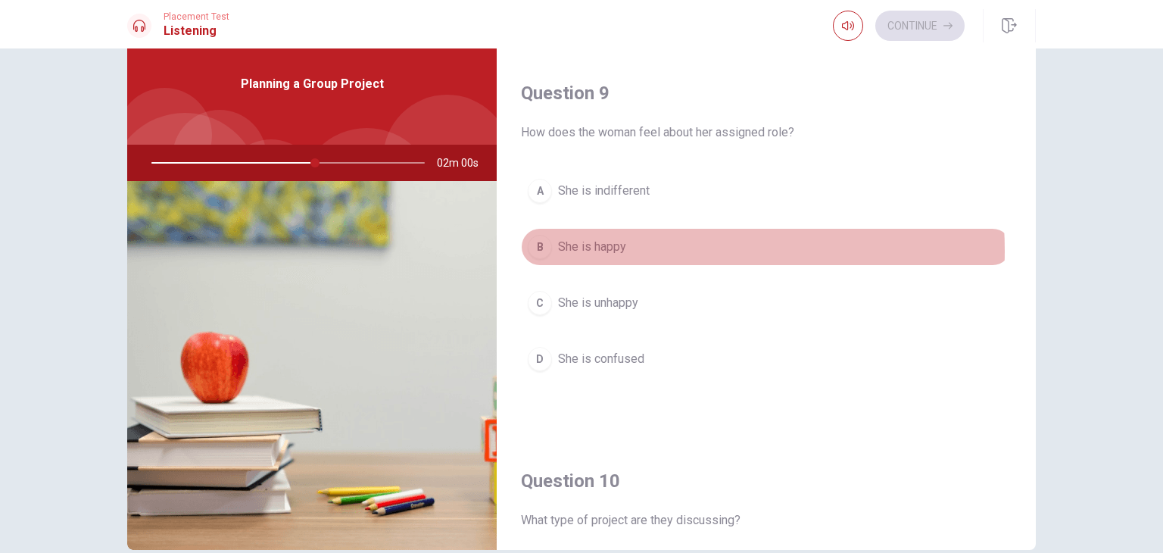
click at [624, 246] on button "B She is happy" at bounding box center [766, 247] width 491 height 38
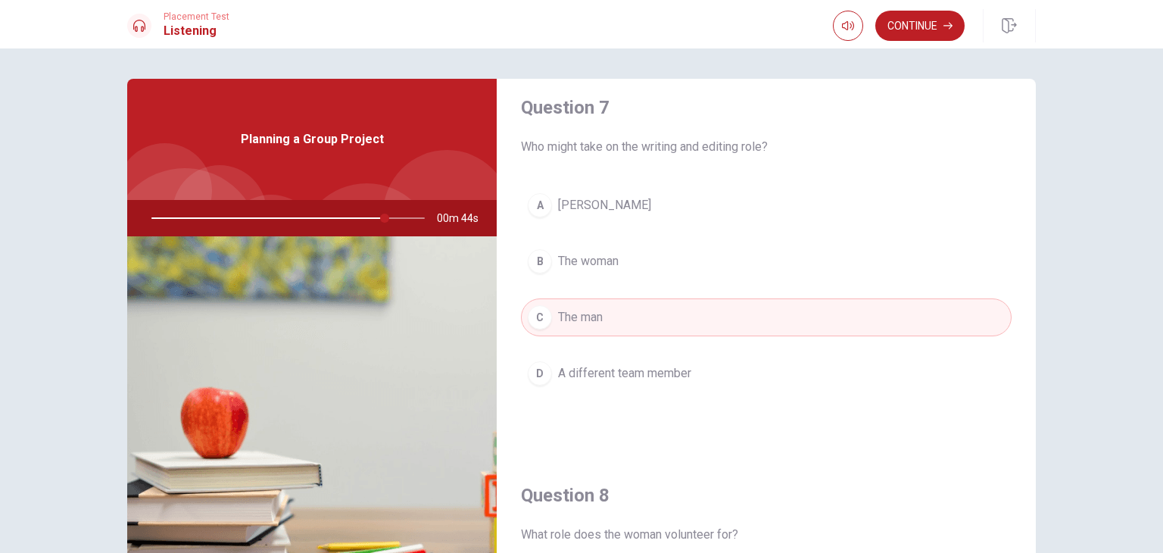
scroll to position [379, 0]
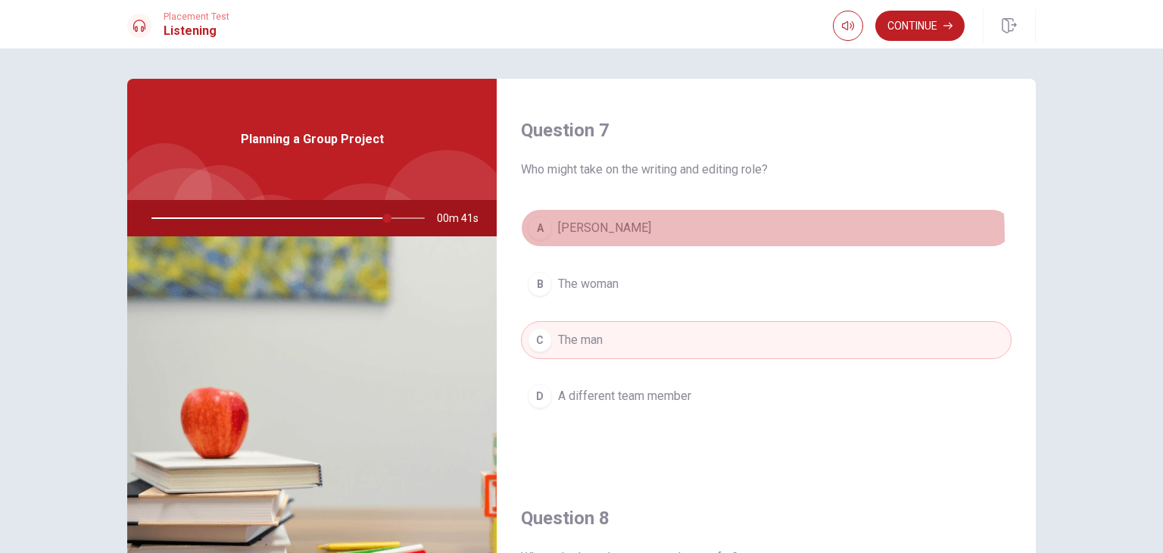
click at [591, 236] on button "A [PERSON_NAME]" at bounding box center [766, 228] width 491 height 38
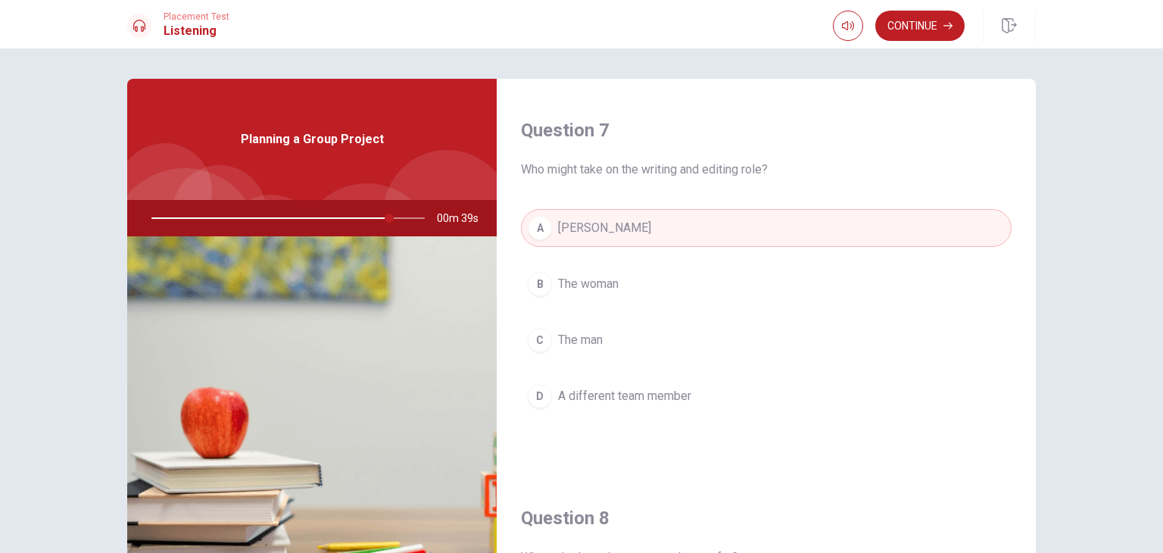
click at [641, 335] on button "C The man" at bounding box center [766, 340] width 491 height 38
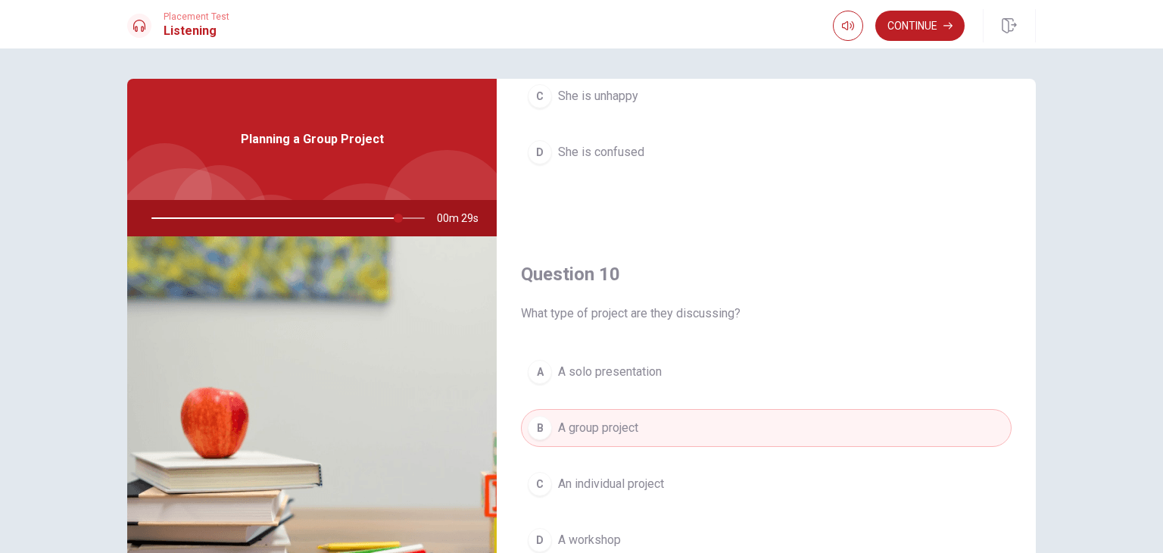
scroll to position [1405, 0]
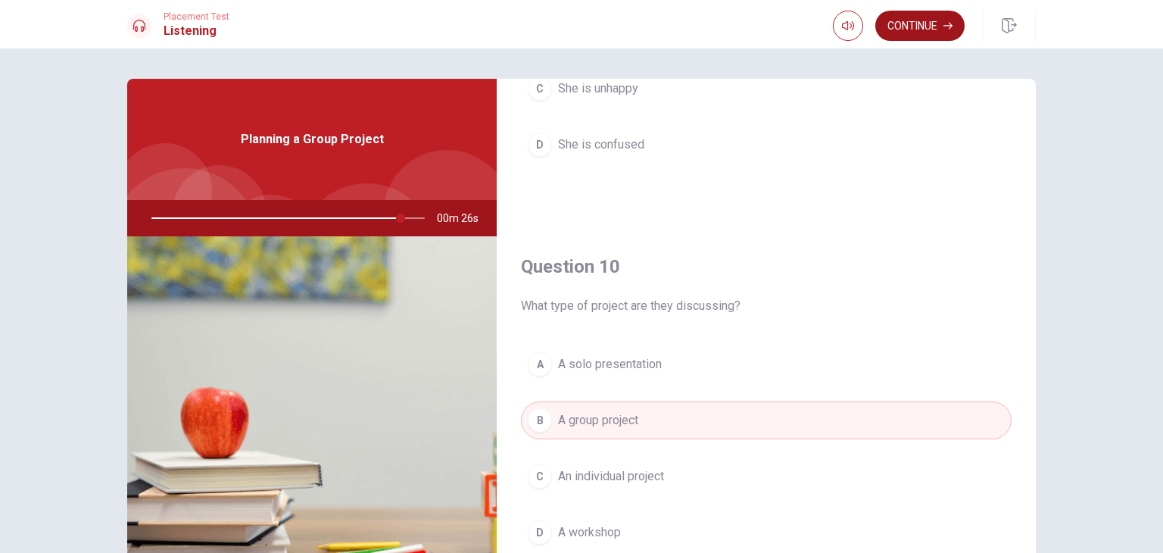
click at [931, 25] on button "Continue" at bounding box center [919, 26] width 89 height 30
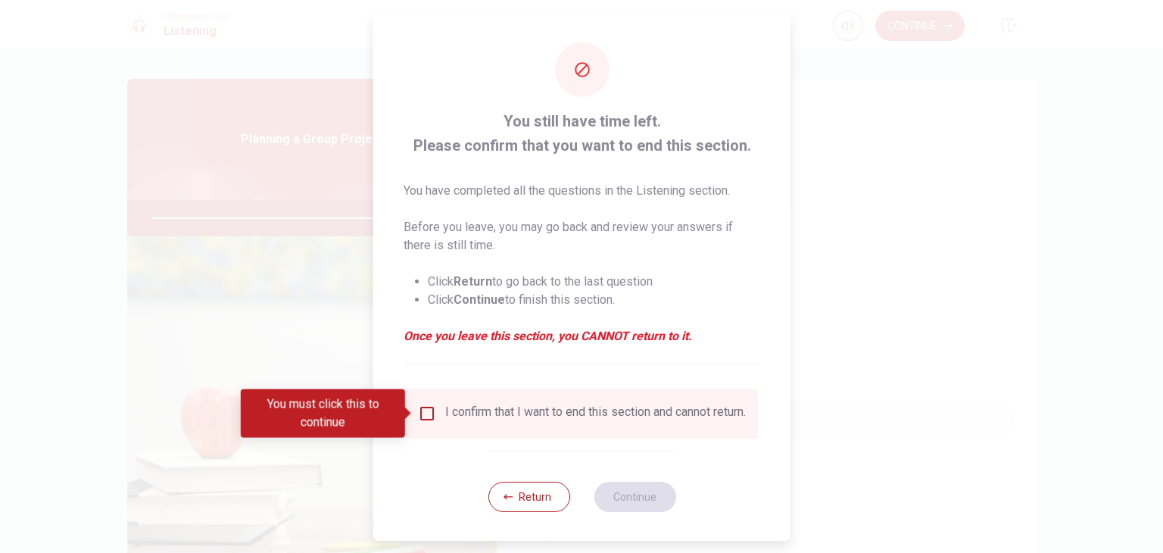
click at [420, 411] on input "You must click this to continue" at bounding box center [427, 413] width 18 height 18
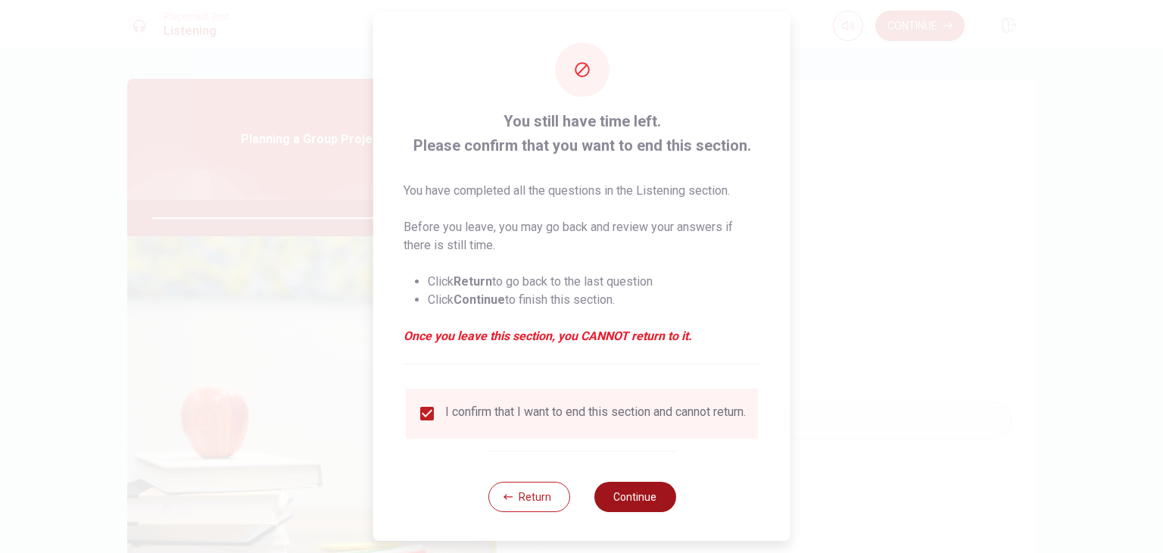
click at [636, 507] on button "Continue" at bounding box center [635, 497] width 82 height 30
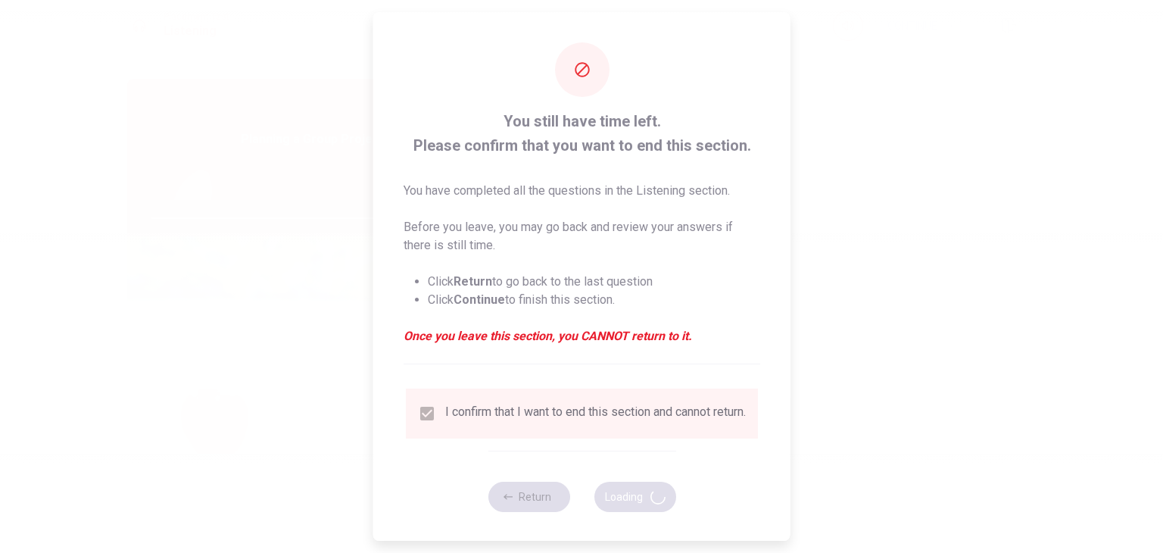
type input "93"
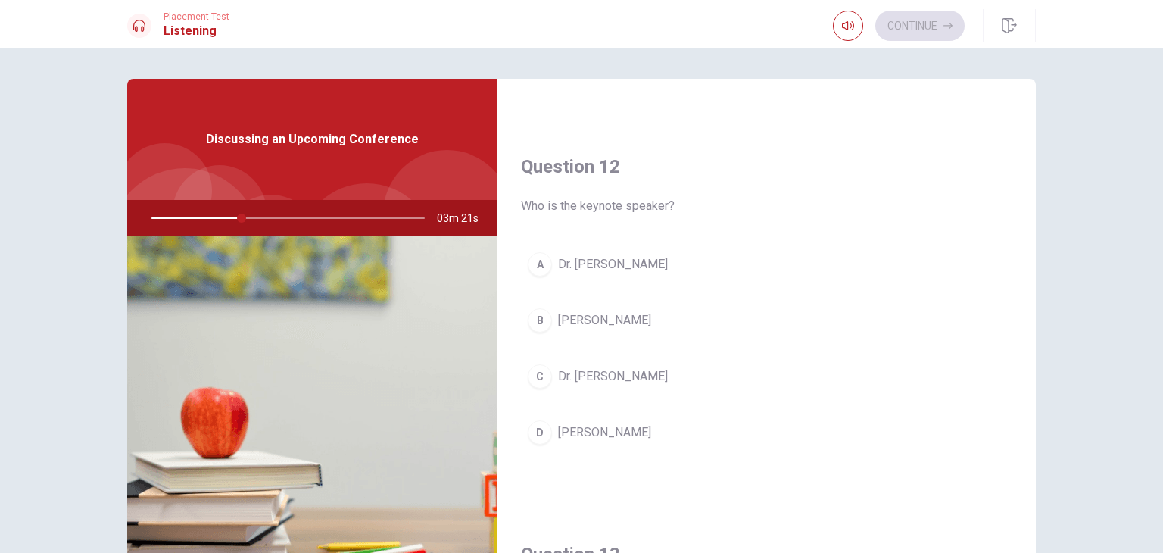
scroll to position [379, 0]
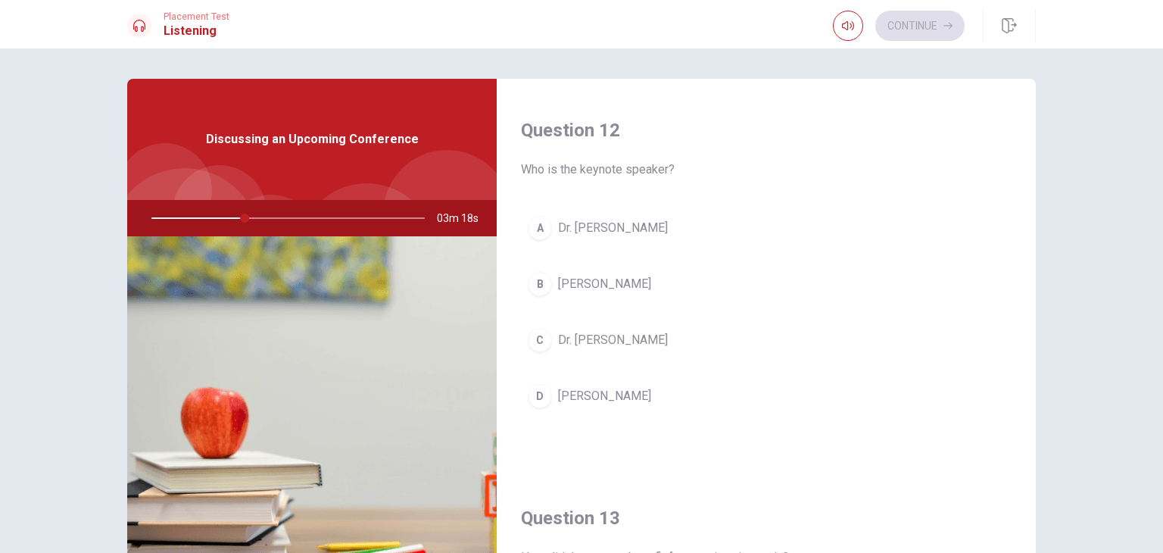
click at [615, 394] on span "[PERSON_NAME]" at bounding box center [604, 396] width 93 height 18
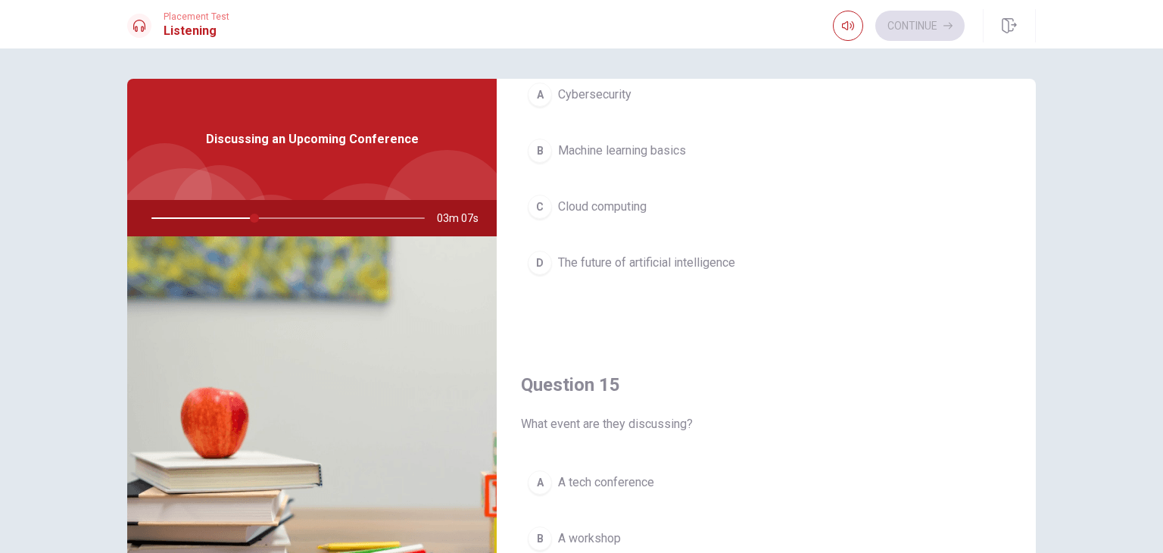
scroll to position [1405, 0]
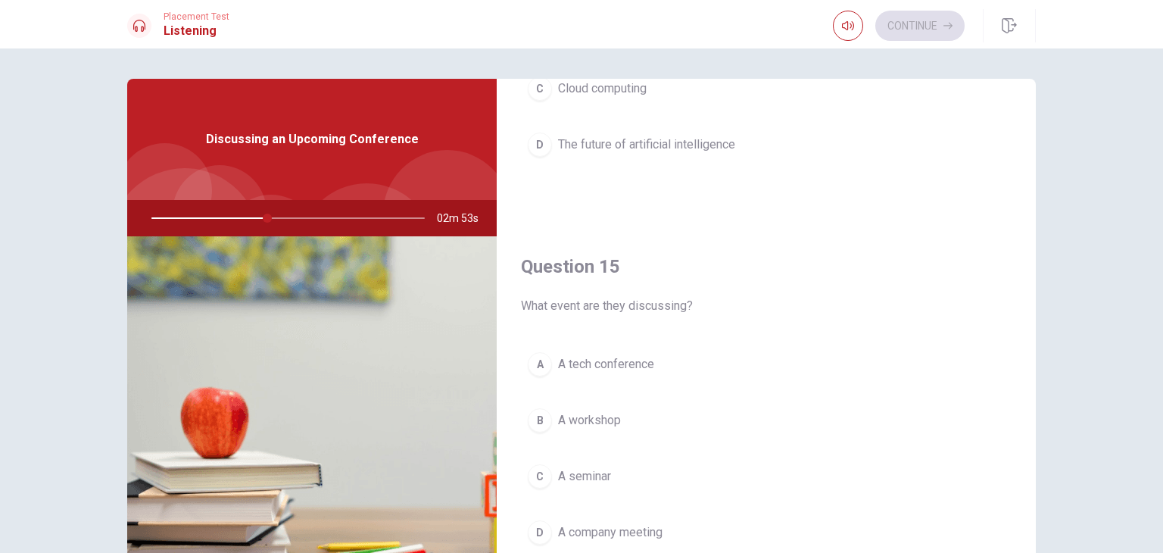
click at [630, 358] on span "A tech conference" at bounding box center [606, 364] width 96 height 18
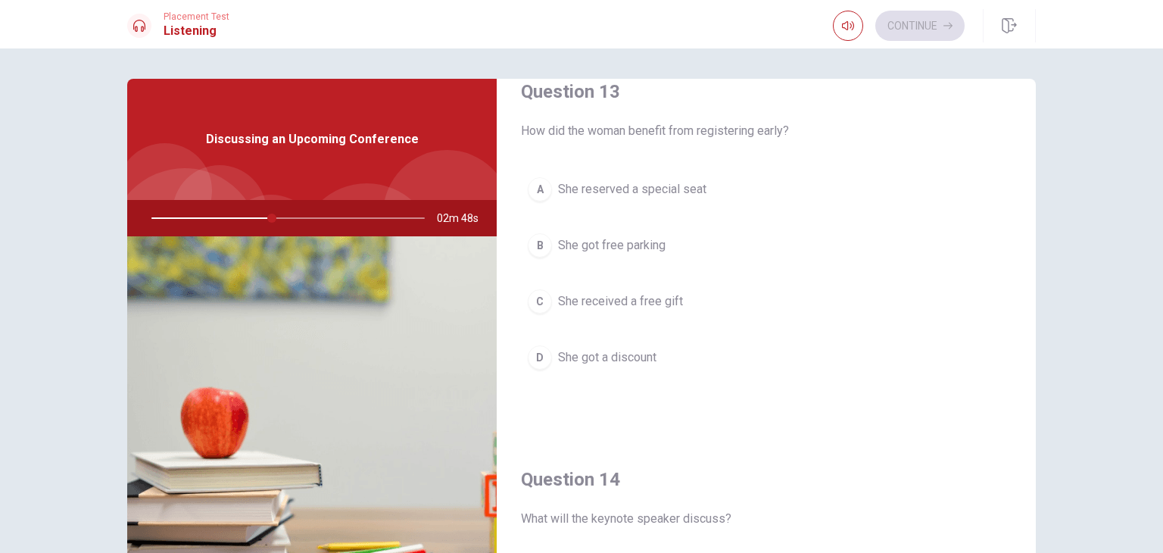
scroll to position [800, 0]
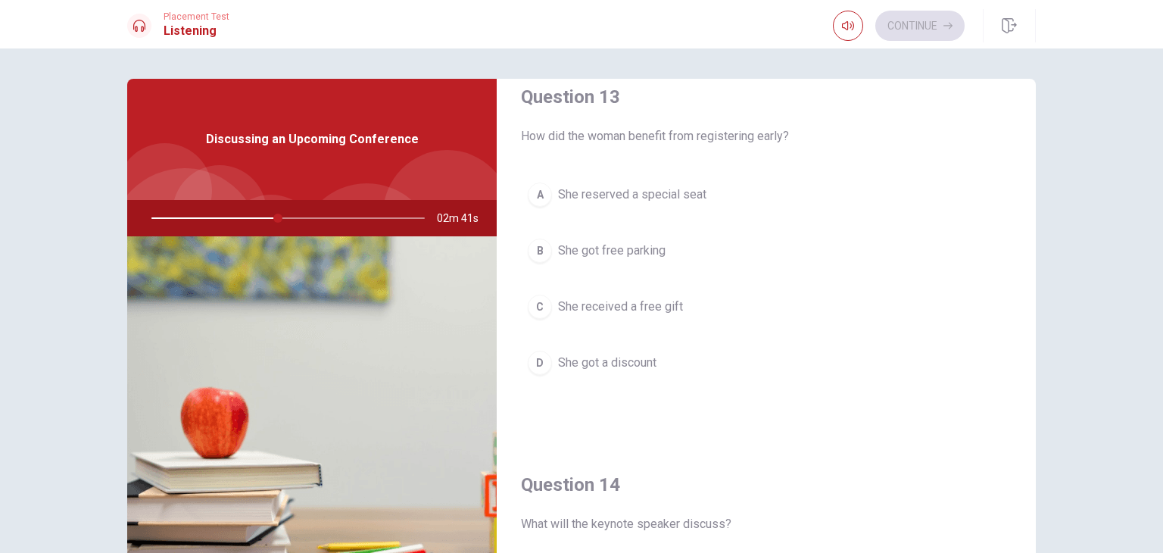
click at [662, 195] on span "She reserved a special seat" at bounding box center [632, 195] width 148 height 18
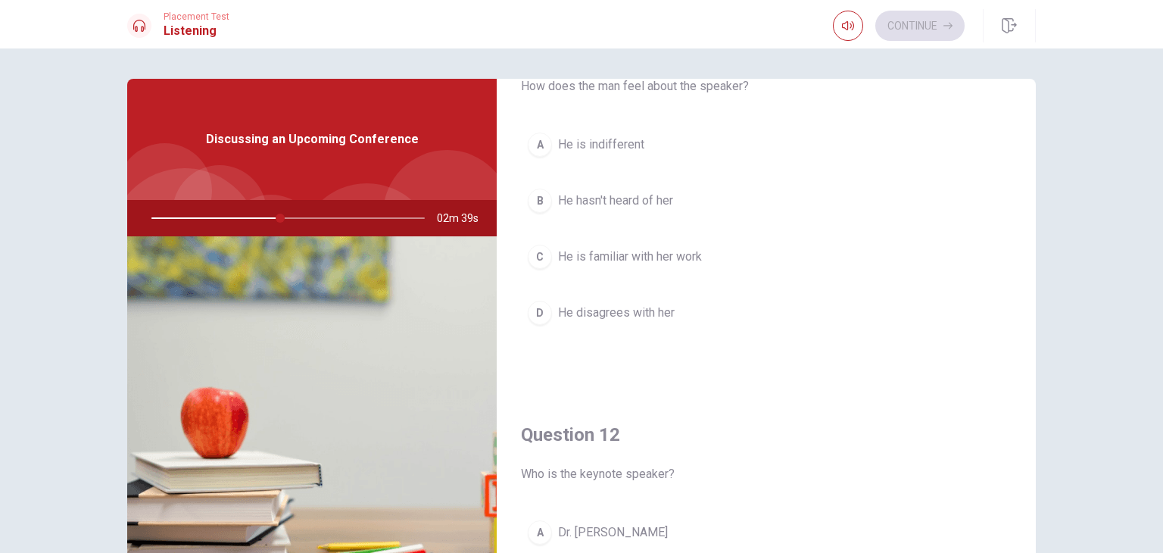
scroll to position [0, 0]
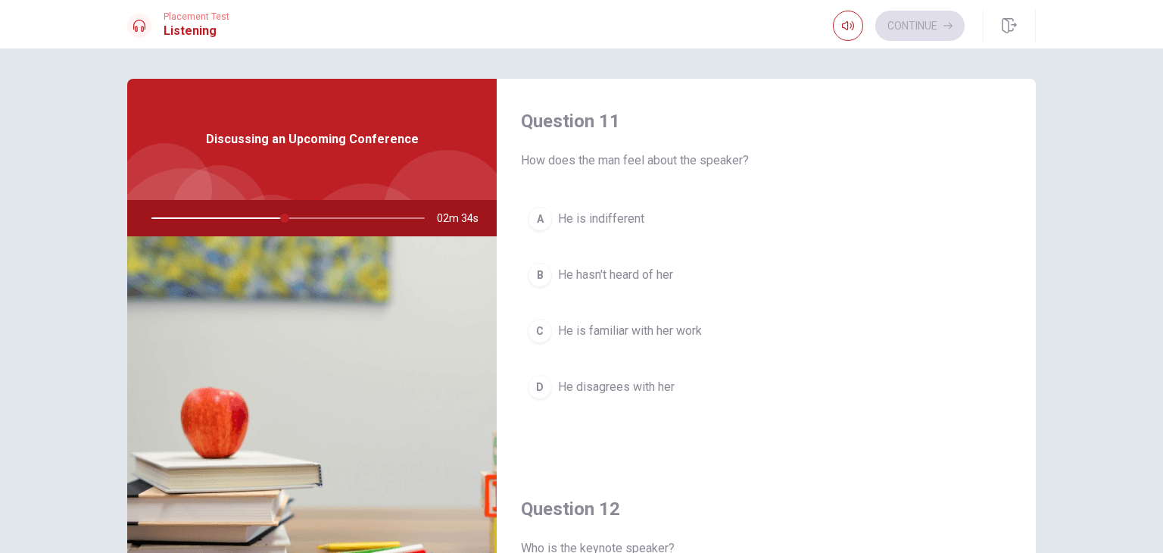
click at [673, 328] on span "He is familiar with her work" at bounding box center [630, 331] width 144 height 18
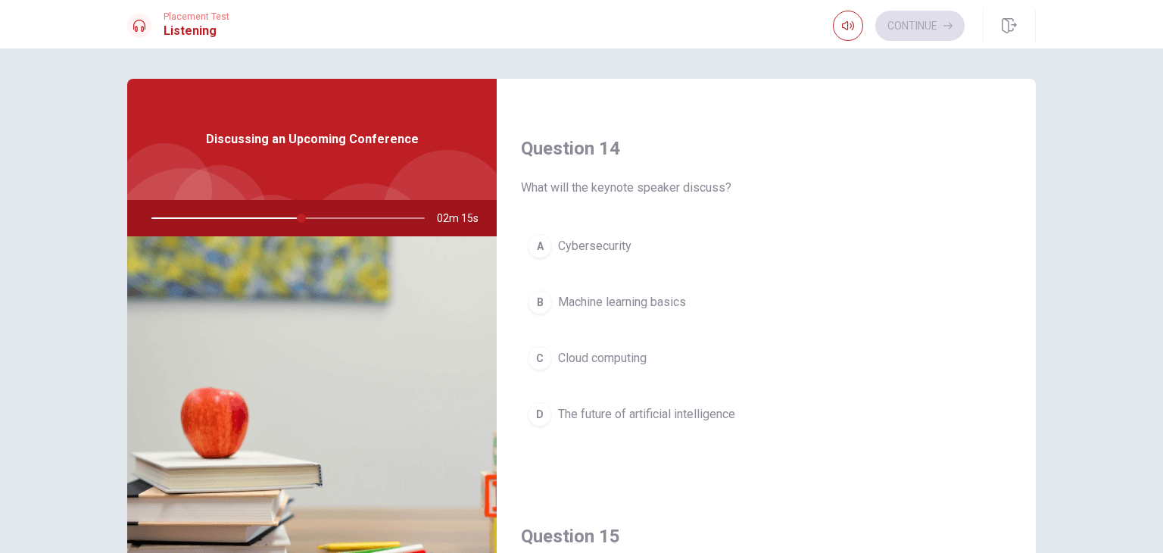
scroll to position [1211, 0]
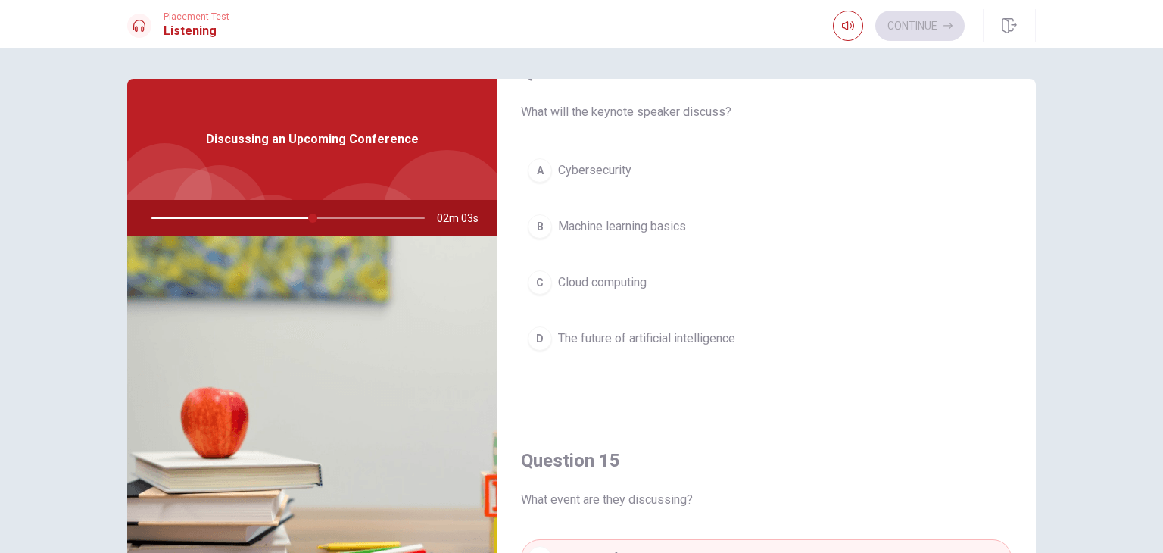
click at [616, 167] on span "Cybersecurity" at bounding box center [594, 170] width 73 height 18
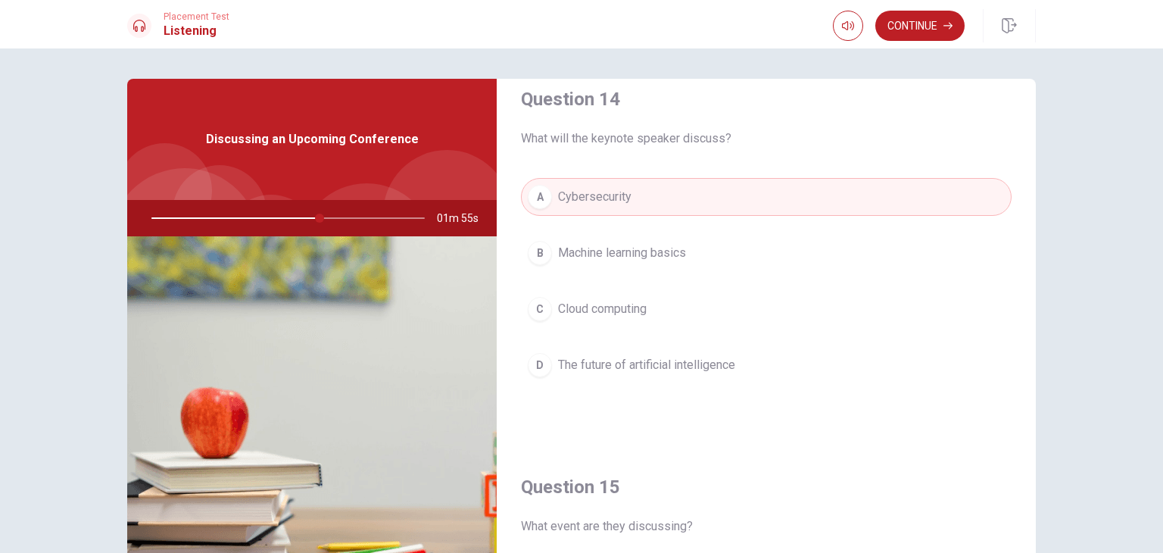
scroll to position [1178, 0]
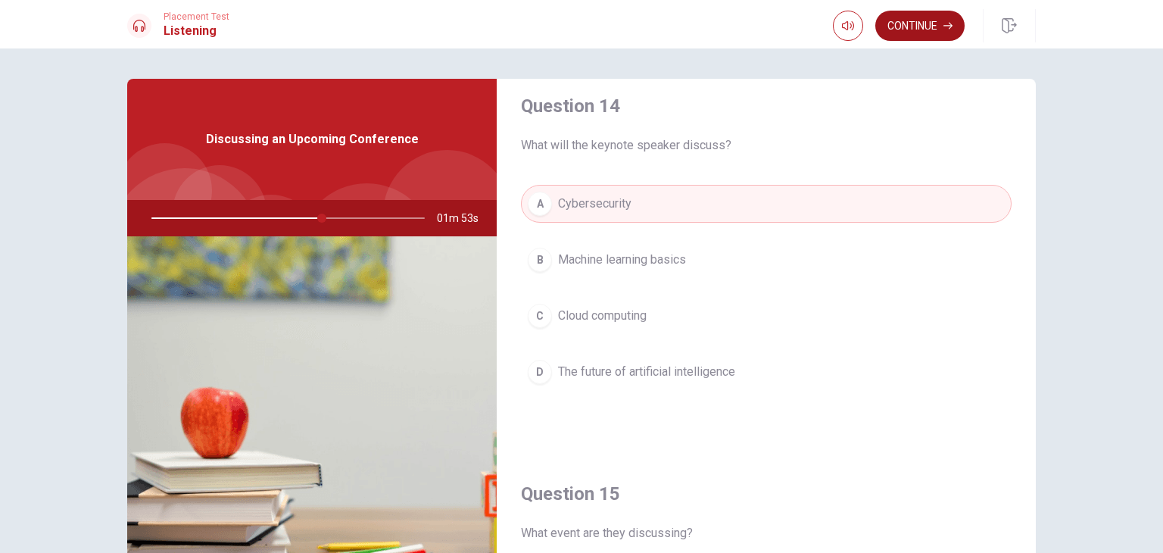
click at [918, 31] on button "Continue" at bounding box center [919, 26] width 89 height 30
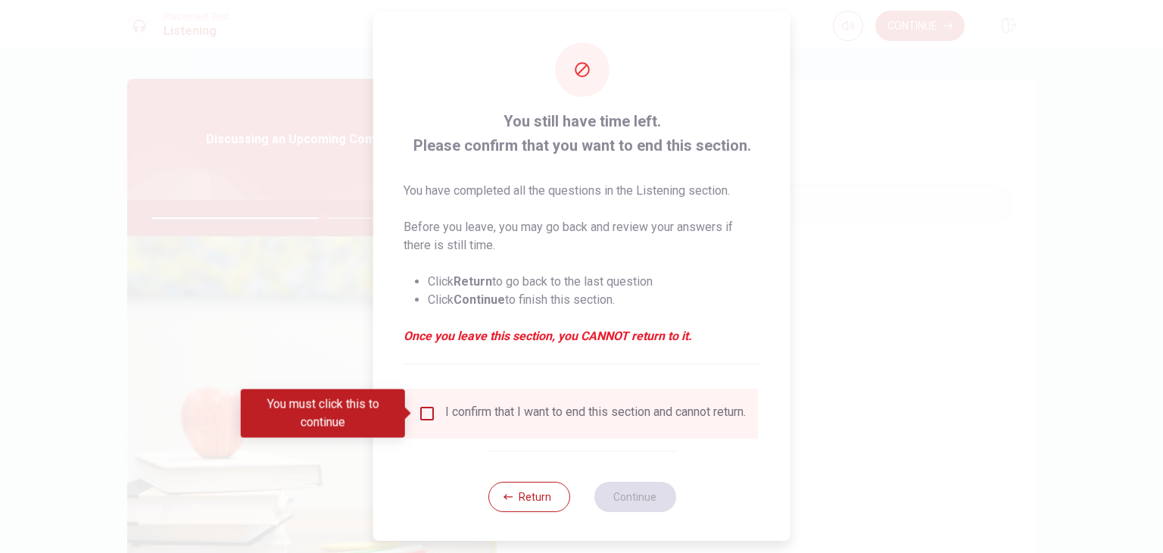
click at [422, 413] on input "You must click this to continue" at bounding box center [427, 413] width 18 height 18
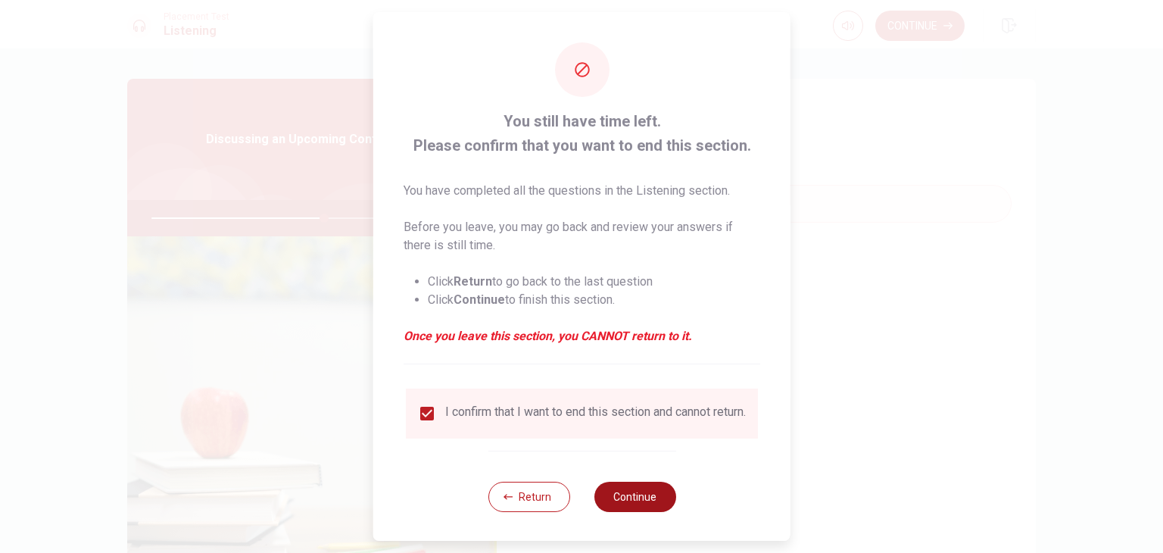
click at [629, 510] on button "Continue" at bounding box center [635, 497] width 82 height 30
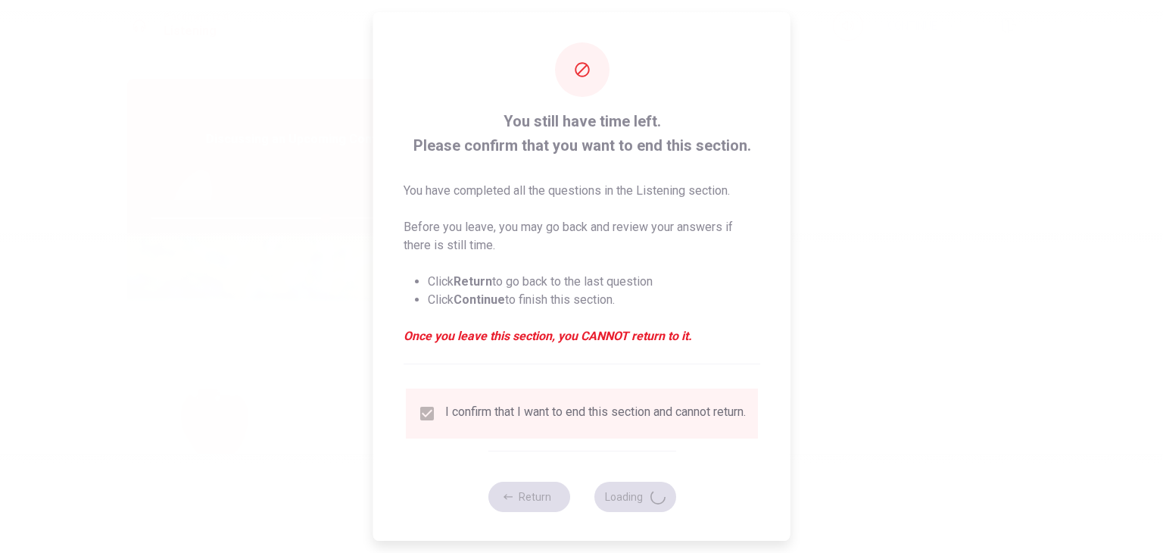
type input "64"
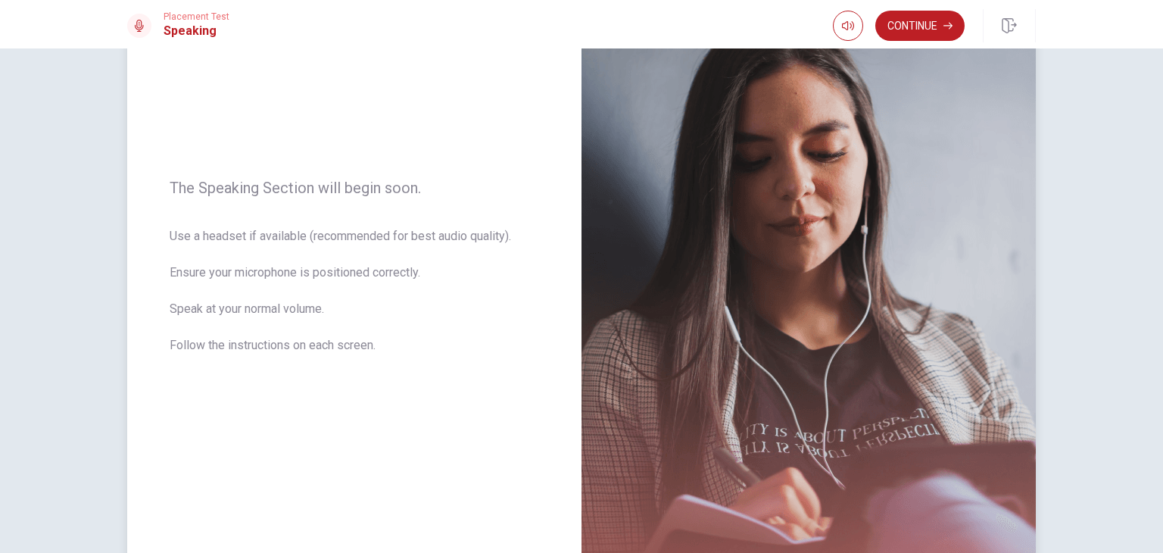
scroll to position [38, 0]
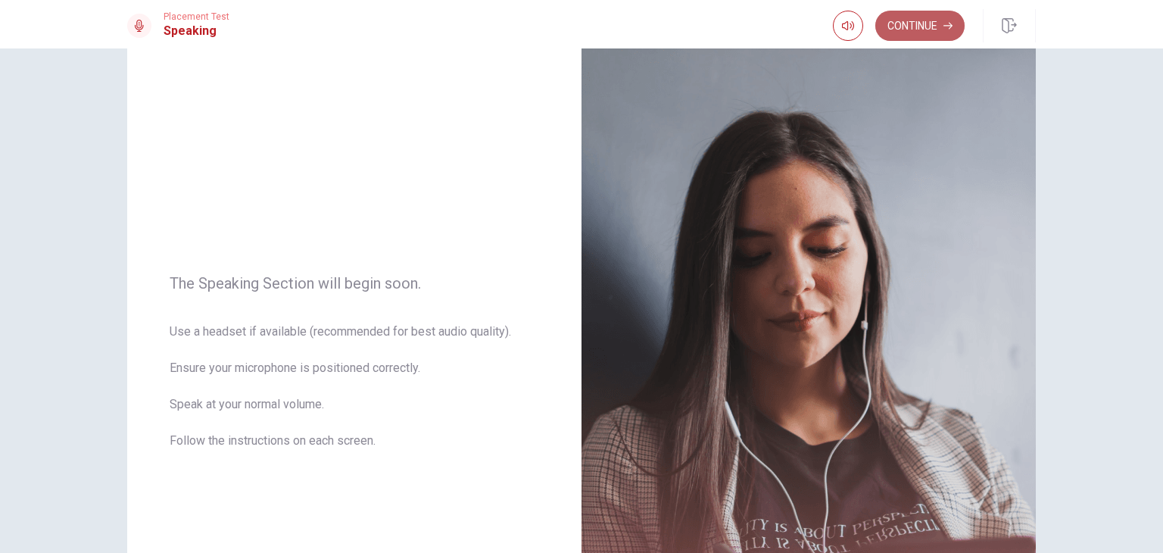
click at [899, 24] on button "Continue" at bounding box center [919, 26] width 89 height 30
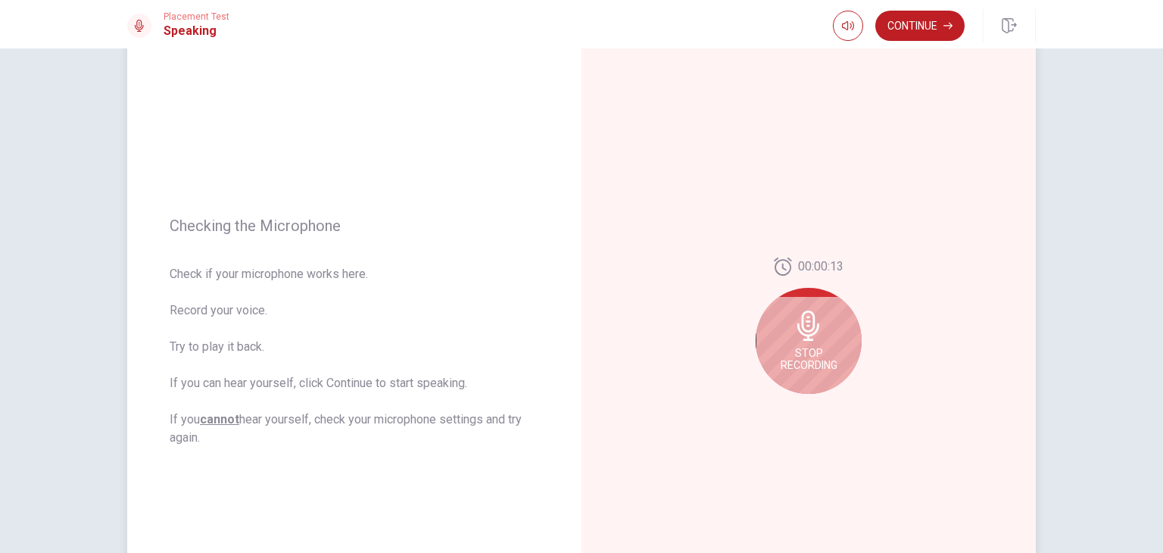
scroll to position [114, 0]
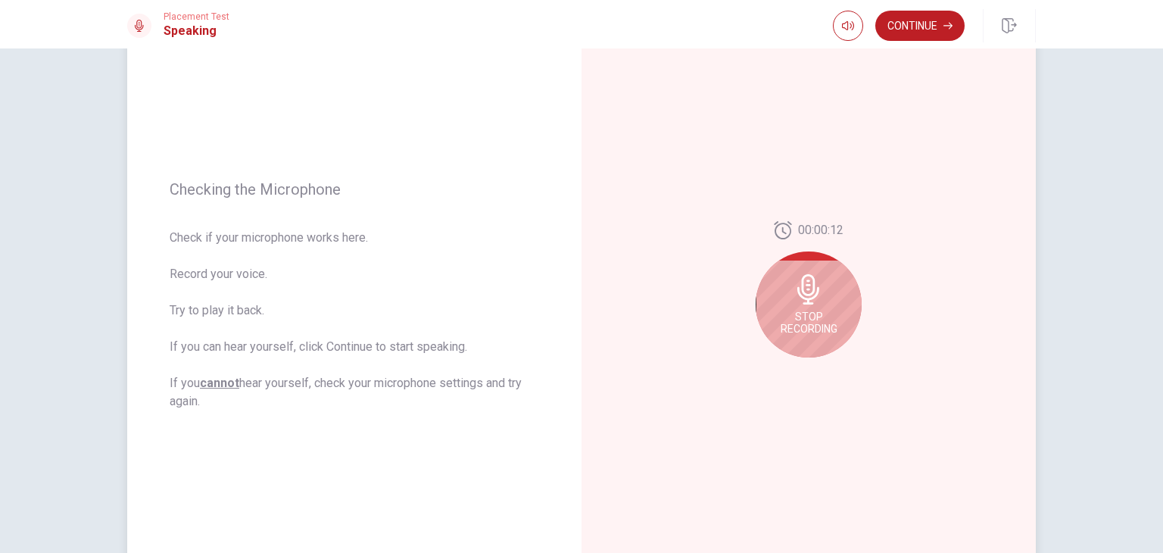
click at [821, 316] on span "Stop Recording" at bounding box center [809, 322] width 57 height 24
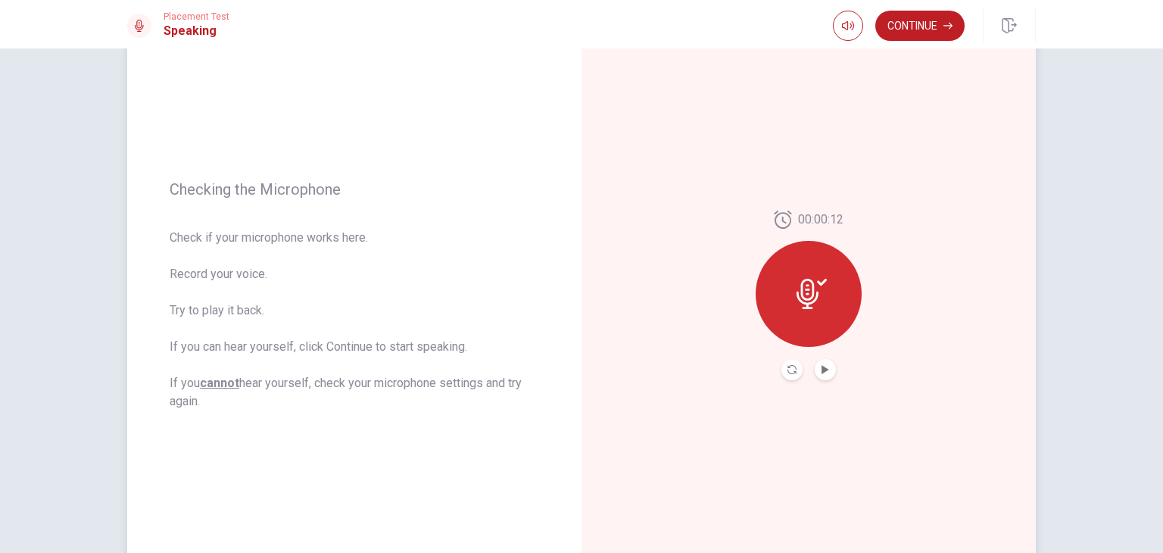
click at [815, 372] on button "Play Audio" at bounding box center [825, 369] width 21 height 21
click at [824, 371] on icon "Pause Audio" at bounding box center [826, 369] width 8 height 9
click at [824, 371] on icon "Play Audio" at bounding box center [825, 369] width 9 height 9
click at [824, 371] on icon "Pause Audio" at bounding box center [826, 369] width 8 height 9
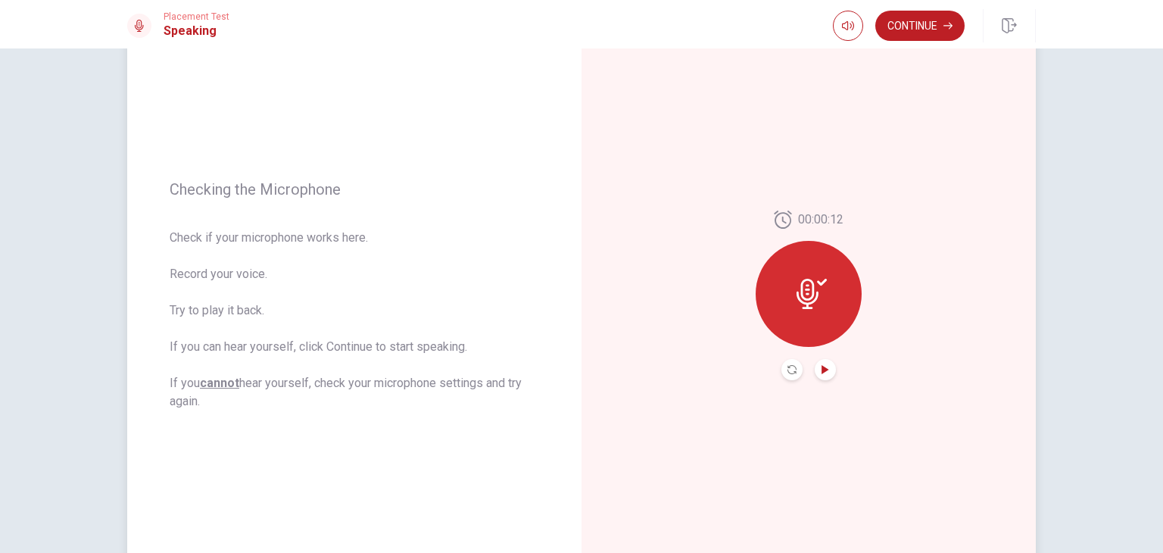
click at [801, 307] on icon at bounding box center [808, 294] width 22 height 30
click at [781, 367] on button "Record Again" at bounding box center [791, 369] width 21 height 21
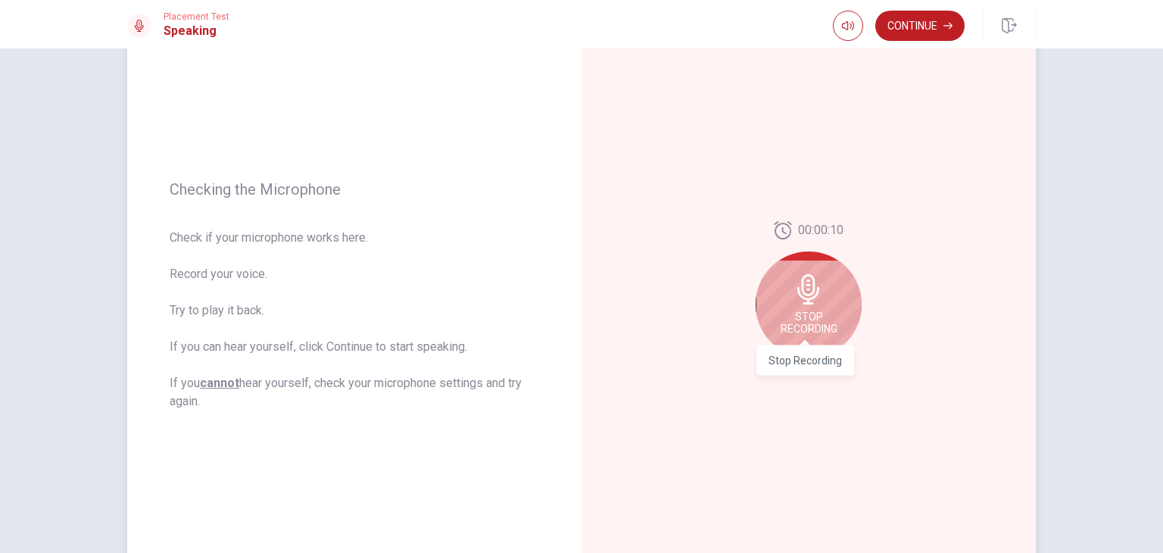
click at [805, 310] on span "Stop Recording" at bounding box center [809, 322] width 57 height 24
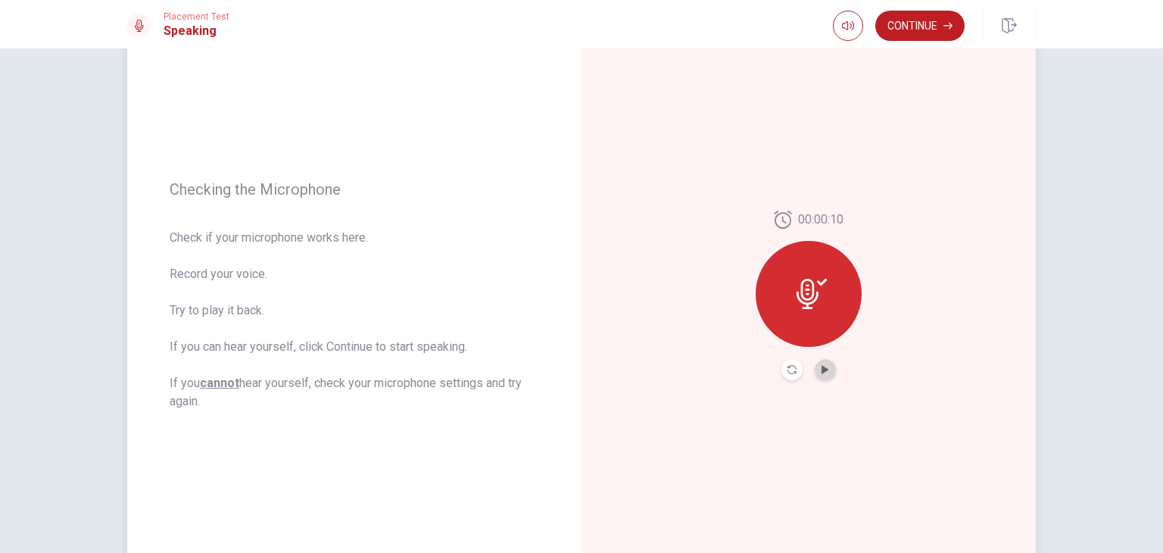
click at [822, 374] on button "Play Audio" at bounding box center [825, 369] width 21 height 21
click at [822, 373] on icon "Pause Audio" at bounding box center [826, 369] width 8 height 9
click at [921, 20] on button "Continue" at bounding box center [919, 26] width 89 height 30
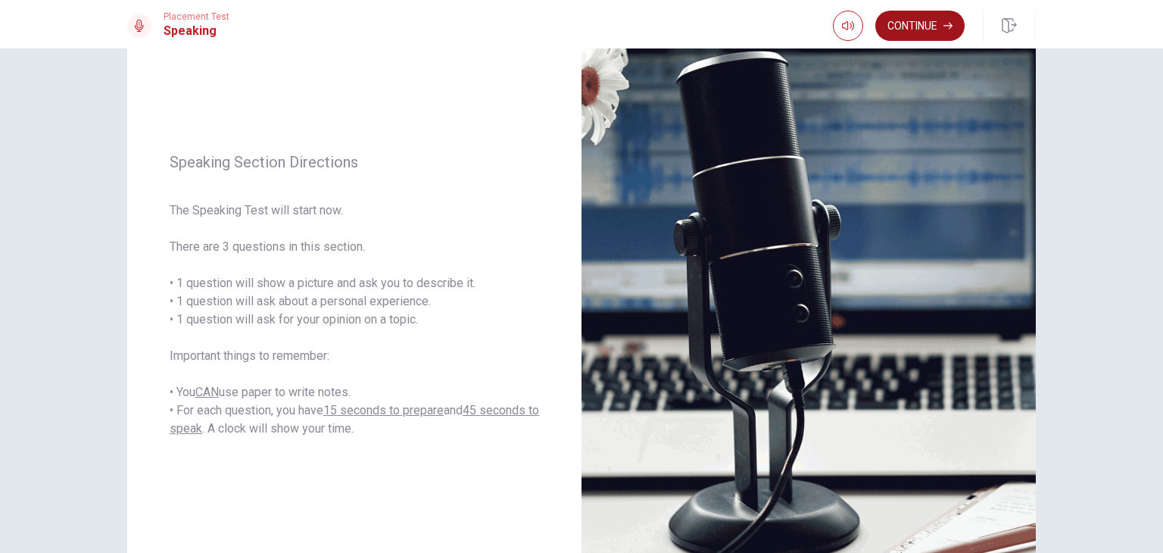
click at [928, 29] on button "Continue" at bounding box center [919, 26] width 89 height 30
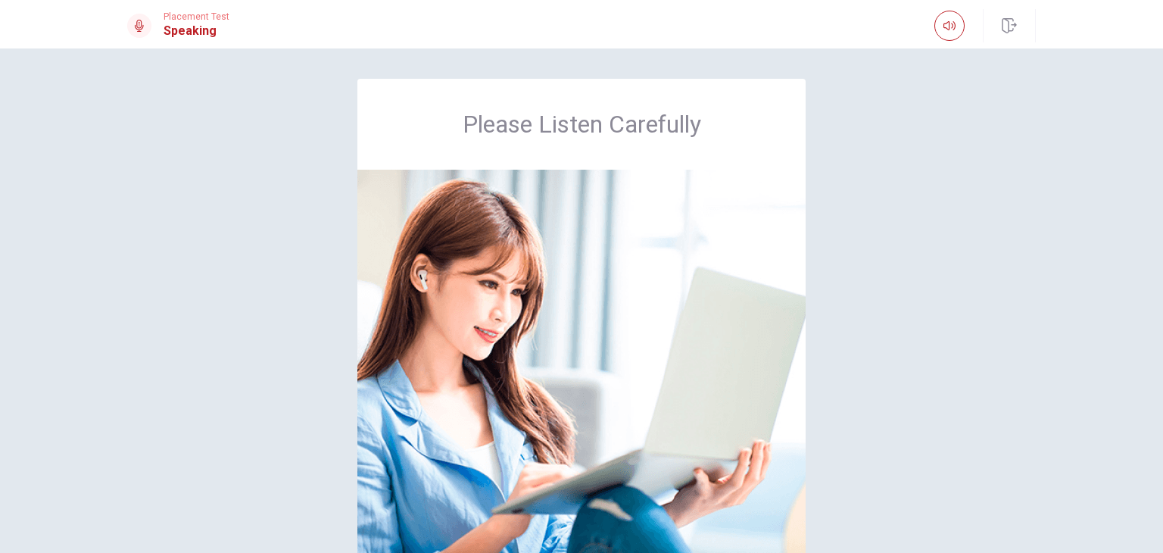
scroll to position [76, 0]
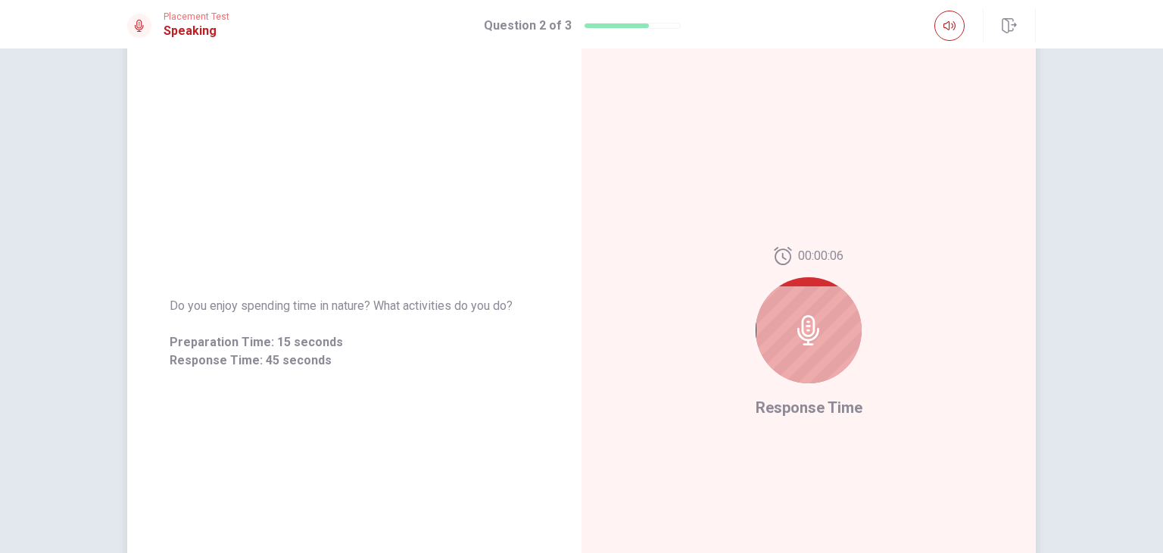
click at [808, 327] on icon at bounding box center [808, 330] width 30 height 30
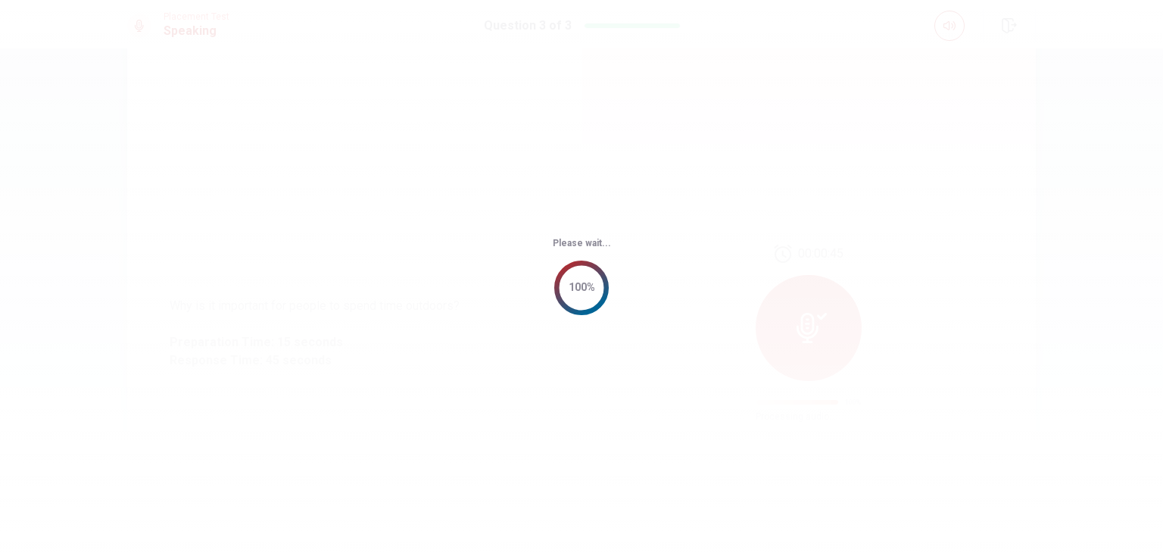
scroll to position [0, 0]
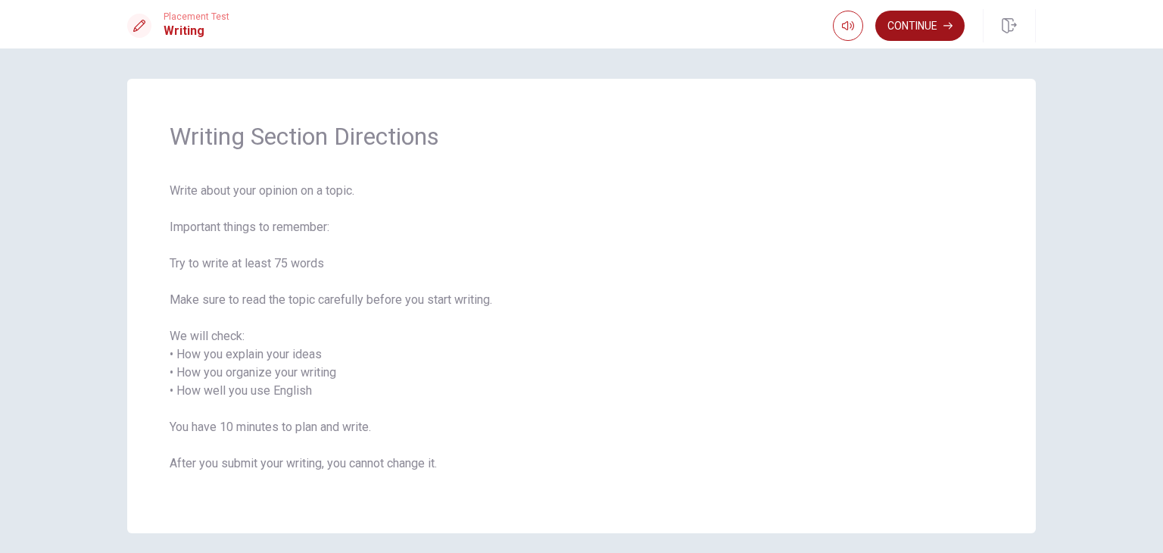
click at [938, 25] on button "Continue" at bounding box center [919, 26] width 89 height 30
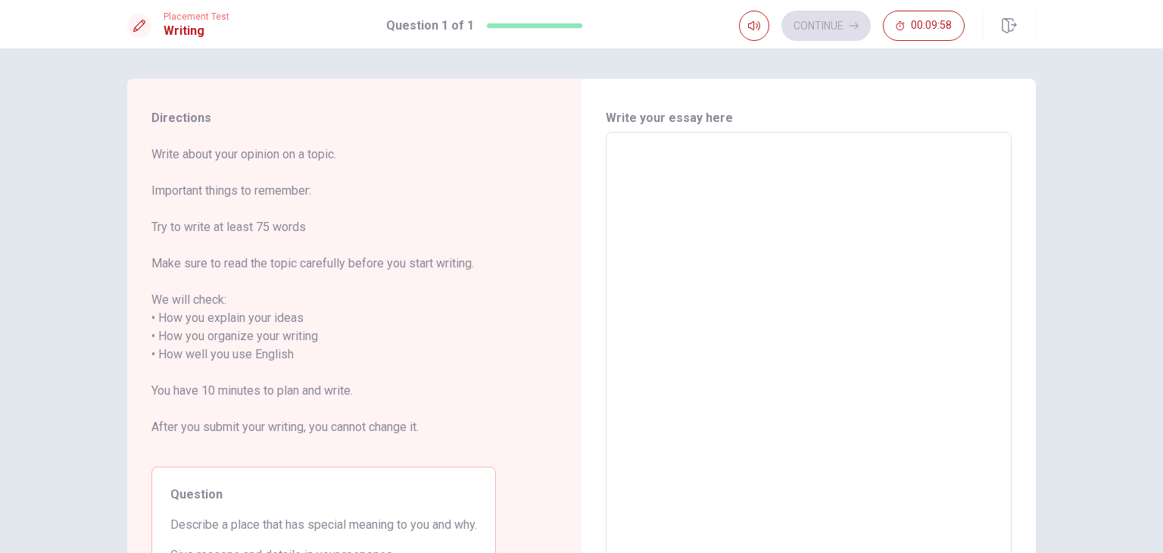
click at [720, 161] on textarea at bounding box center [808, 346] width 385 height 402
type textarea "a"
type textarea "x"
type textarea "a"
type textarea "x"
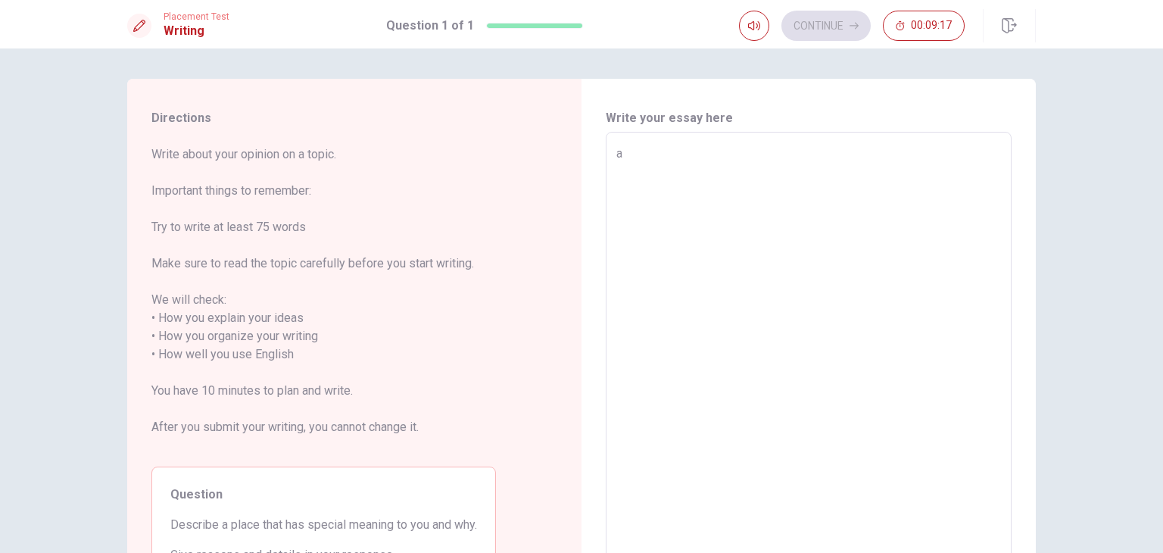
type textarea "a p"
type textarea "x"
type textarea "a pl"
type textarea "x"
type textarea "a pla"
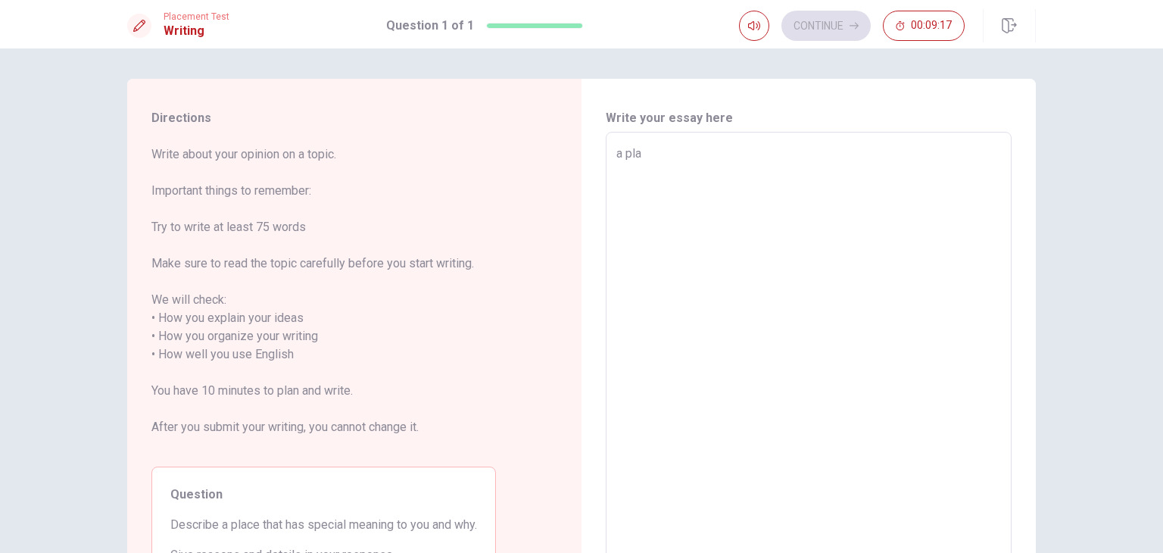
type textarea "x"
type textarea "a plac"
type textarea "x"
type textarea "a place"
type textarea "x"
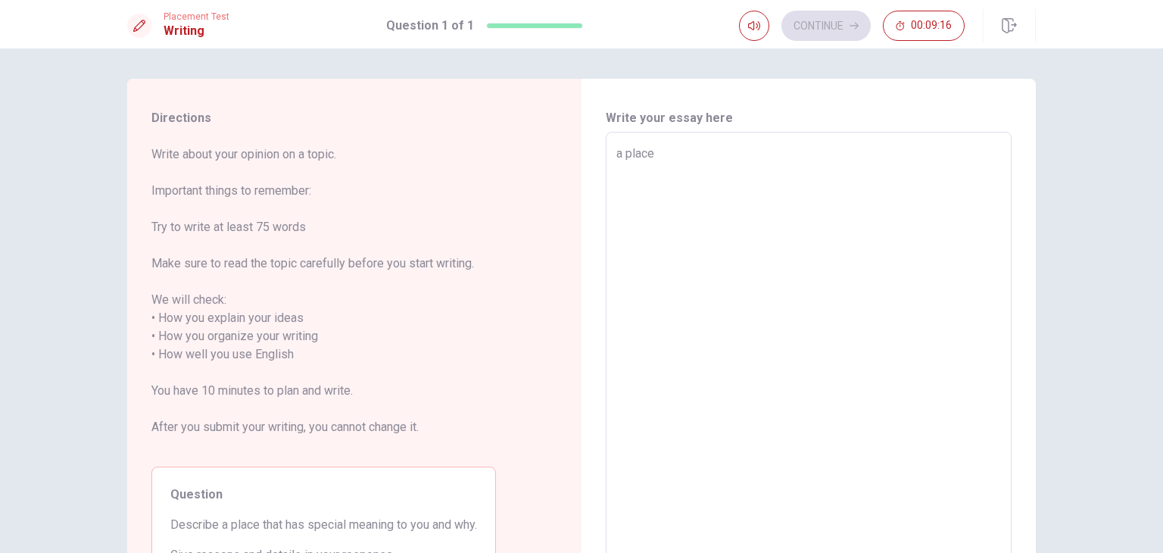
type textarea "a place"
type textarea "x"
type textarea "a place t"
type textarea "x"
type textarea "a place th"
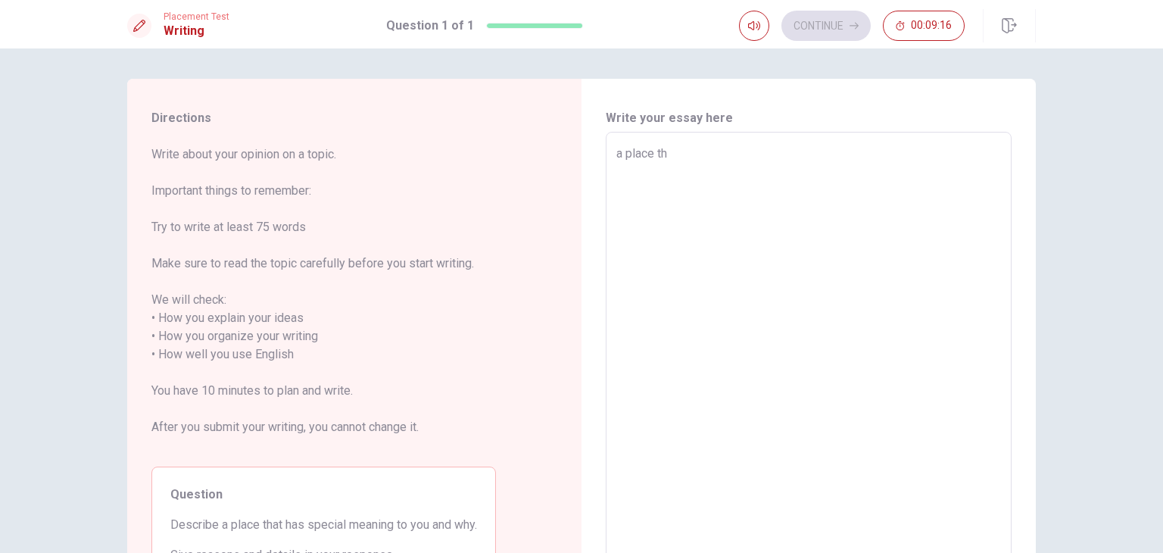
type textarea "x"
type textarea "a place tha"
type textarea "x"
type textarea "a place that"
type textarea "x"
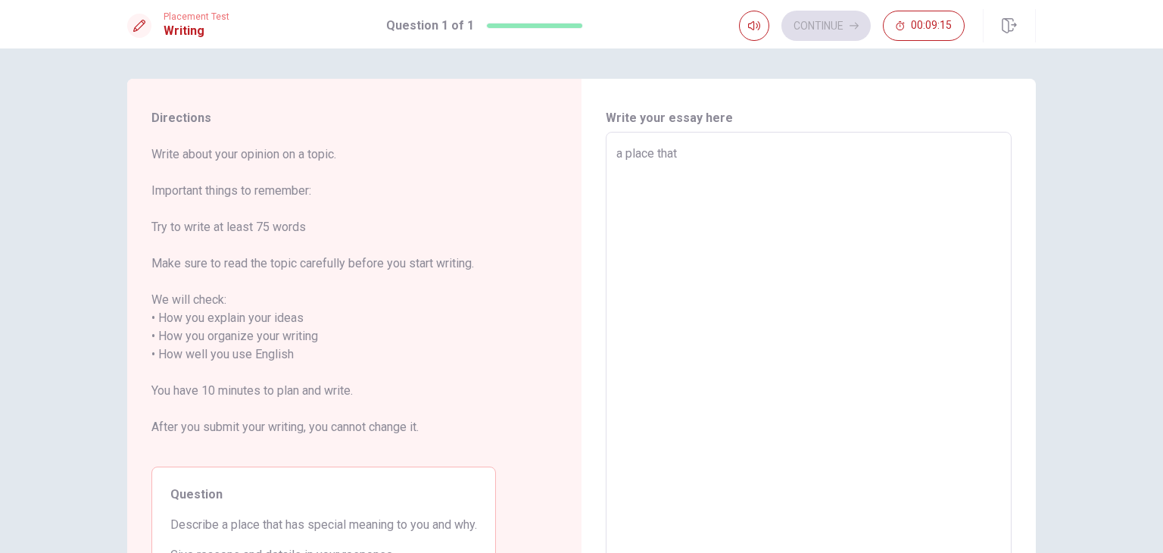
type textarea "a place that"
type textarea "x"
type textarea "a place that i"
type textarea "x"
type textarea "a place that is"
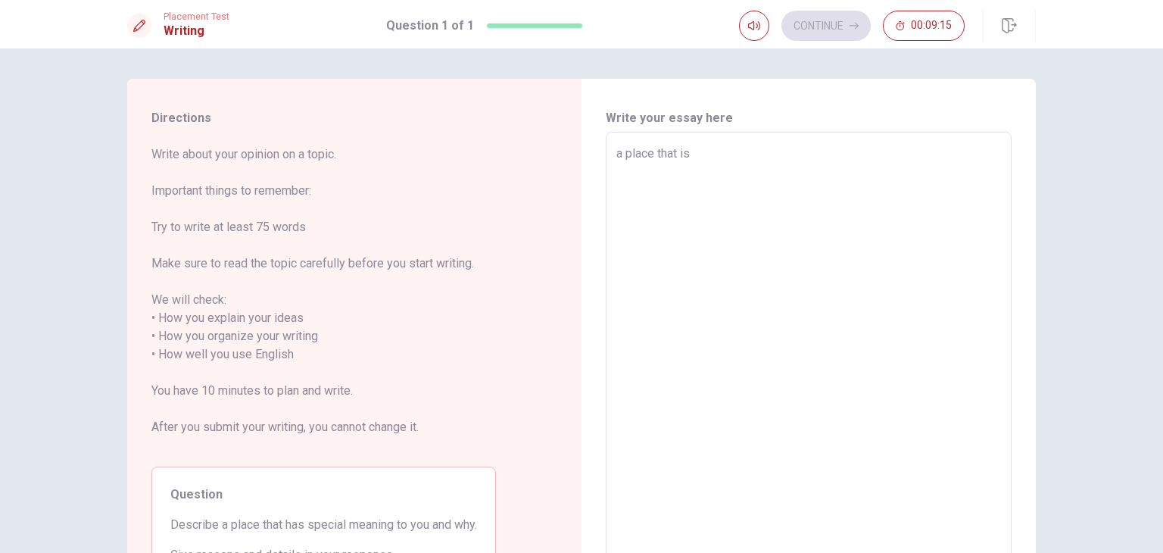
type textarea "x"
type textarea "a place that is"
type textarea "x"
type textarea "a place that is s"
type textarea "x"
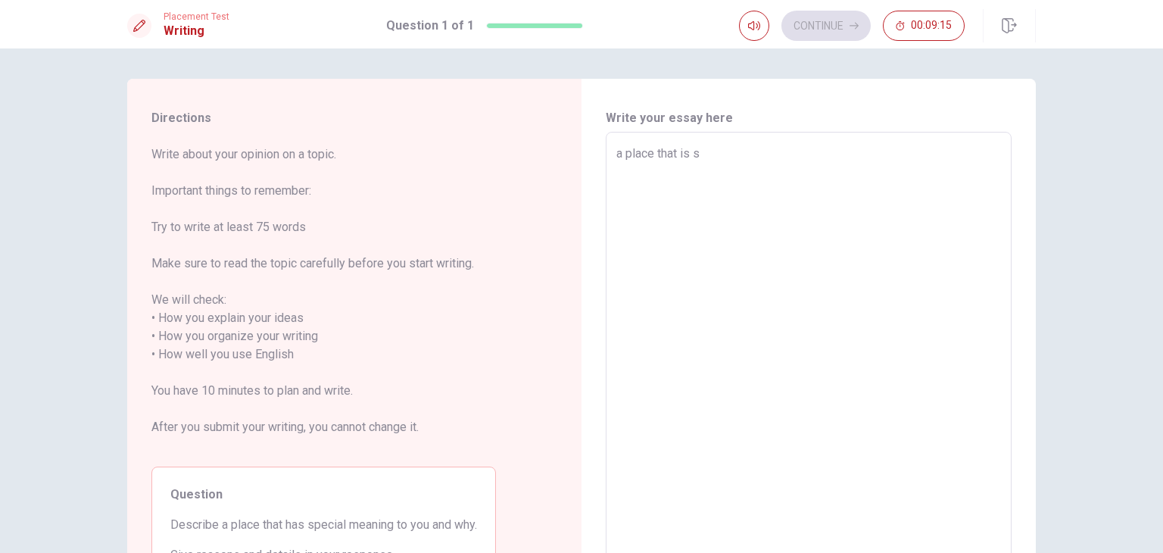
type textarea "a place that is sp"
type textarea "x"
type textarea "a place that is spe"
type textarea "x"
type textarea "a place that is spec"
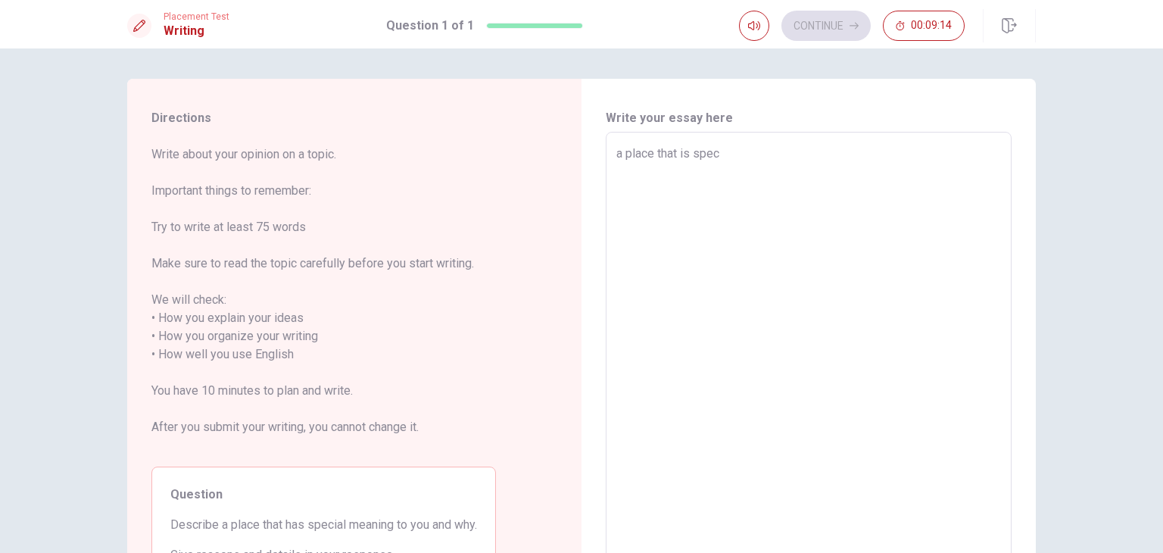
type textarea "x"
type textarea "a place that is speci"
type textarea "x"
type textarea "a place that is specia"
type textarea "x"
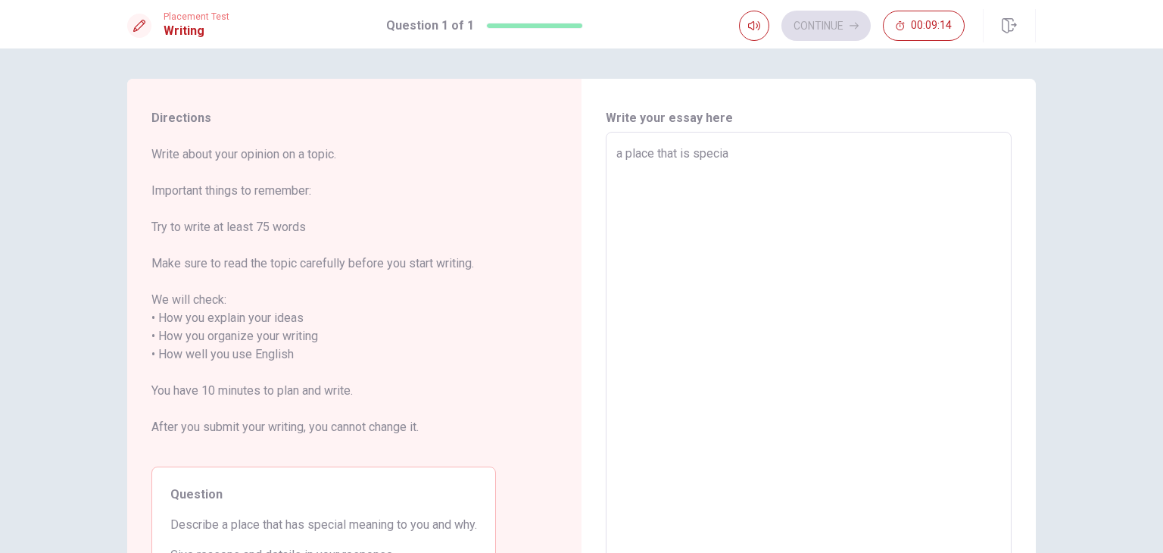
type textarea "a place that is special"
type textarea "x"
type textarea "a place that is special"
type textarea "x"
type textarea "a place that is special t"
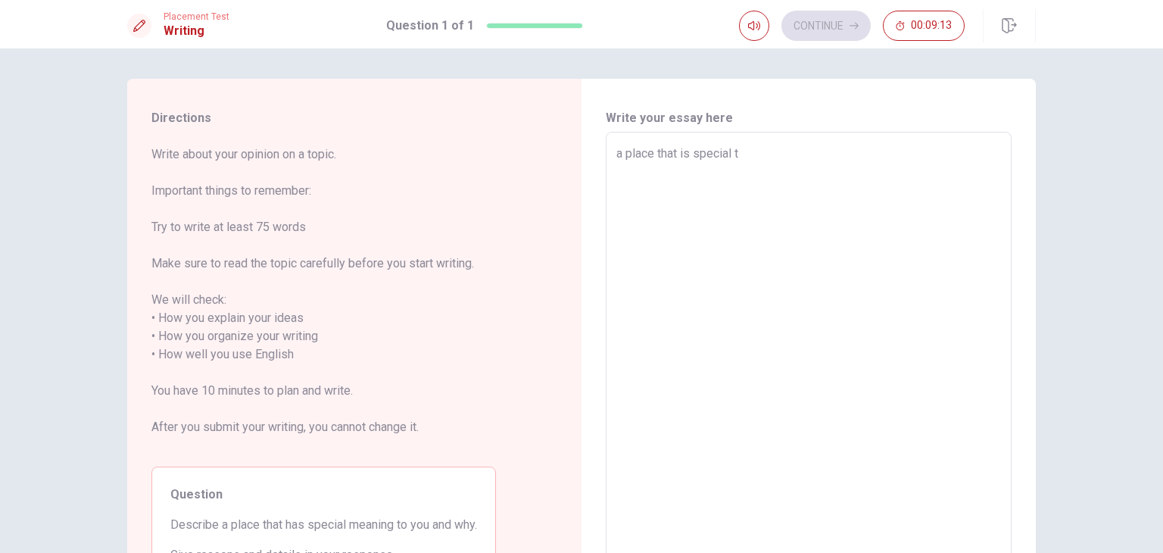
type textarea "x"
type textarea "a place that is special to"
type textarea "x"
type textarea "a place that is special to"
type textarea "x"
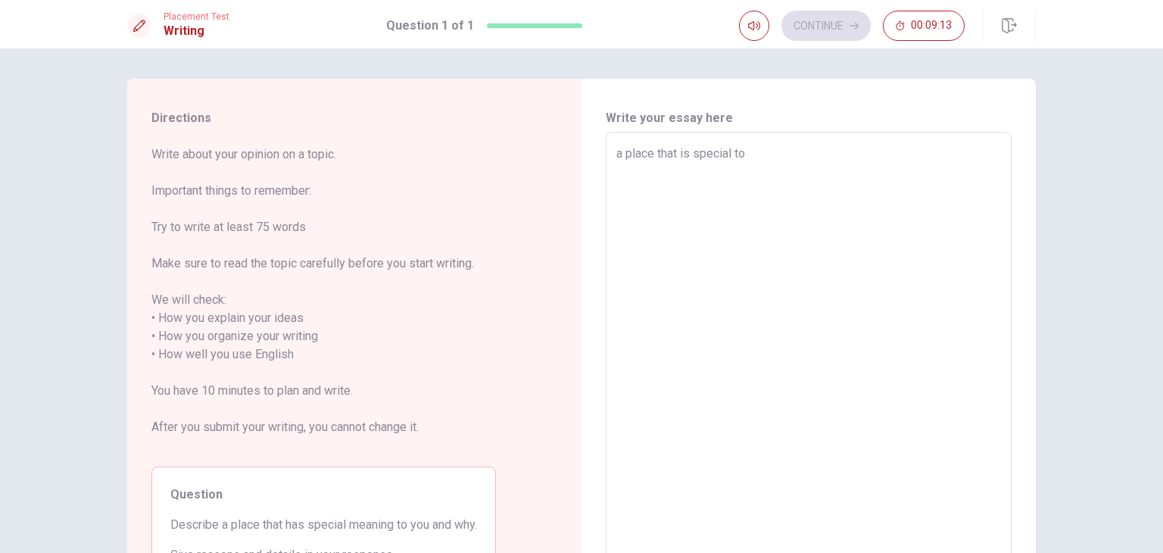
type textarea "a place that is special to m"
type textarea "x"
type textarea "a place that is special to me"
type textarea "x"
type textarea "a place that is special to me"
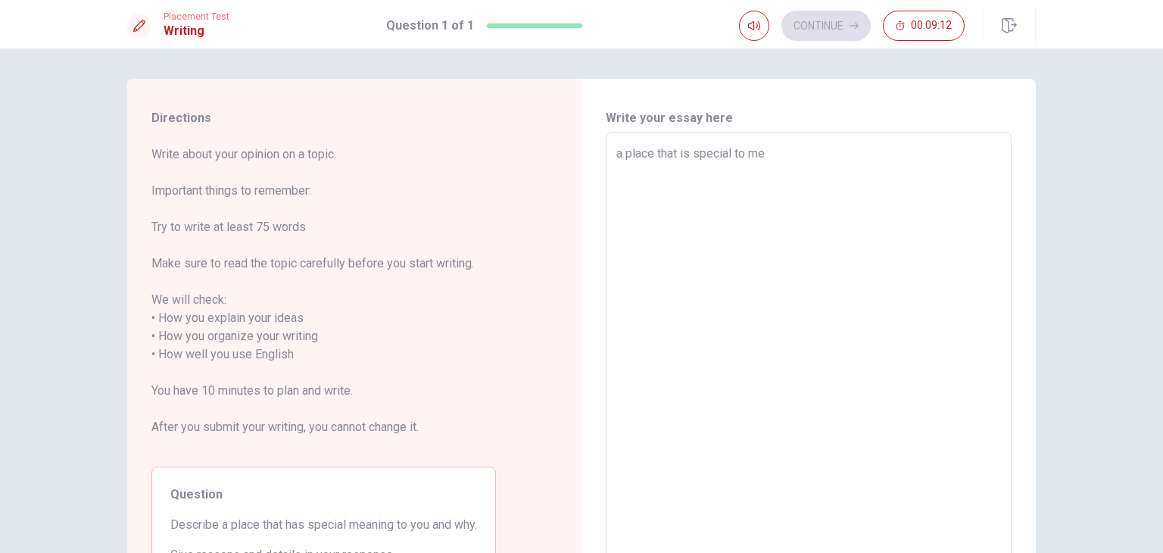
type textarea "x"
type textarea "a place that is special to me i"
type textarea "x"
type textarea "a place that is special to me is"
type textarea "x"
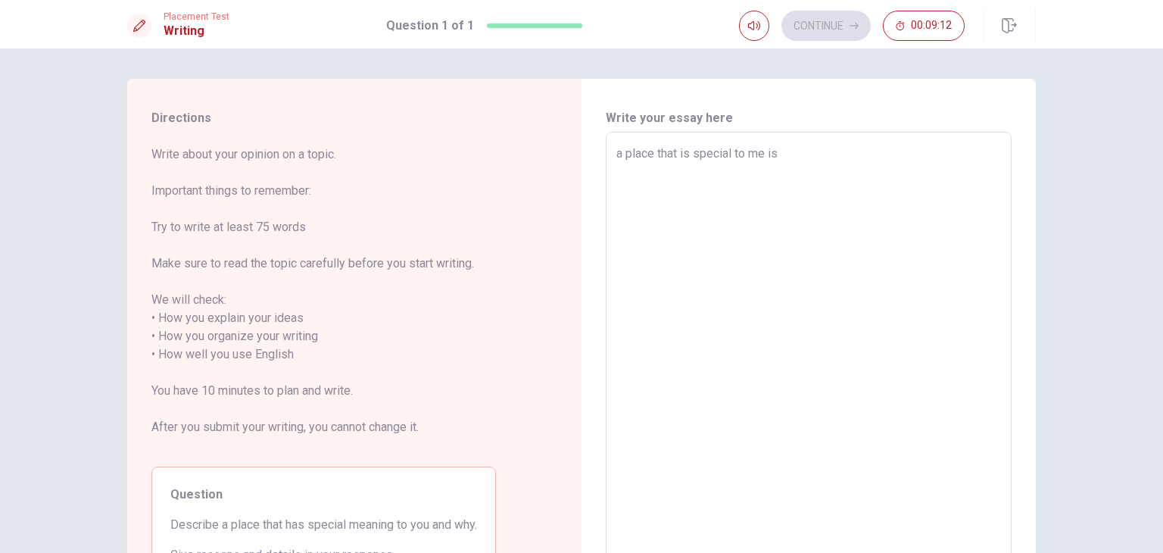
type textarea "a place that is special to me is"
type textarea "x"
type textarea "a place that is special to me is t"
type textarea "x"
type textarea "a place that is special to me is th"
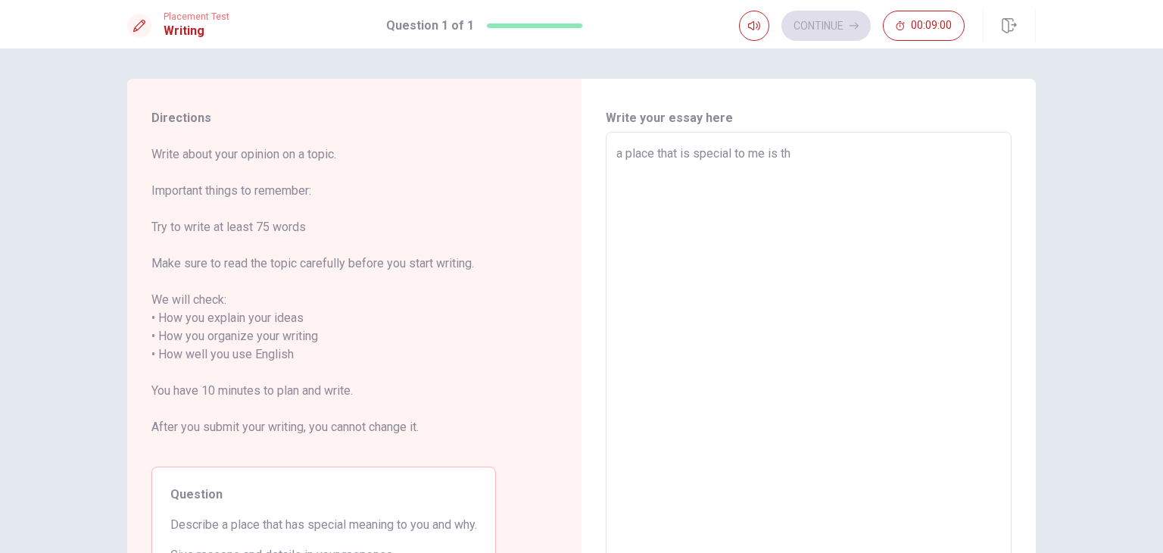
type textarea "x"
type textarea "a place that is special to me is the"
type textarea "x"
type textarea "a place that is special to me is the"
type textarea "x"
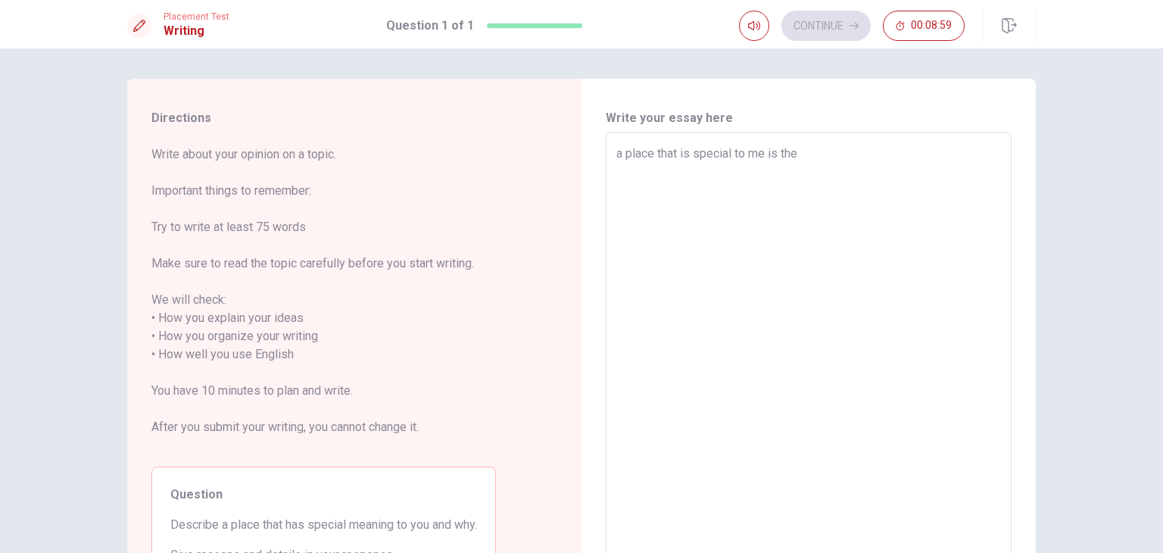
type textarea "a place that is special to me is the p"
type textarea "x"
type textarea "a place that is special to me is the pa"
type textarea "x"
type textarea "a place that is special to me is the par"
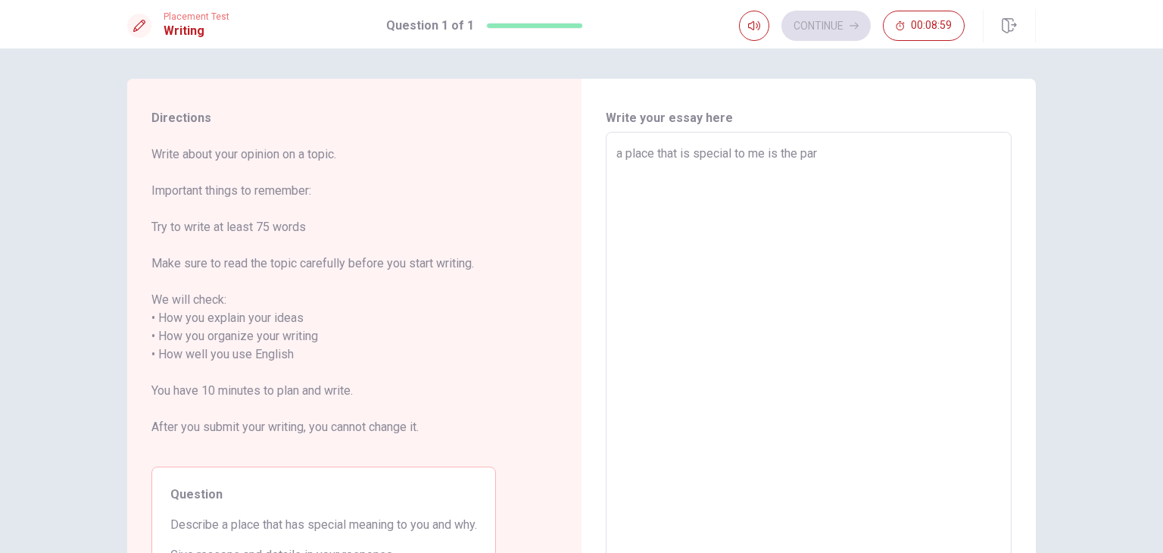
type textarea "x"
type textarea "a place that is special to me is the park"
type textarea "x"
type textarea "a place that is special to me is the park"
type textarea "x"
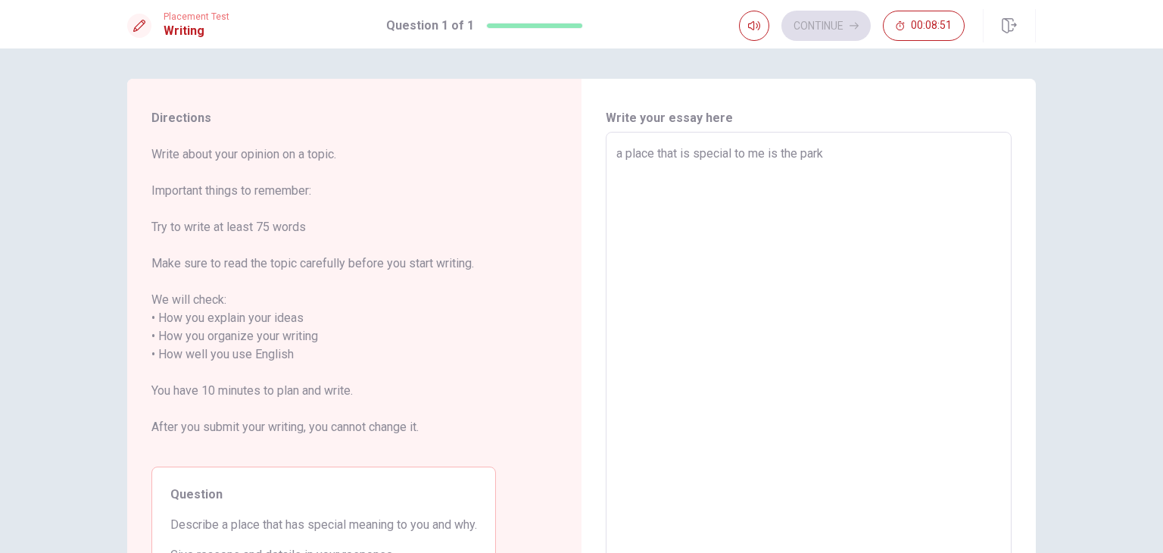
type textarea "a place that is special to me is the park i"
type textarea "x"
type textarea "a place that is special to me is the park is"
type textarea "x"
type textarea "a place that is special to me is the park is"
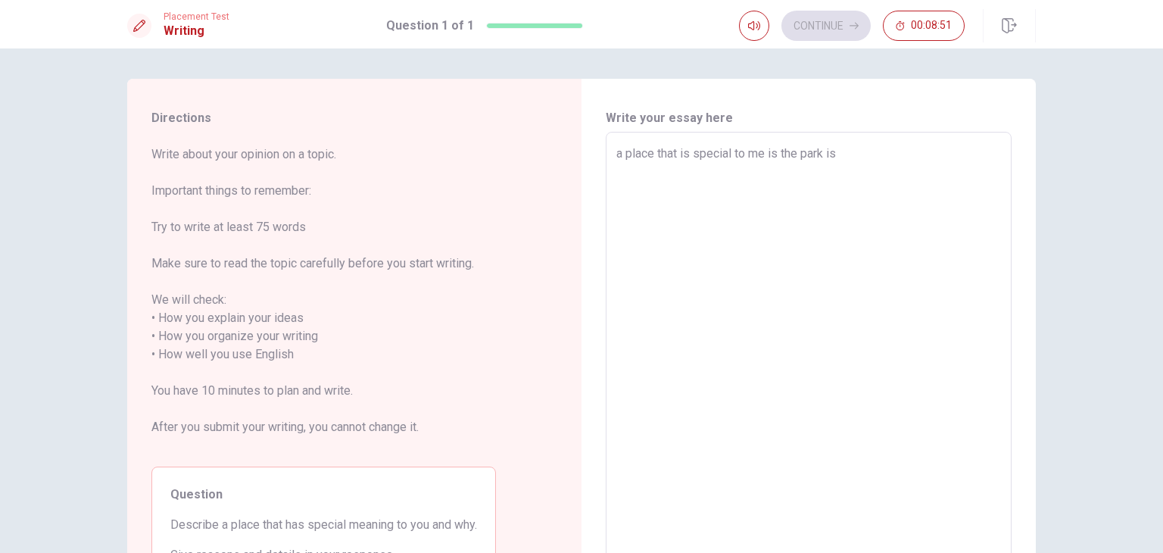
type textarea "x"
type textarea "a place that is special to me is the park is"
type textarea "x"
type textarea "a place that is special to me is the park i"
type textarea "x"
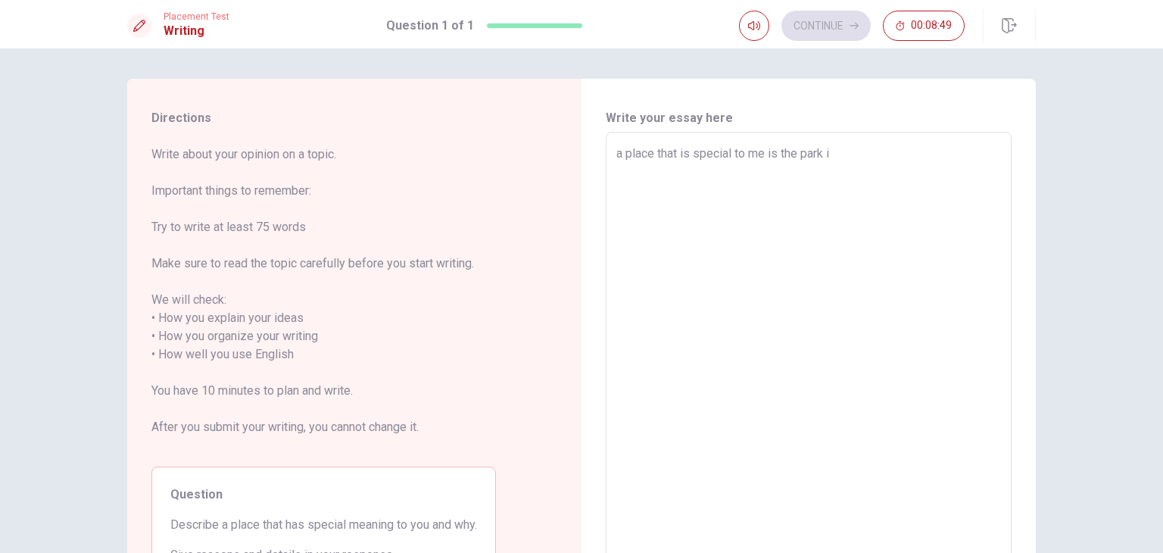
type textarea "a place that is special to me is the park"
type textarea "x"
type textarea "a place that is special to me is the park n"
type textarea "x"
type textarea "a place that is special to me is the park ne"
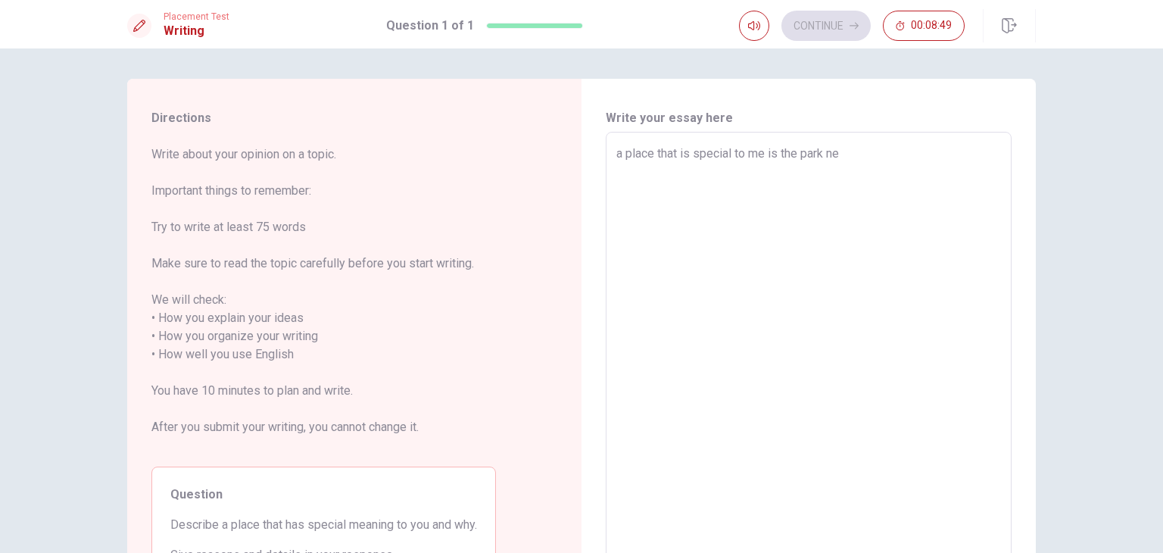
type textarea "x"
type textarea "a place that is special to me is the park nex"
type textarea "x"
type textarea "a place that is special to me is the park next"
type textarea "x"
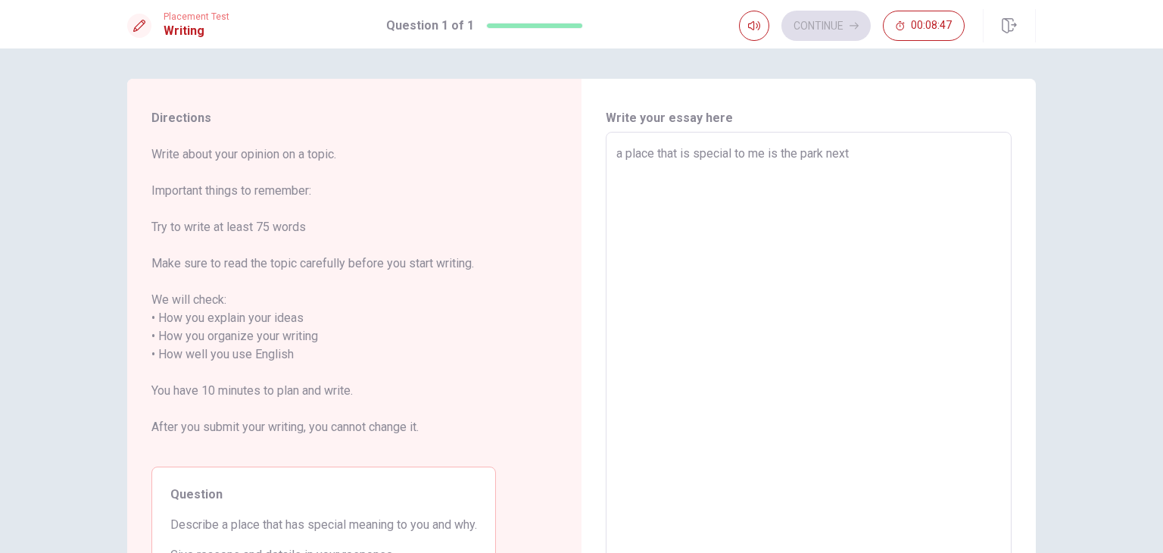
type textarea "a place that is special to me is the park next"
type textarea "x"
type textarea "a place that is special to me is the park next t"
type textarea "x"
type textarea "a place that is special to me is the park next to"
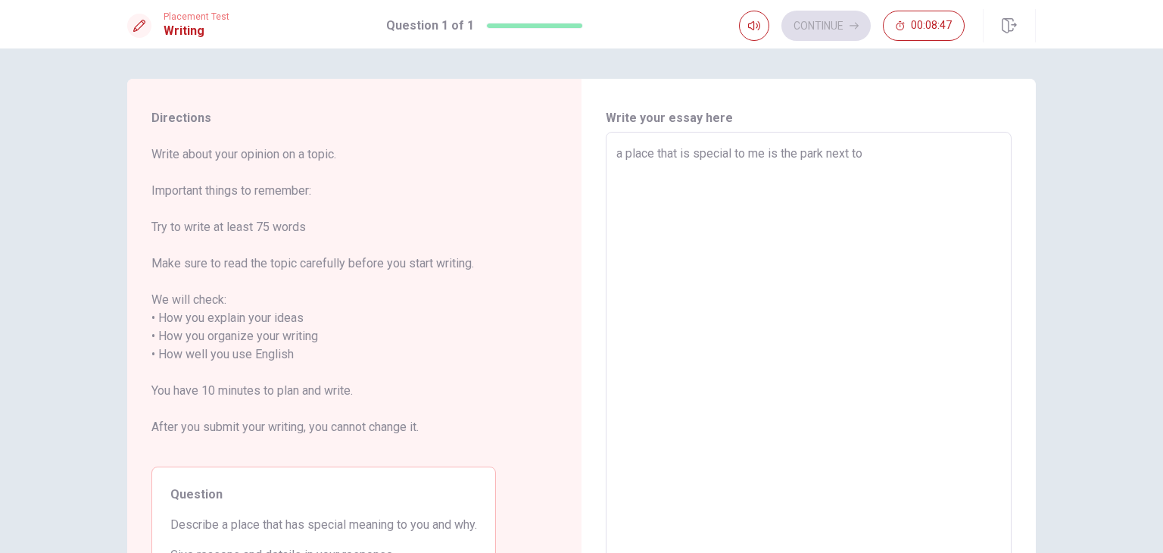
type textarea "x"
type textarea "a place that is special to me is the park next to"
type textarea "x"
type textarea "a place that is special to me is the park next to m"
type textarea "x"
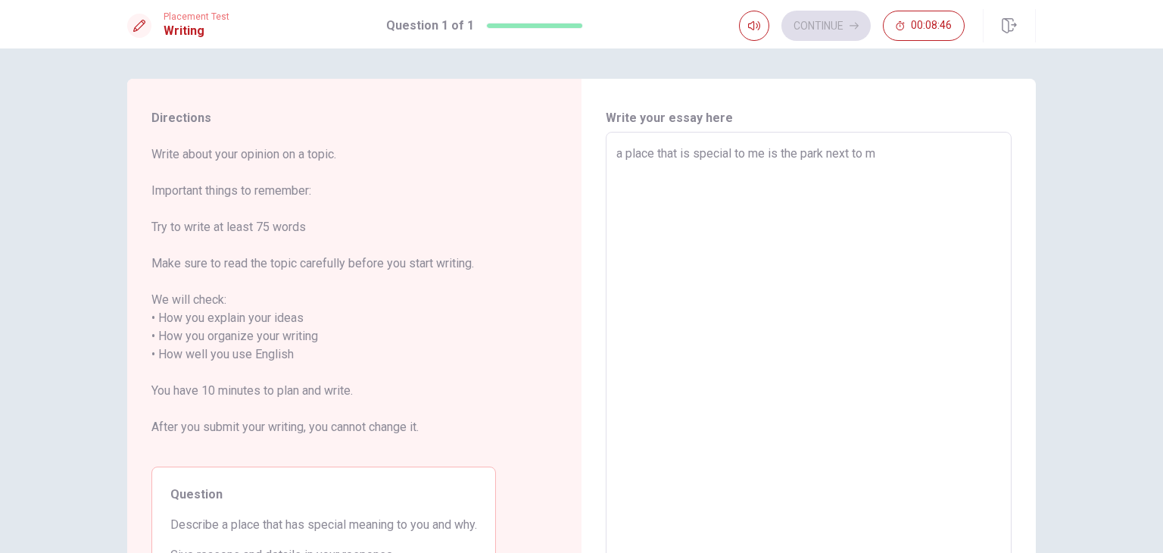
type textarea "a place that is special to me is the park next to my"
type textarea "x"
type textarea "a place that is special to me is the park next to my"
type textarea "x"
type textarea "a place that is special to me is the park next to my h"
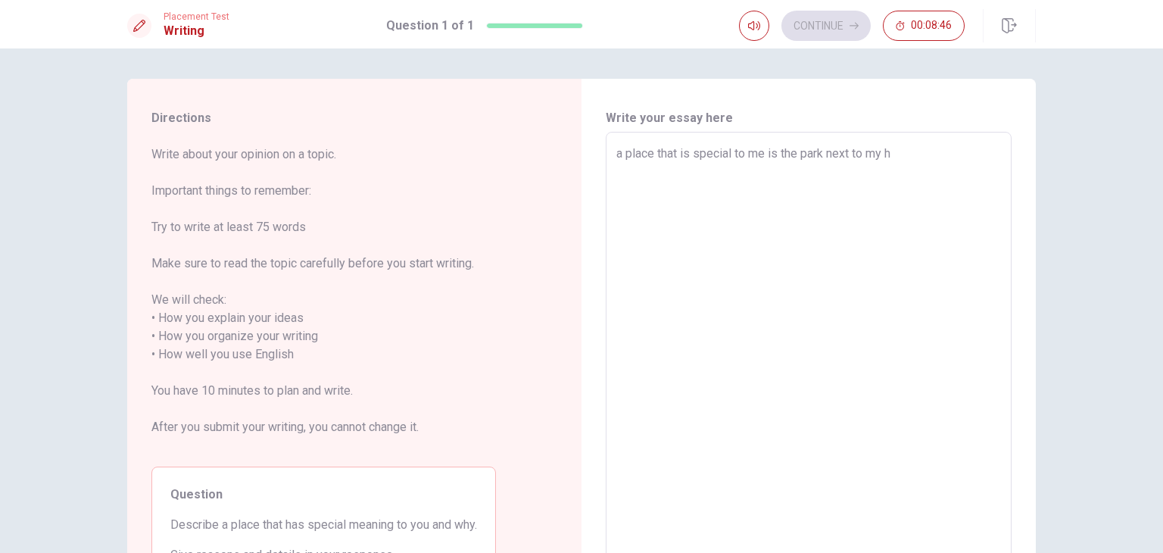
type textarea "x"
type textarea "a place that is special to me is the park next to my ho"
type textarea "x"
type textarea "a place that is special to me is the park next to my hou"
type textarea "x"
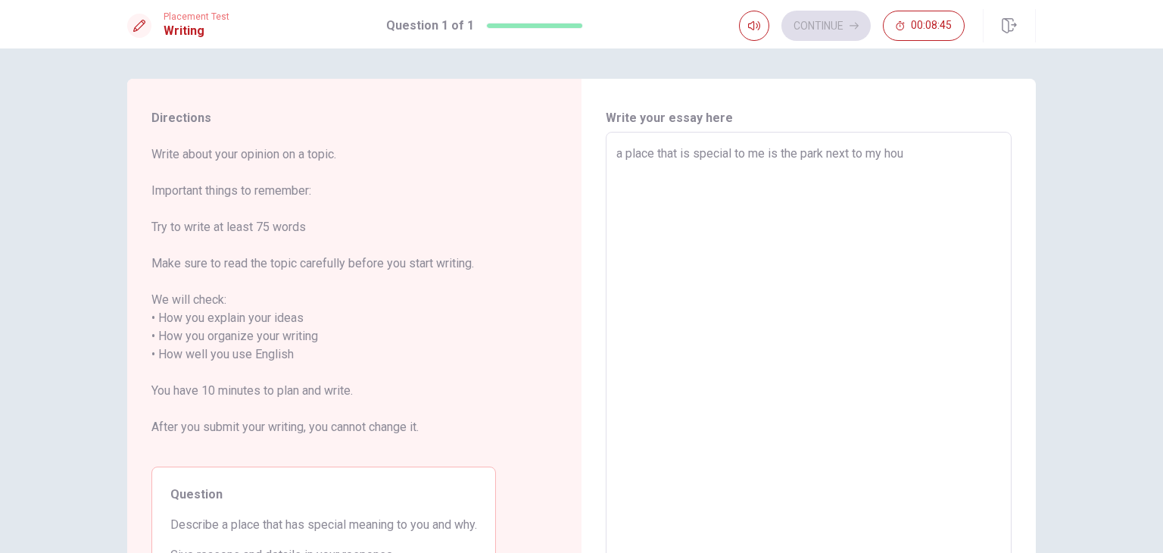
type textarea "a place that is special to me is the park next to my hous"
type textarea "x"
type textarea "a place that is special to me is the park next to my house"
type textarea "x"
type textarea "a place that is special to me is the park next to my house,"
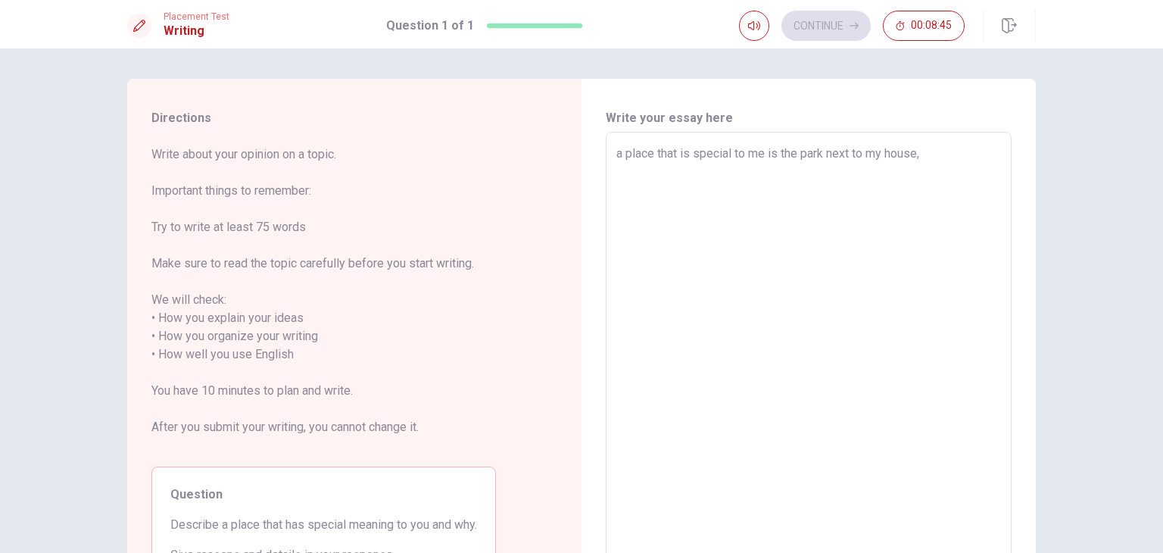
type textarea "x"
type textarea "a place that is special to me is the park next to my house,"
type textarea "x"
type textarea "a place that is special to me is the park next to my house, b"
type textarea "x"
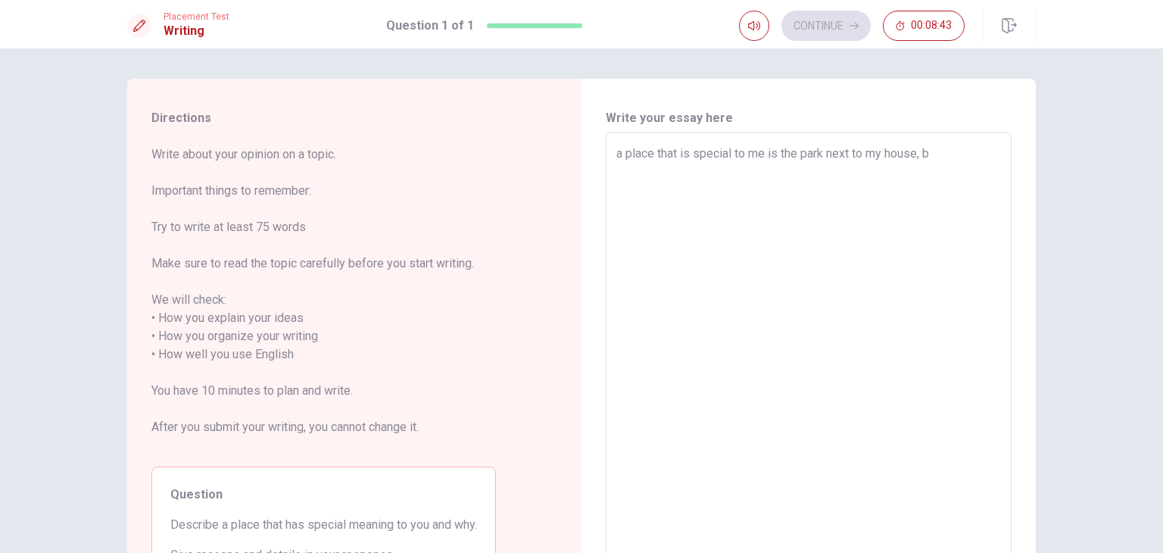
type textarea "a place that is special to me is the park next to my house, be"
type textarea "x"
type textarea "a place that is special to me is the park next to my house, bec"
type textarea "x"
type textarea "a place that is special to me is the park next to my house, beca"
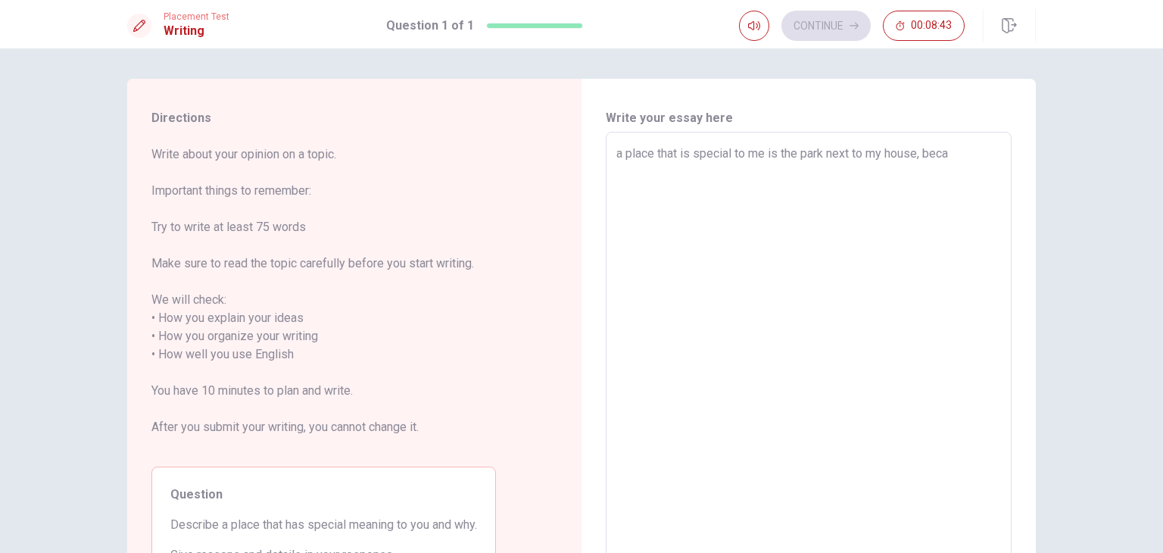
type textarea "x"
type textarea "a place that is special to me is the park next to my house, becau"
type textarea "x"
type textarea "a place that is special to me is the park next to my house, becaus"
type textarea "x"
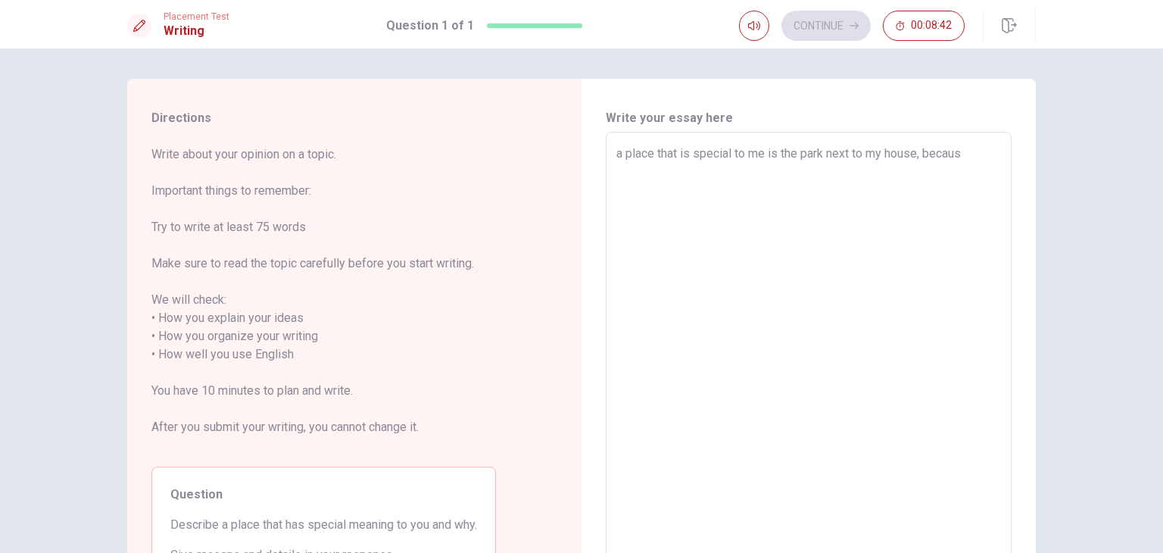
type textarea "a place that is special to me is the park next to my house, because"
type textarea "x"
type textarea "a place that is special to me is the park next to my house, because"
type textarea "x"
type textarea "a place that is special to me is the park next to my house, because t"
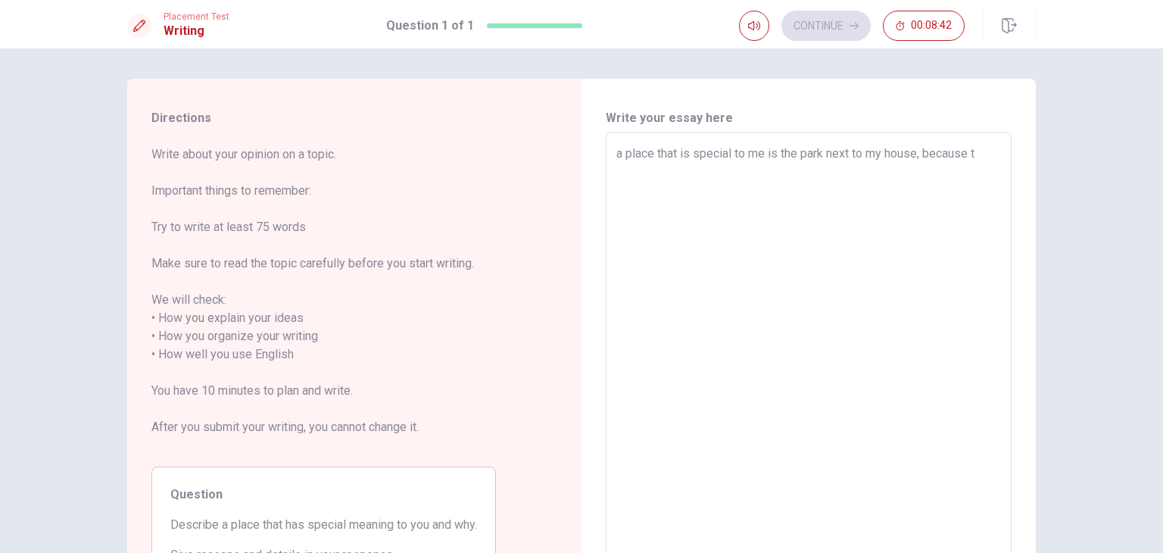
type textarea "x"
type textarea "a place that is special to me is the park next to my house, because th"
type textarea "x"
type textarea "a place that is special to me is the park next to my house, because tha"
type textarea "x"
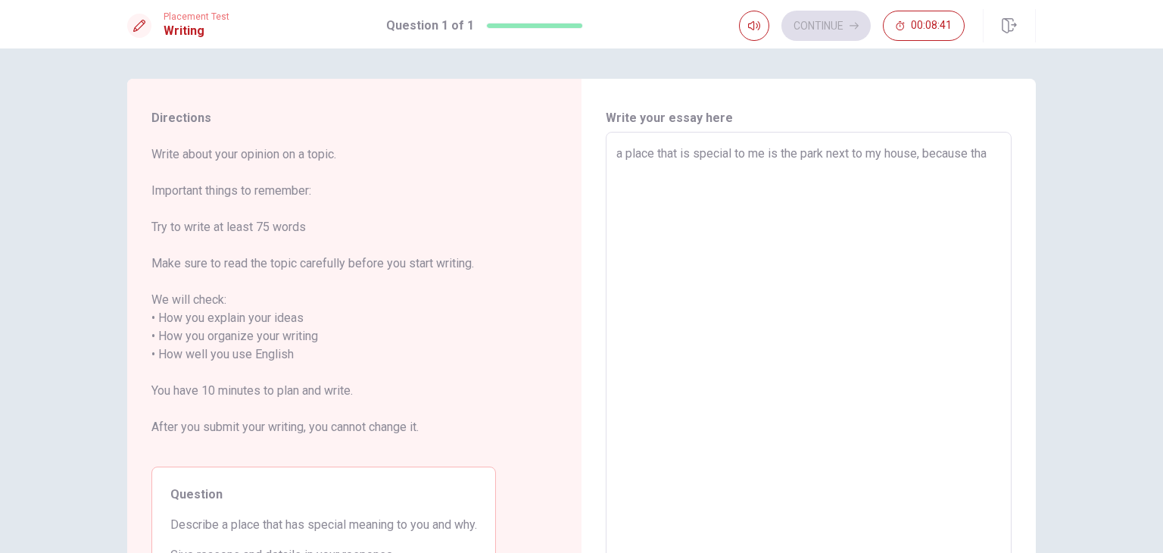
type textarea "a place that is special to me is the park next to my house, because that"
type textarea "x"
type textarea "a place that is special to me is the park next to my house, because that"
type textarea "x"
type textarea "a place that is special to me is the park next to my house, because that p"
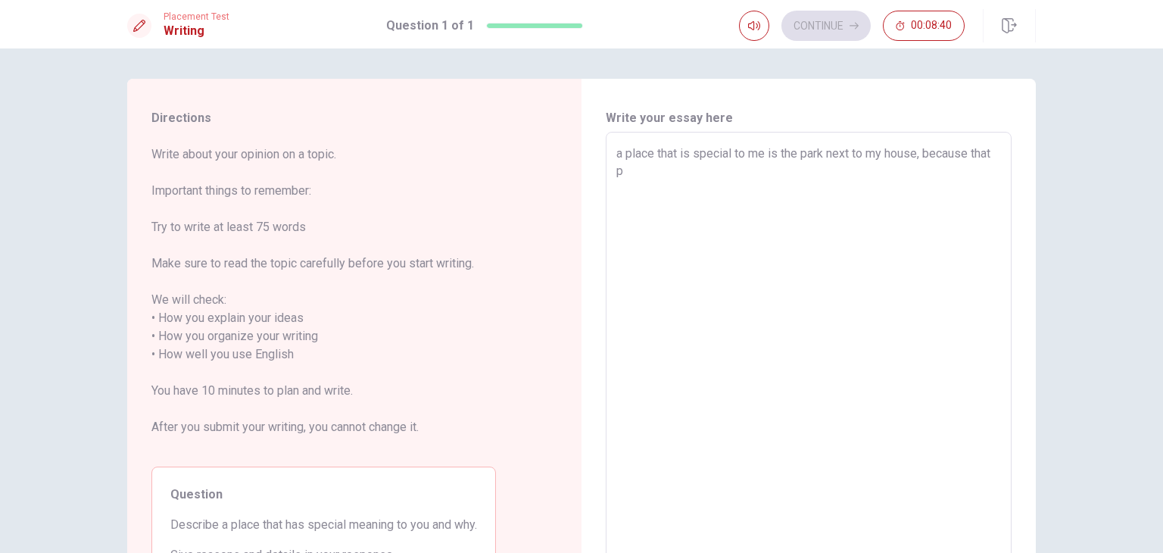
type textarea "x"
type textarea "a place that is special to me is the park next to my house, because that pa"
type textarea "x"
type textarea "a place that is special to me is the park next to my house, because that par"
type textarea "x"
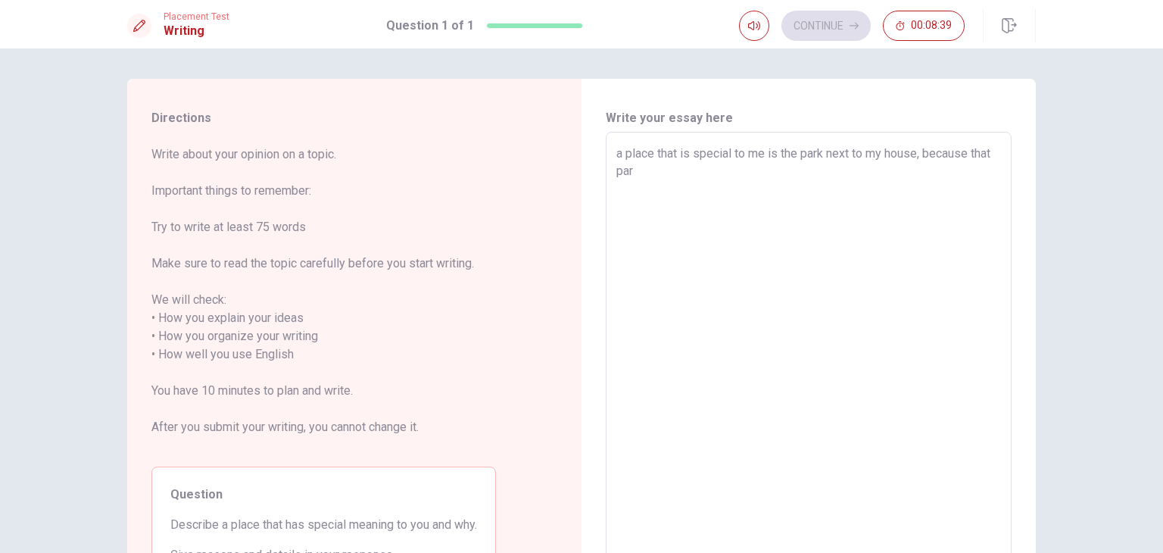
type textarea "a place that is special to me is the park next to my house, because that park"
type textarea "x"
type textarea "a place that is special to me is the park next to my house, because that par"
type textarea "x"
type textarea "a place that is special to me is the park next to my house, because that pa"
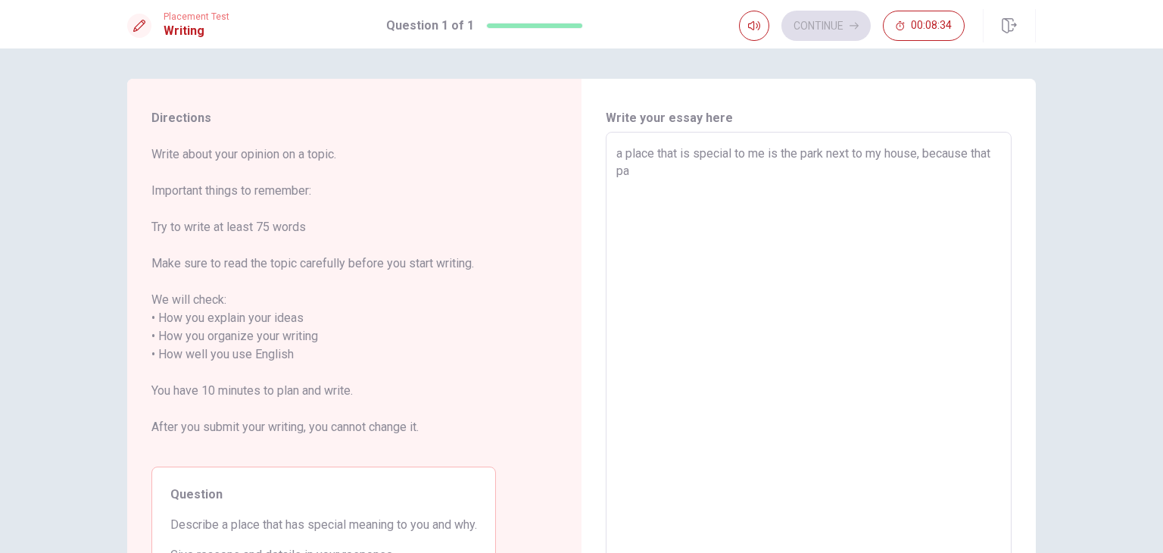
type textarea "x"
type textarea "a place that is special to me is the park next to my house, because that p"
type textarea "x"
type textarea "a place that is special to me is the park next to my house, because that"
type textarea "x"
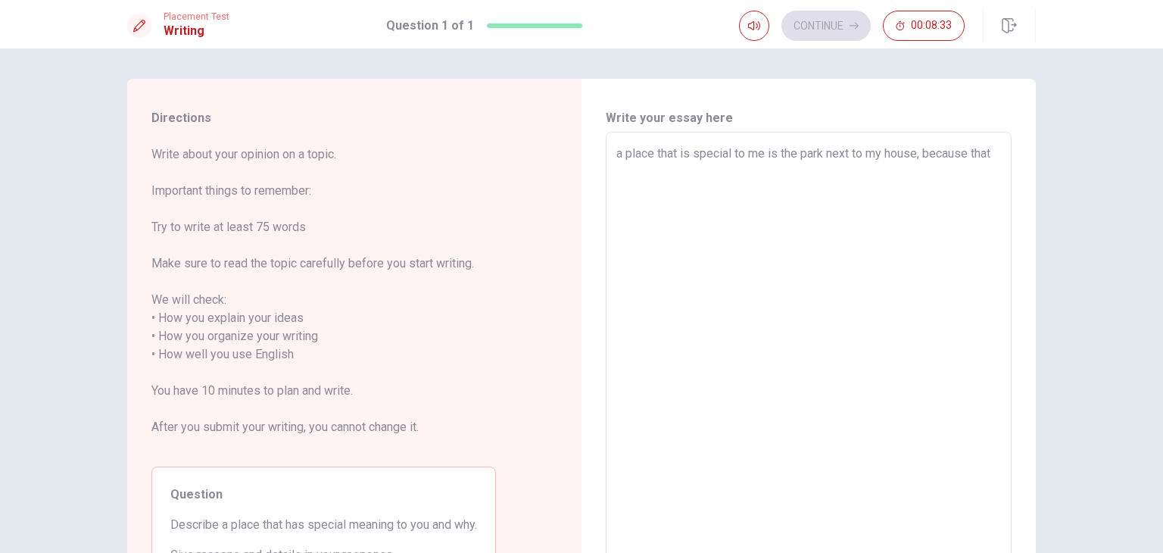
type textarea "a place that is special to me is the park next to my house, because that"
type textarea "x"
type textarea "a place that is special to me is the park next to my house, because tha"
type textarea "x"
type textarea "a place that is special to me is the park next to my house, because th"
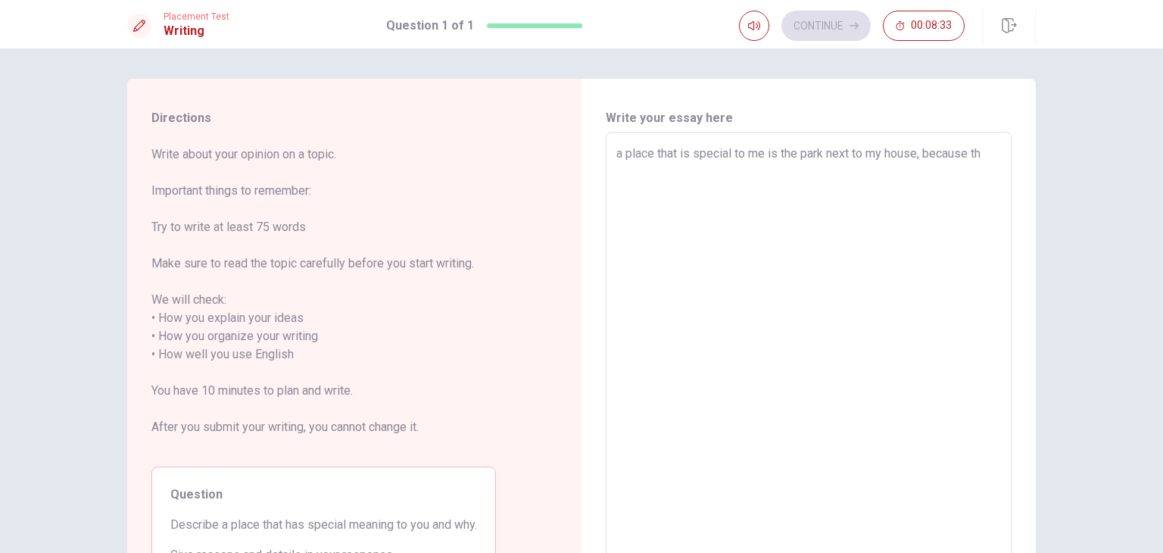
type textarea "x"
type textarea "a place that is special to me is the park next to my house, because t"
type textarea "x"
type textarea "a place that is special to me is the park next to my house, because"
type textarea "x"
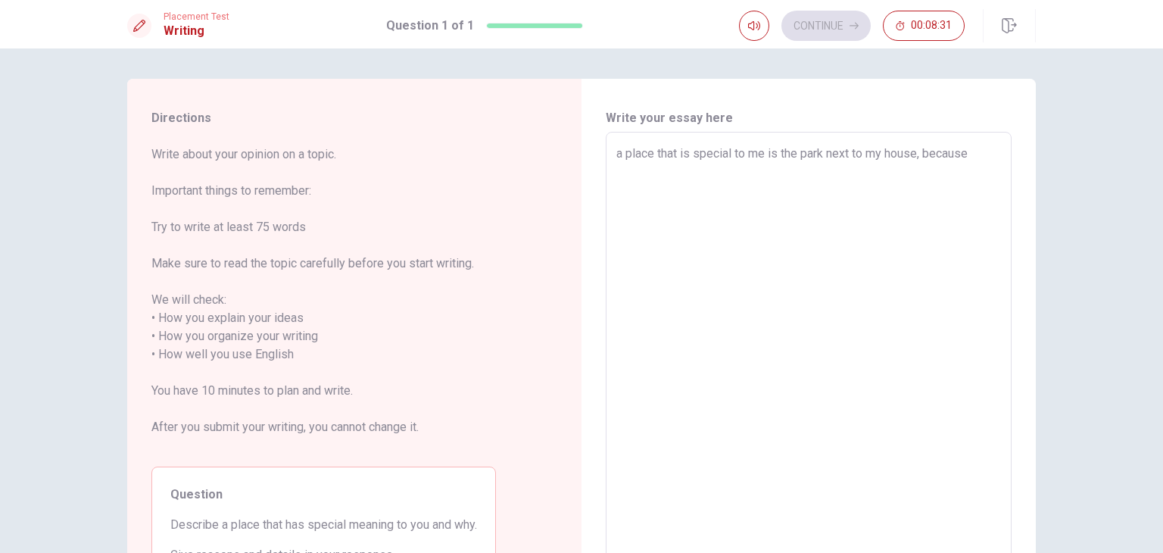
type textarea "a place that is special to me is the park next to my house, because i"
type textarea "x"
type textarea "a place that is special to me is the park next to my house, because in"
type textarea "x"
type textarea "a place that is special to me is the park next to my house, because in"
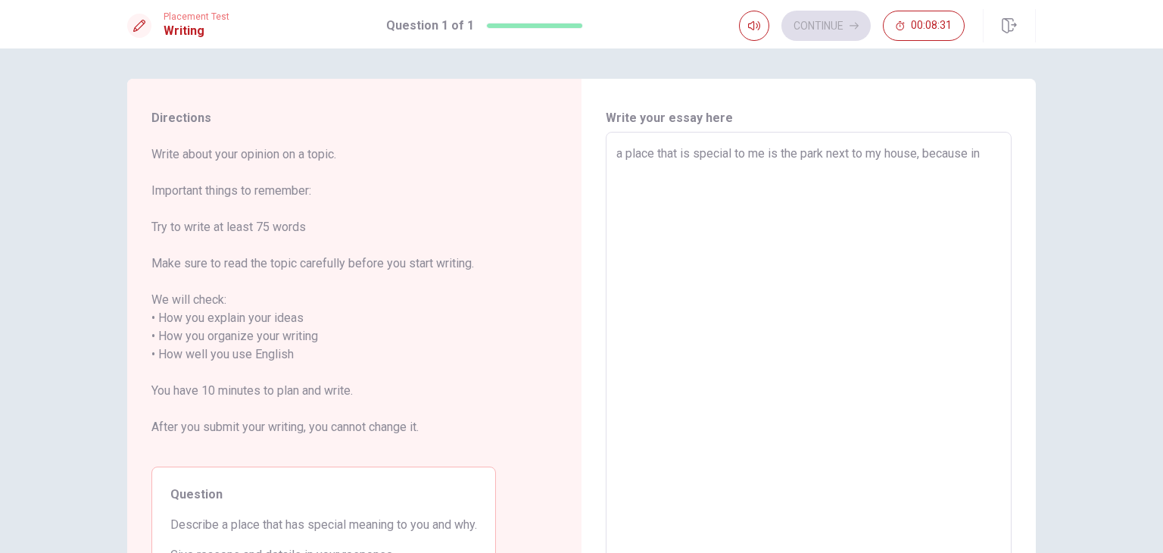
type textarea "x"
type textarea "a place that is special to me is the park next to my house, because in t"
type textarea "x"
type textarea "a place that is special to me is the park next to my house, because in th"
type textarea "x"
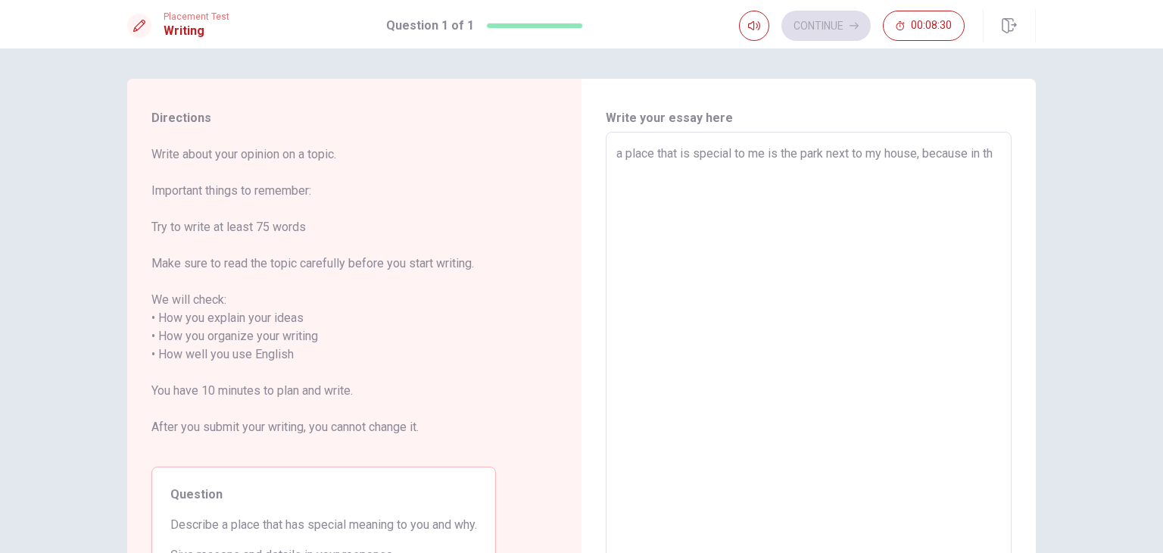
type textarea "a place that is special to me is the park next to my house, because in tha"
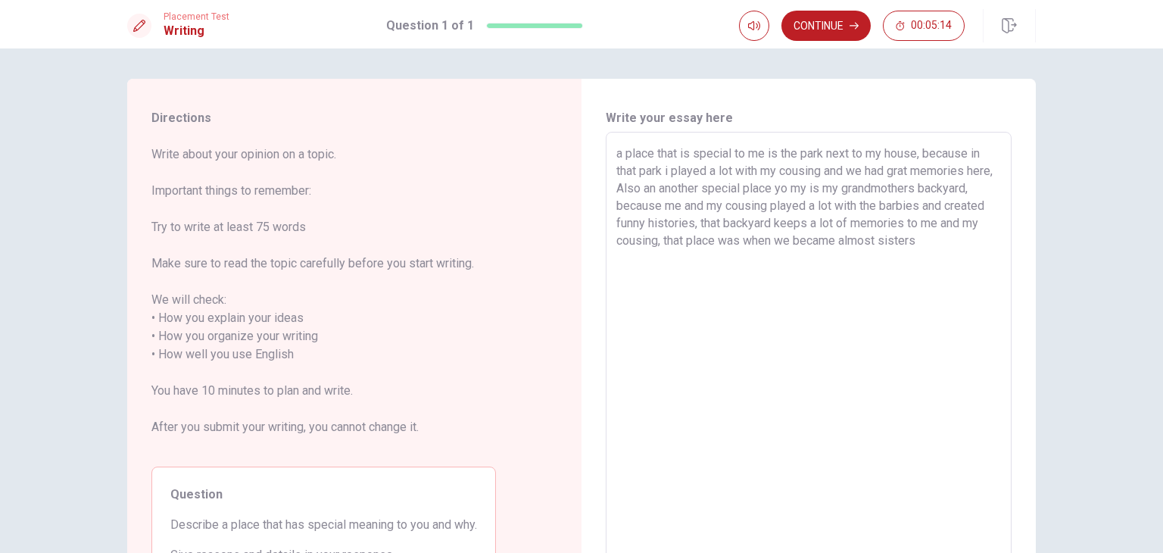
click at [806, 187] on textarea "a place that is special to me is the park next to my house, because in that par…" at bounding box center [808, 346] width 385 height 402
click at [987, 242] on textarea "a place that is special to me is the park next to my house, because in that par…" at bounding box center [808, 346] width 385 height 402
click at [666, 169] on textarea "a place that is special to me is the park next to my house, because in that par…" at bounding box center [808, 346] width 385 height 402
click at [987, 237] on textarea "a place that is special to me is the park next to my house, because in that par…" at bounding box center [808, 346] width 385 height 402
click at [727, 275] on textarea "a place that is special to me is the park next to my house, because in that par…" at bounding box center [808, 346] width 385 height 402
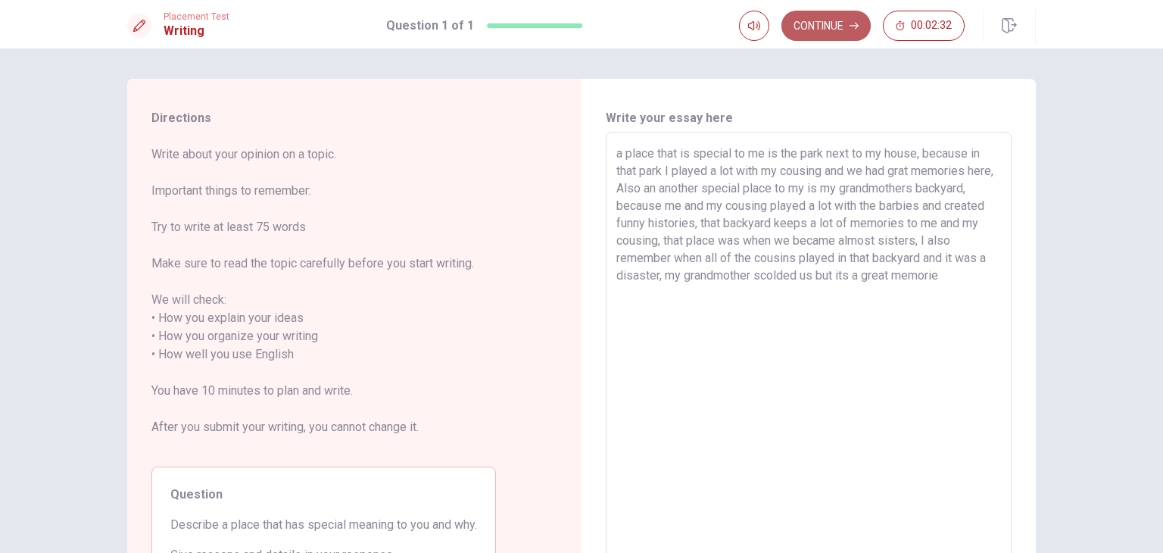
click at [827, 19] on button "Continue" at bounding box center [825, 26] width 89 height 30
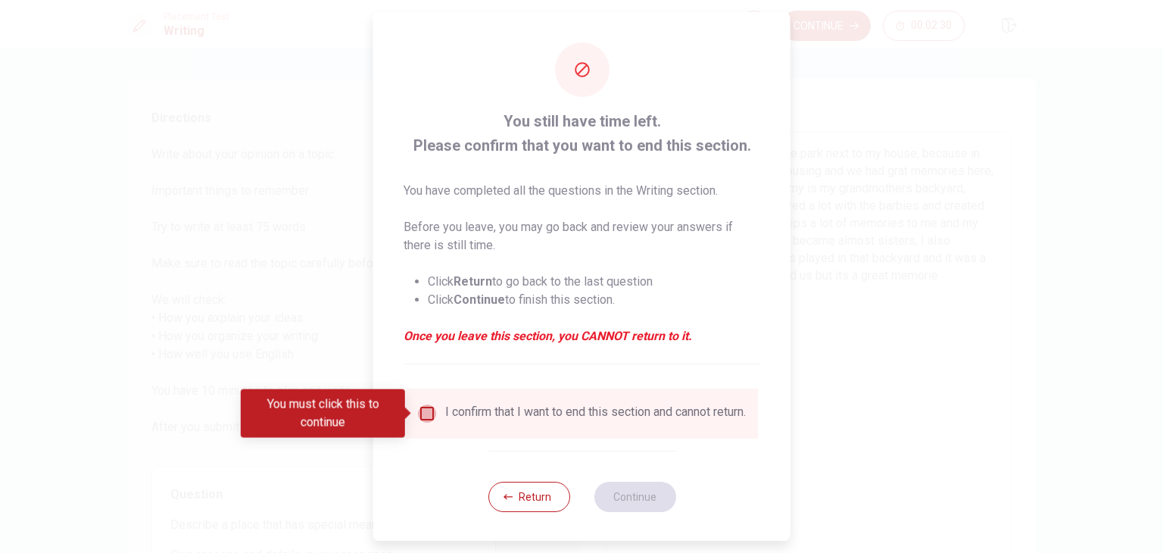
click at [429, 411] on input "You must click this to continue" at bounding box center [427, 413] width 18 height 18
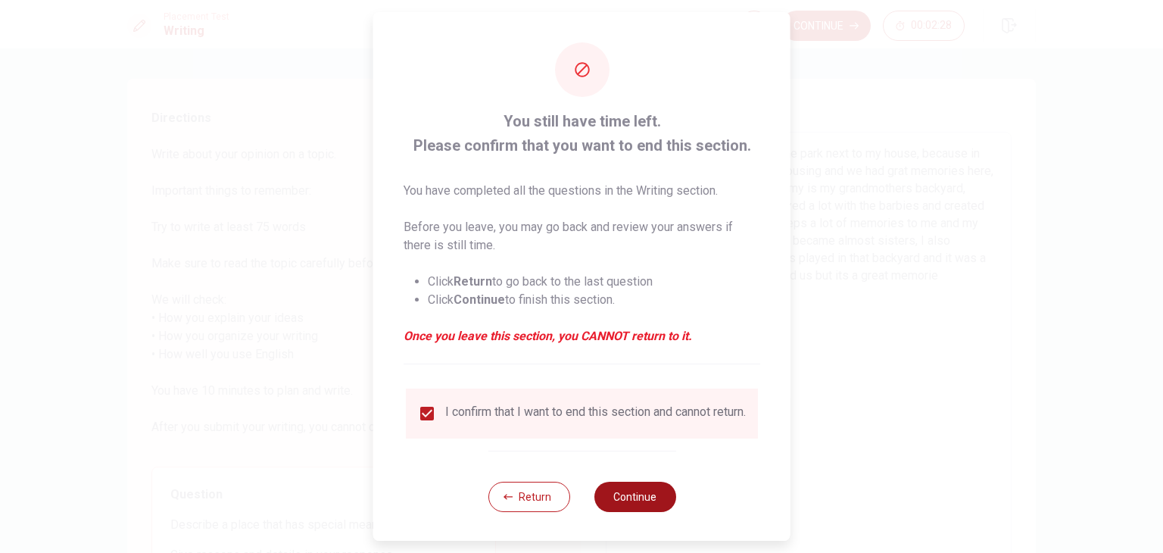
click at [646, 509] on button "Continue" at bounding box center [635, 497] width 82 height 30
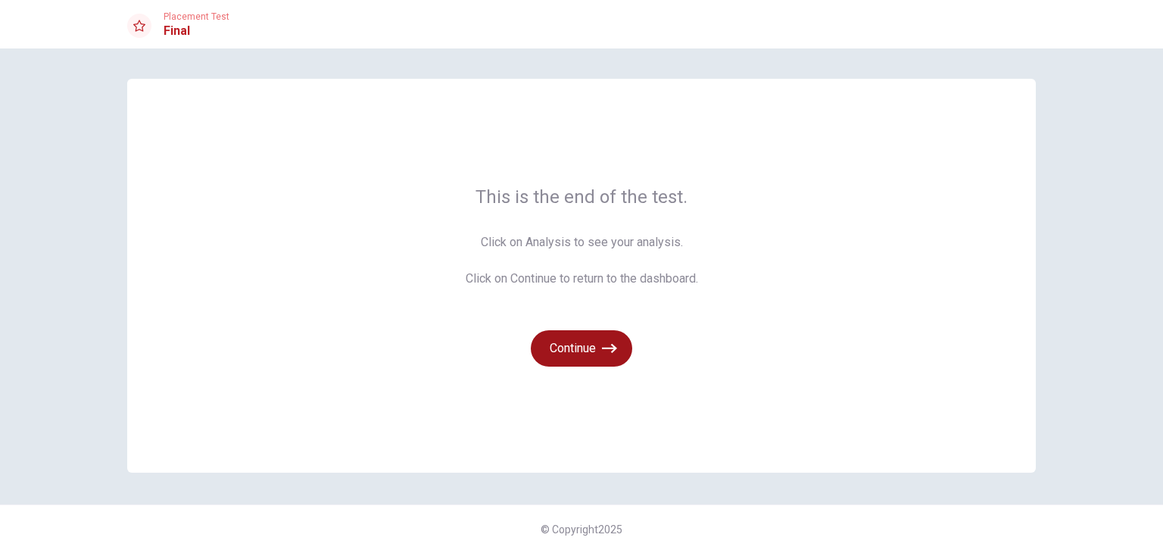
click at [606, 352] on icon "button" at bounding box center [609, 348] width 15 height 15
